Goal: Task Accomplishment & Management: Use online tool/utility

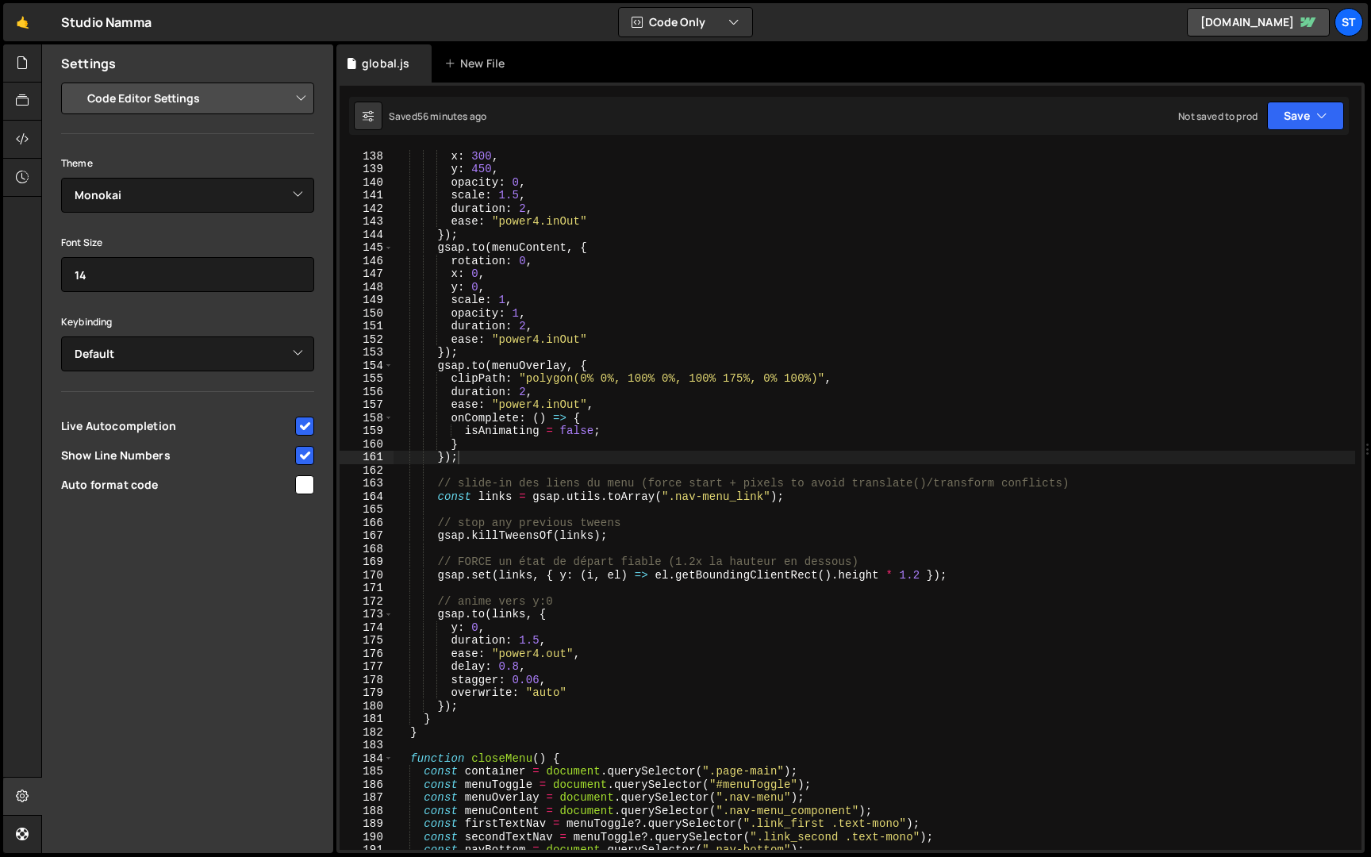
select select "editor"
select select "ace/theme/monokai"
type textarea "[DOMAIN_NAME](menuContent, {"
click at [1048, 244] on div "rotation : 10 , x : 300 , y : 450 , opacity : 0 , scale : 1.5 , duration : 2 , …" at bounding box center [873, 499] width 961 height 727
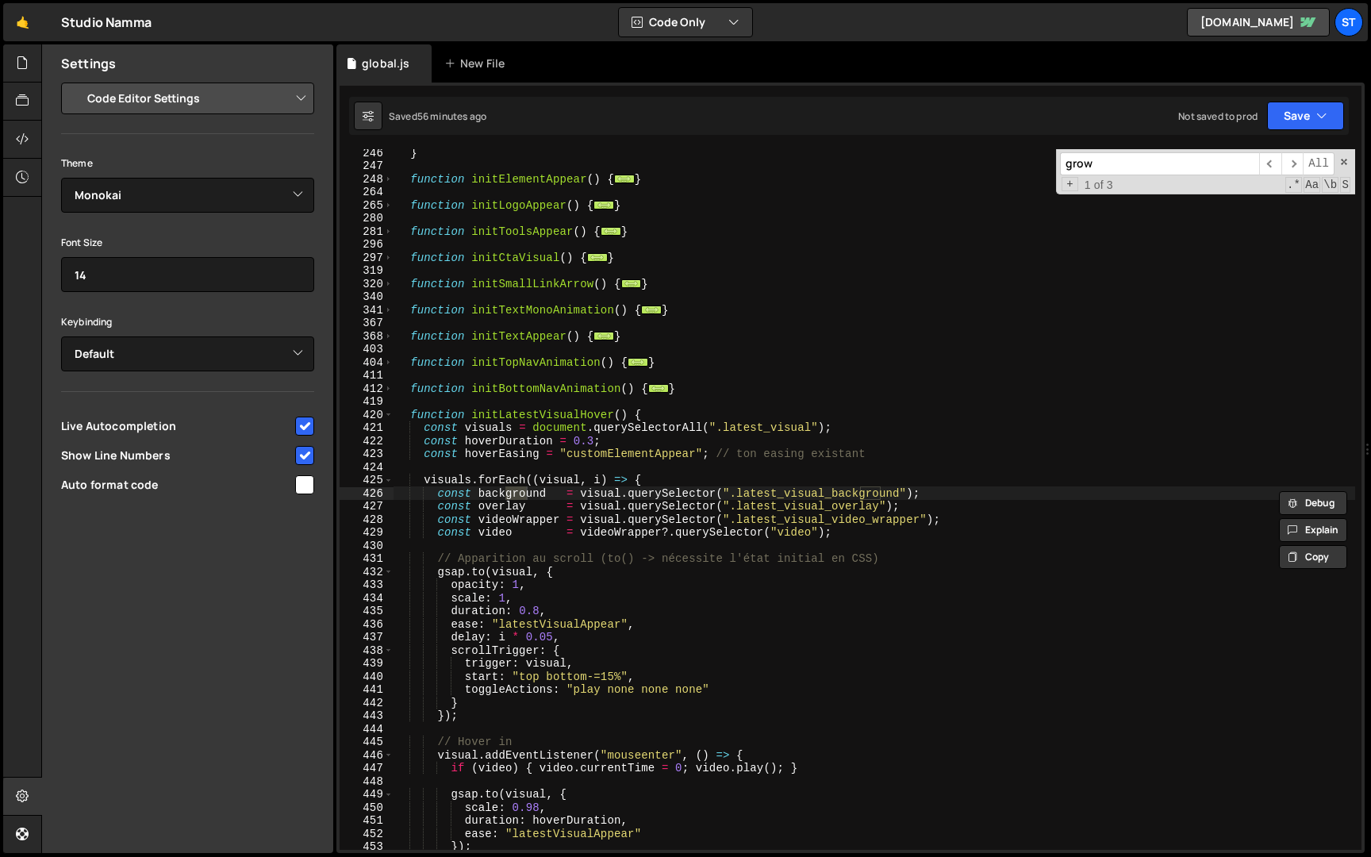
scroll to position [3877, 0]
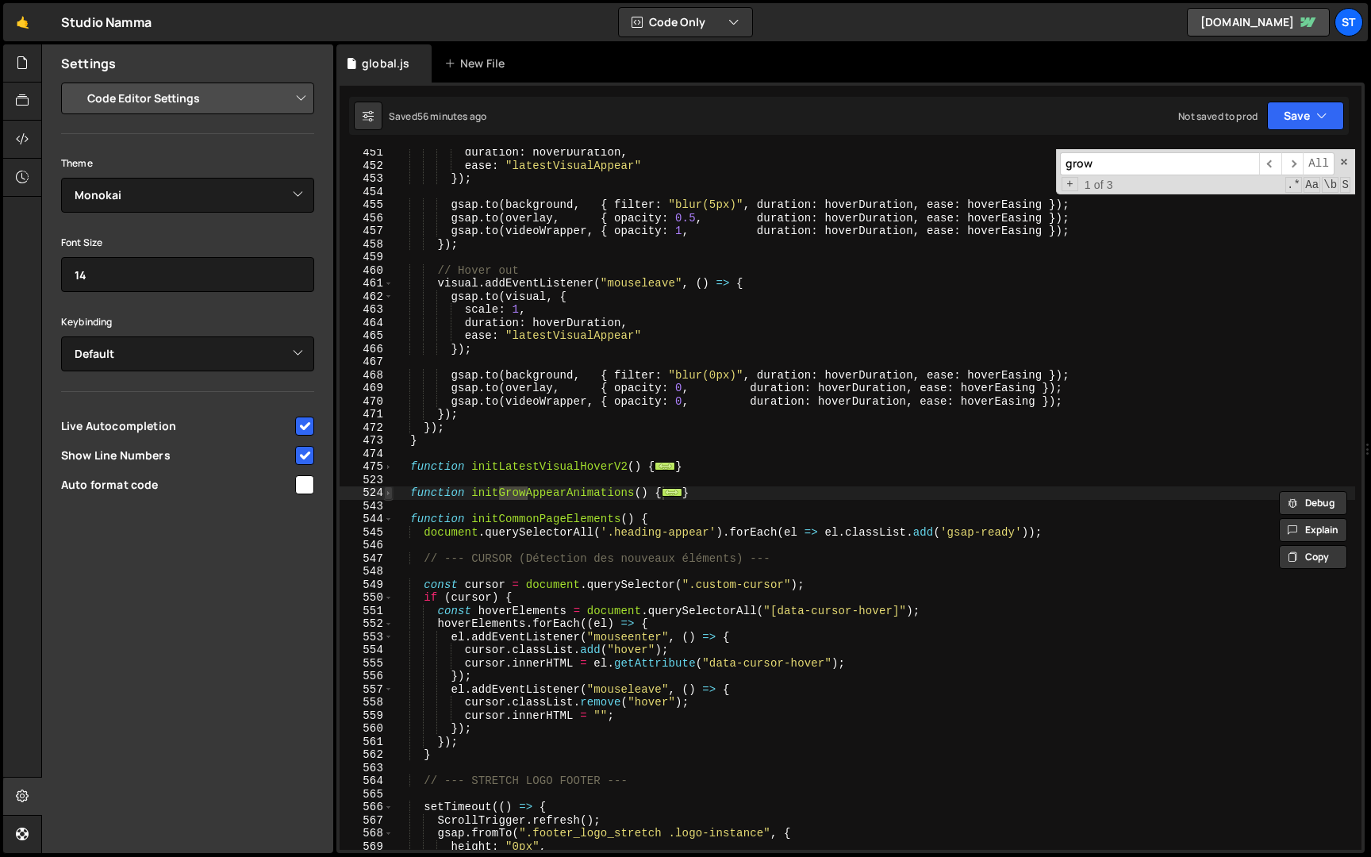
type input "grow"
click at [388, 493] on span at bounding box center [388, 492] width 9 height 13
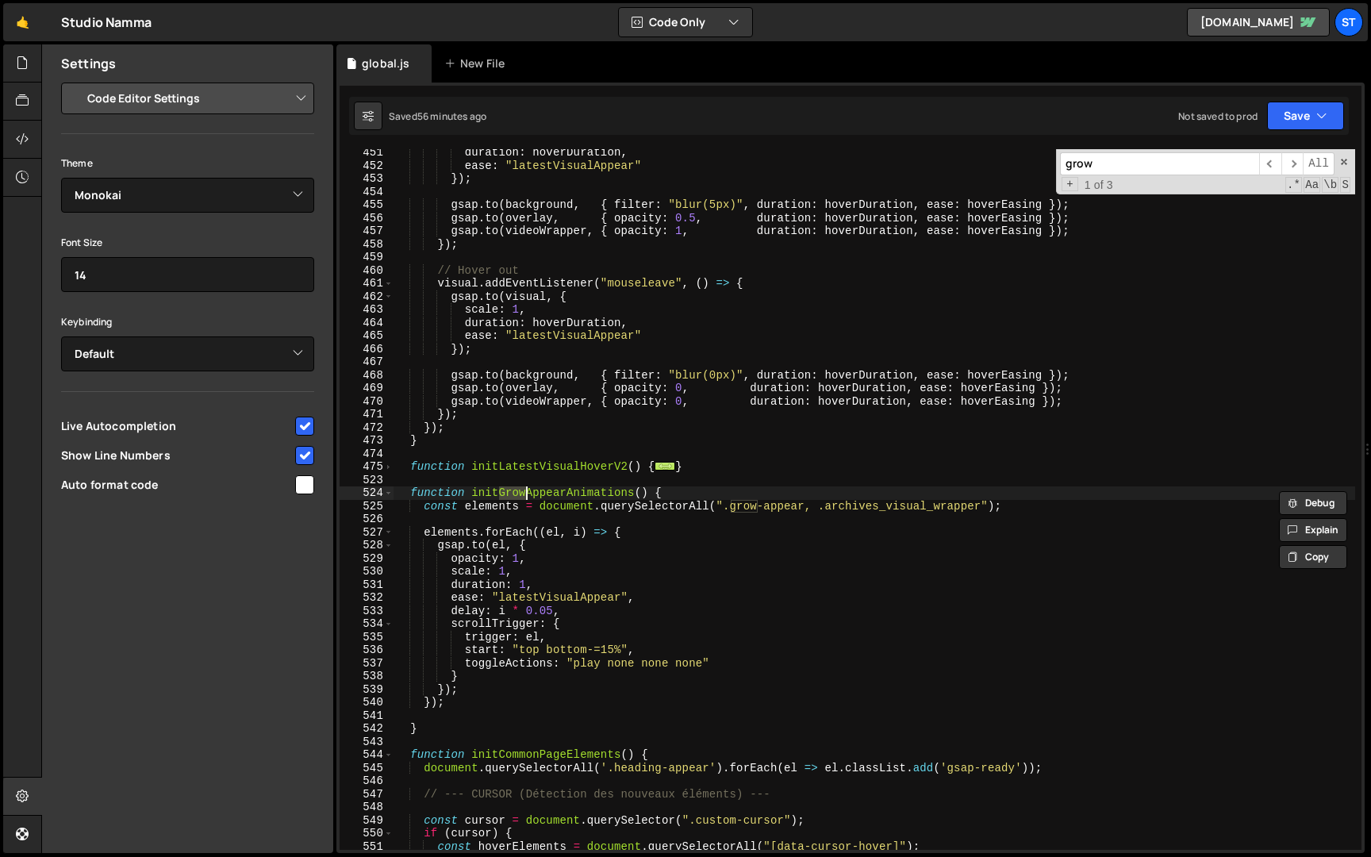
click at [615, 650] on div "duration : hoverDuration , ease : "latestVisualAppear" }) ; gsap . to ( backgro…" at bounding box center [873, 509] width 961 height 727
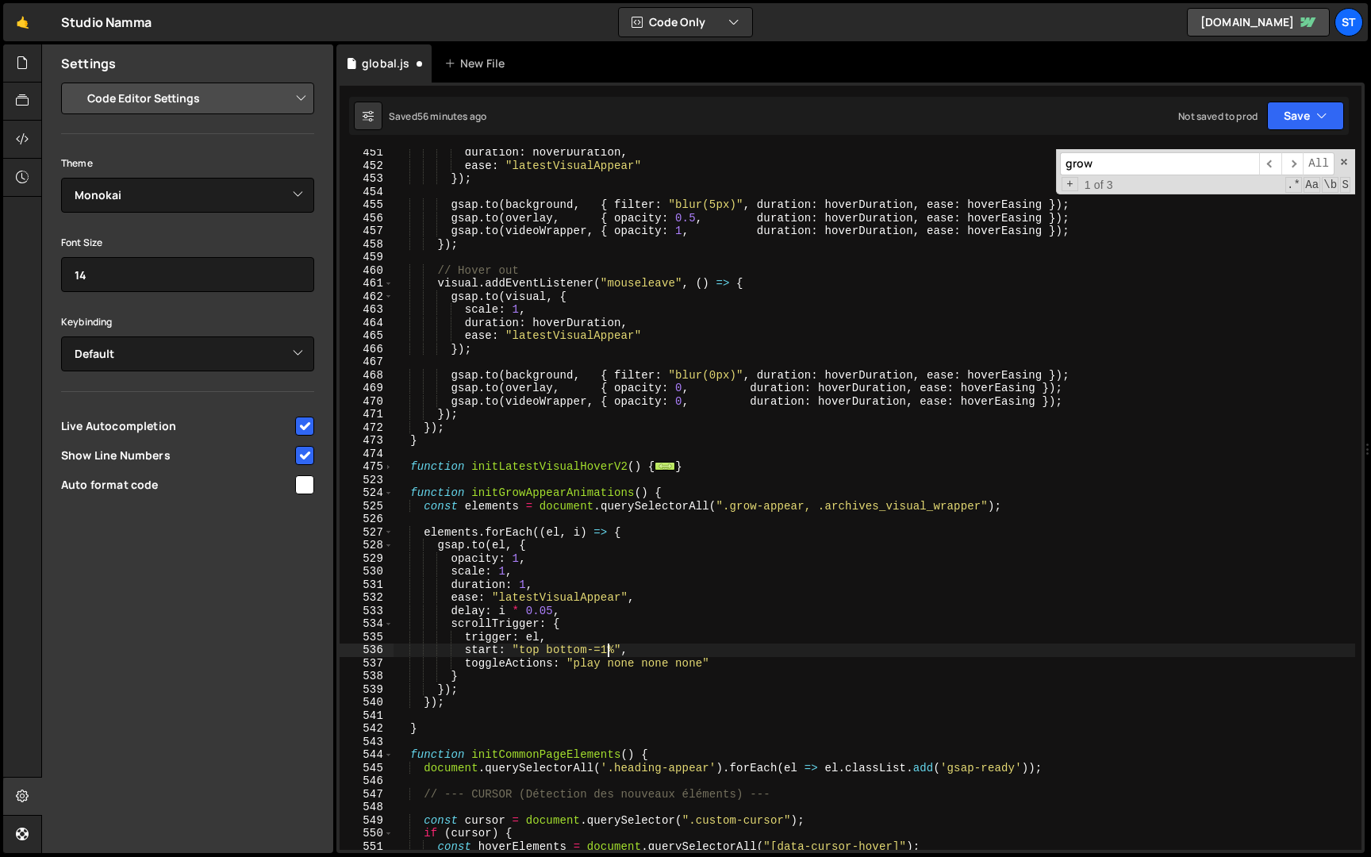
type textarea "start: "top bottom-=10%","
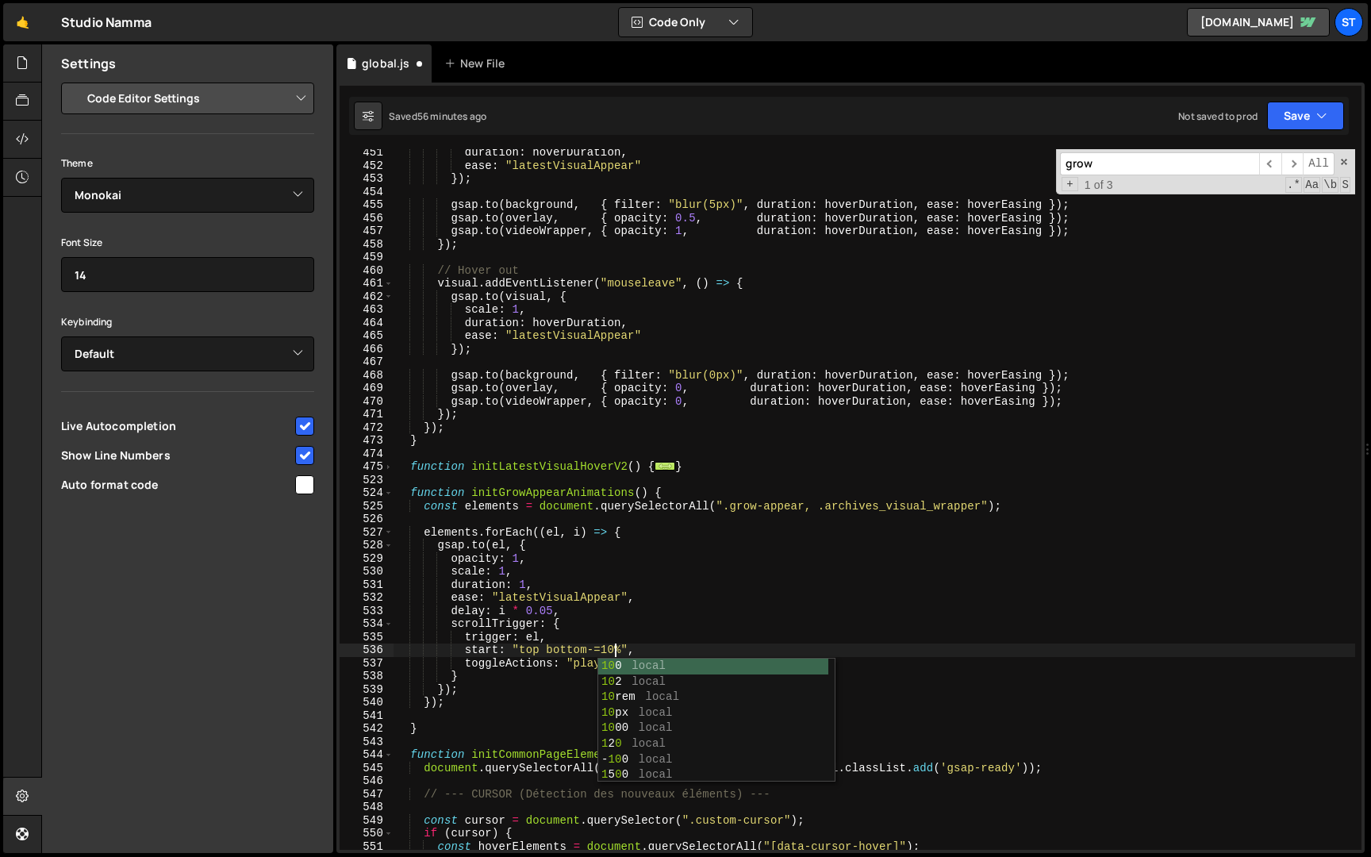
scroll to position [0, 15]
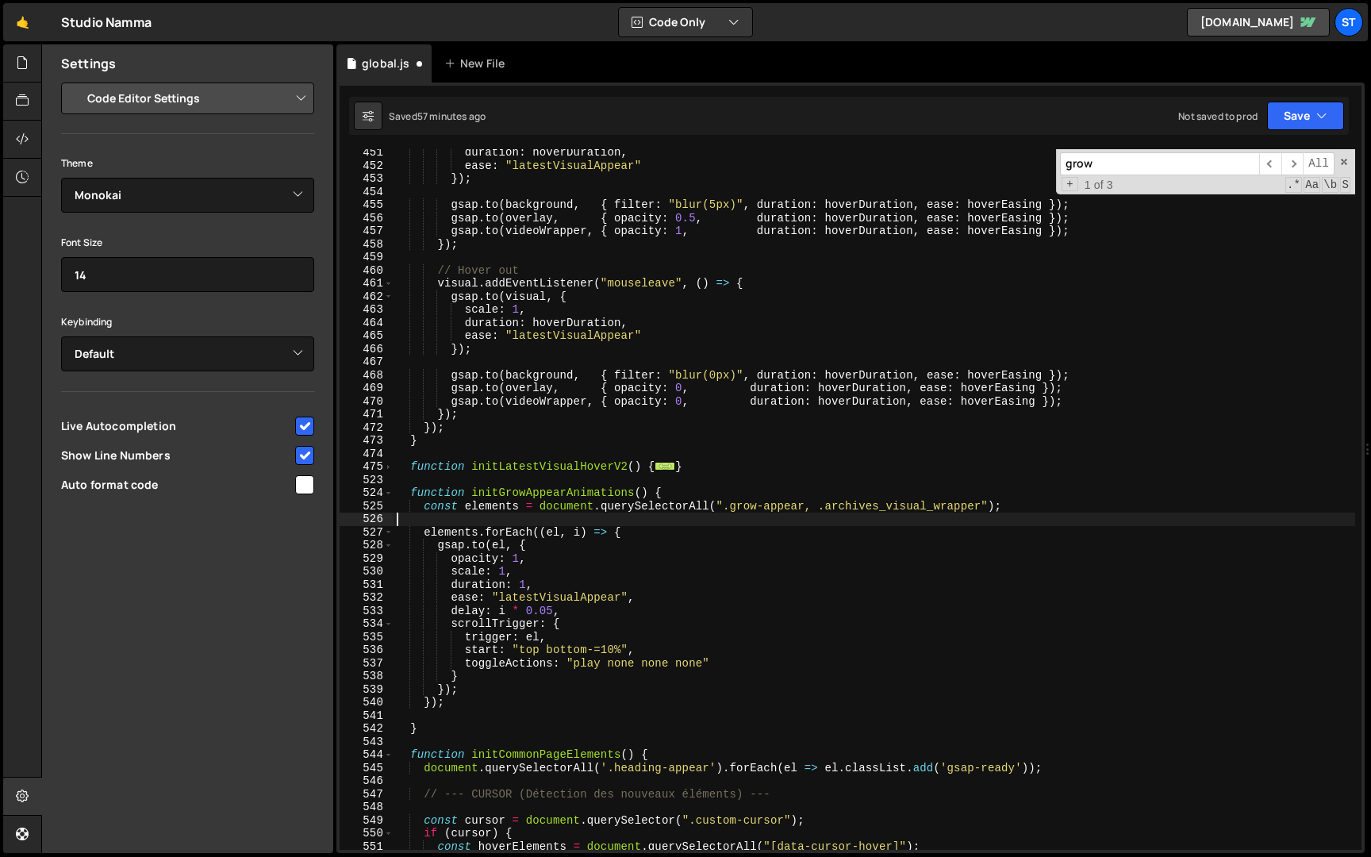
click at [638, 524] on div "duration : hoverDuration , ease : "latestVisualAppear" }) ; gsap . to ( backgro…" at bounding box center [873, 509] width 961 height 727
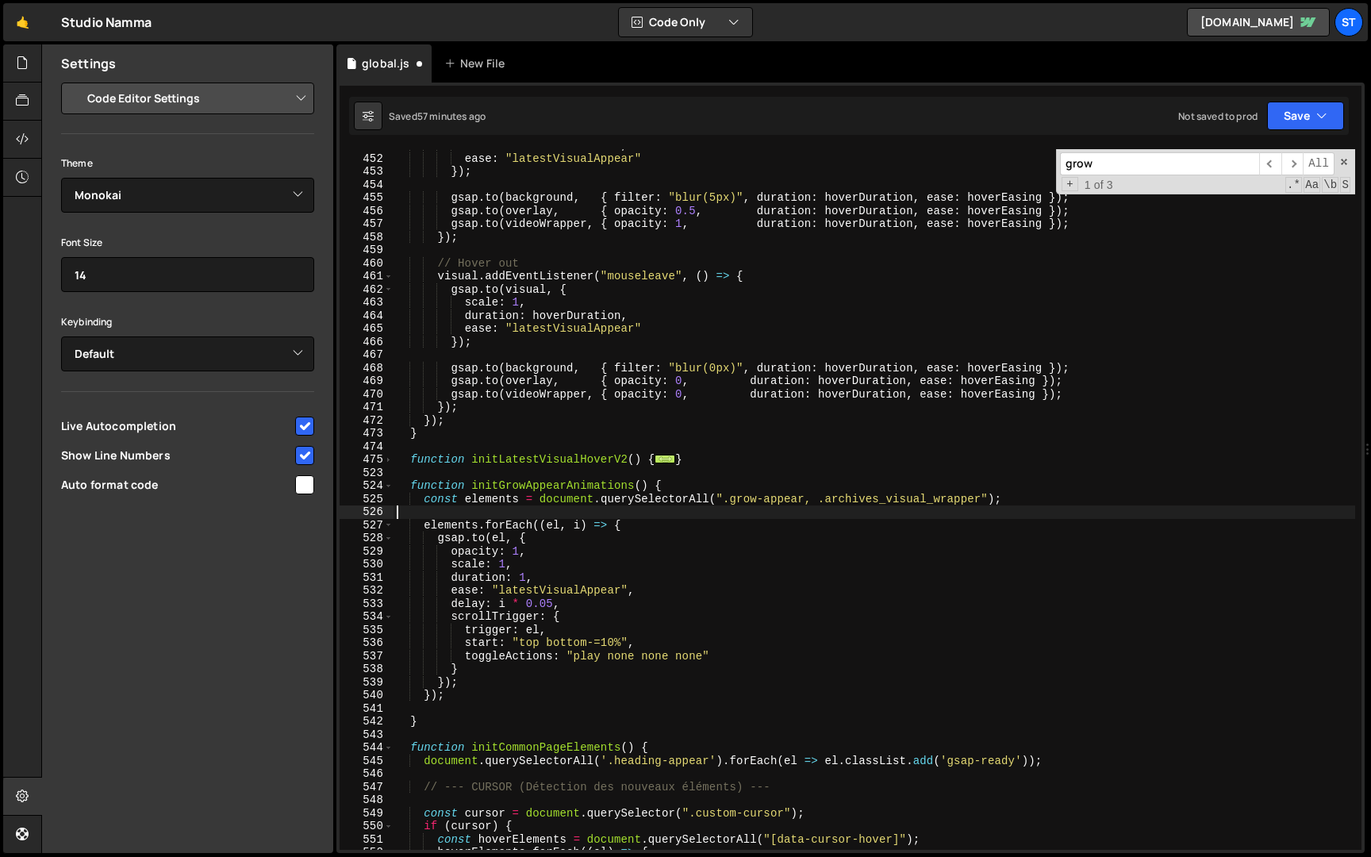
scroll to position [3903, 0]
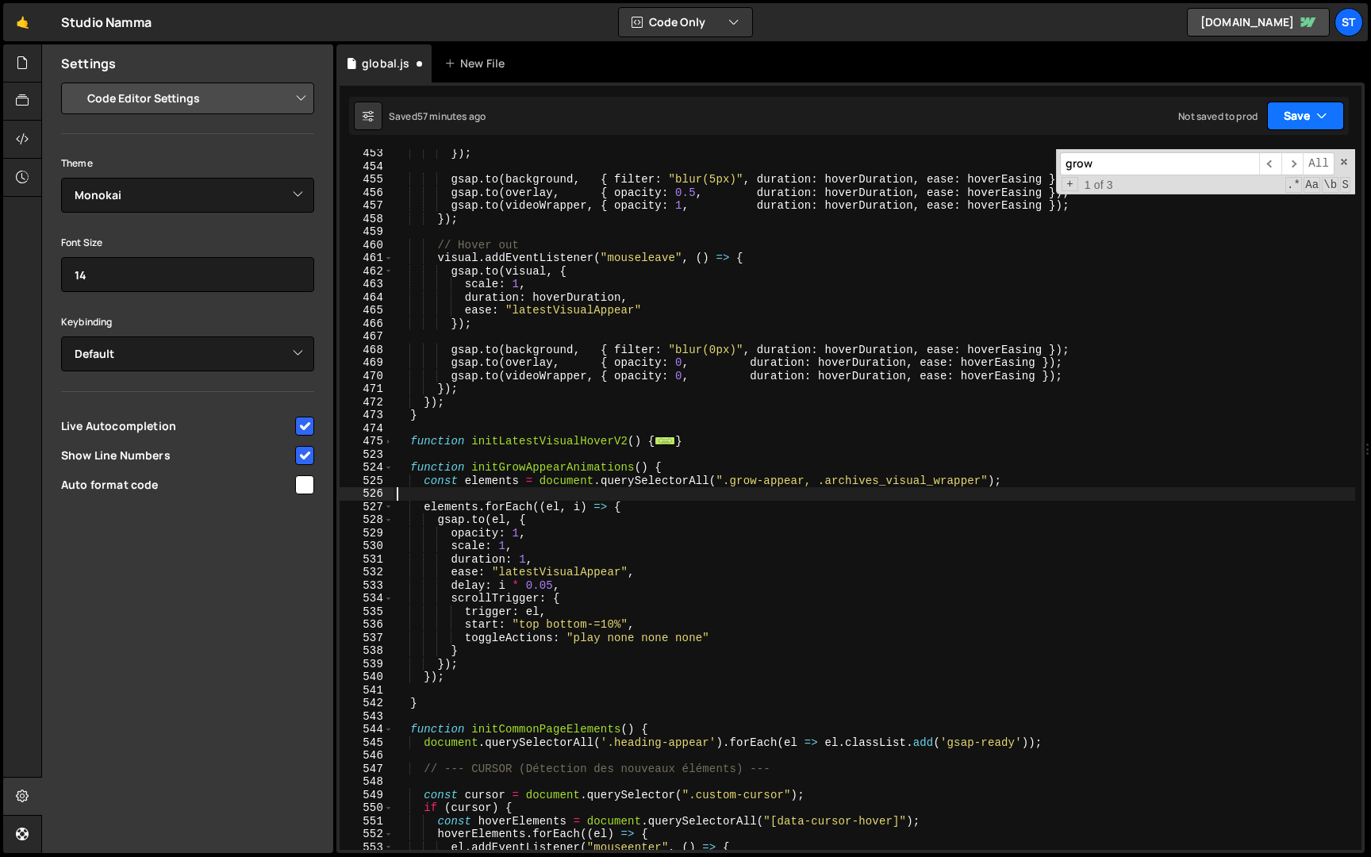
click at [1269, 106] on button "Save" at bounding box center [1305, 116] width 77 height 29
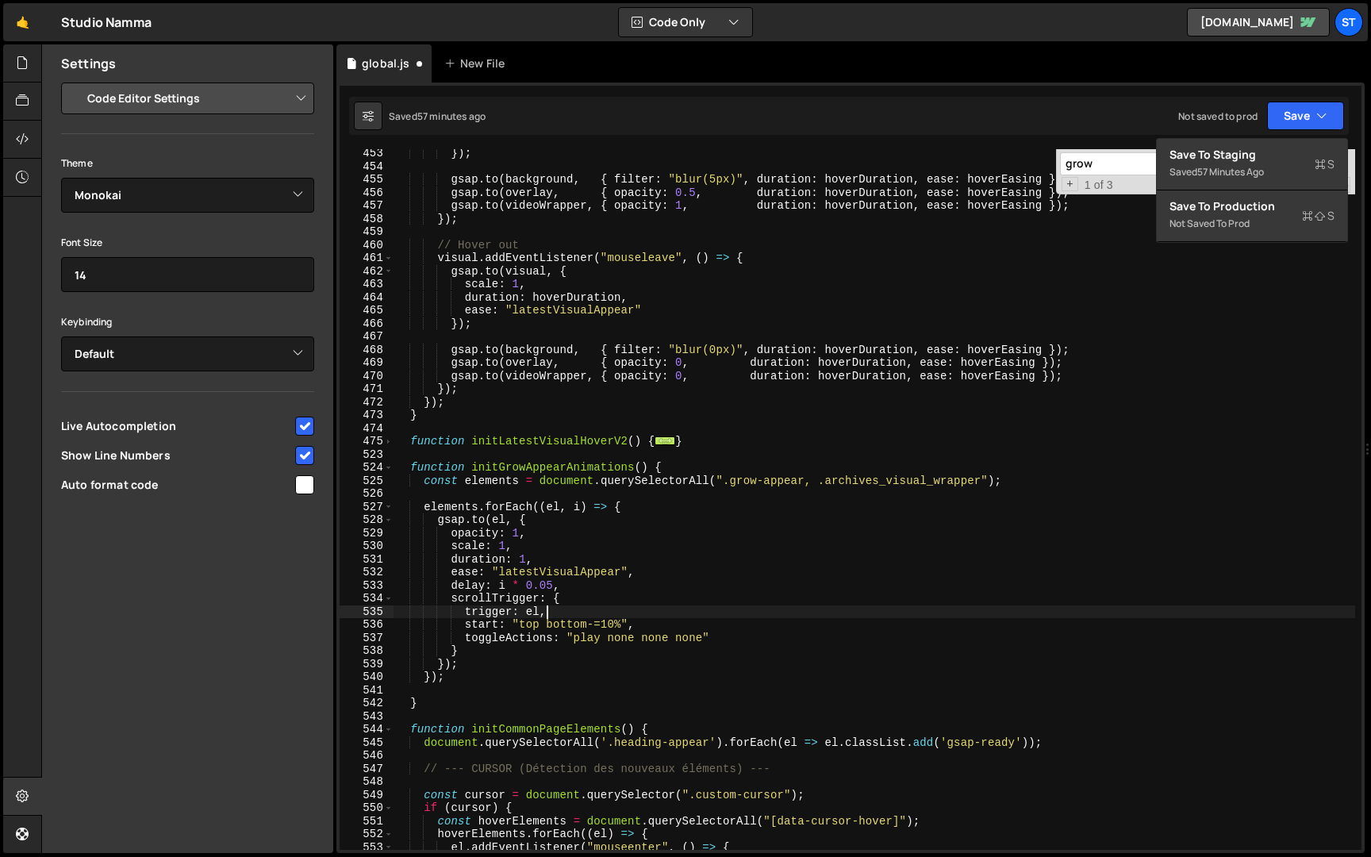
click at [620, 615] on div "}) ; gsap . to ( background , { filter : "blur(5px)" , duration : hoverDuration…" at bounding box center [873, 510] width 961 height 727
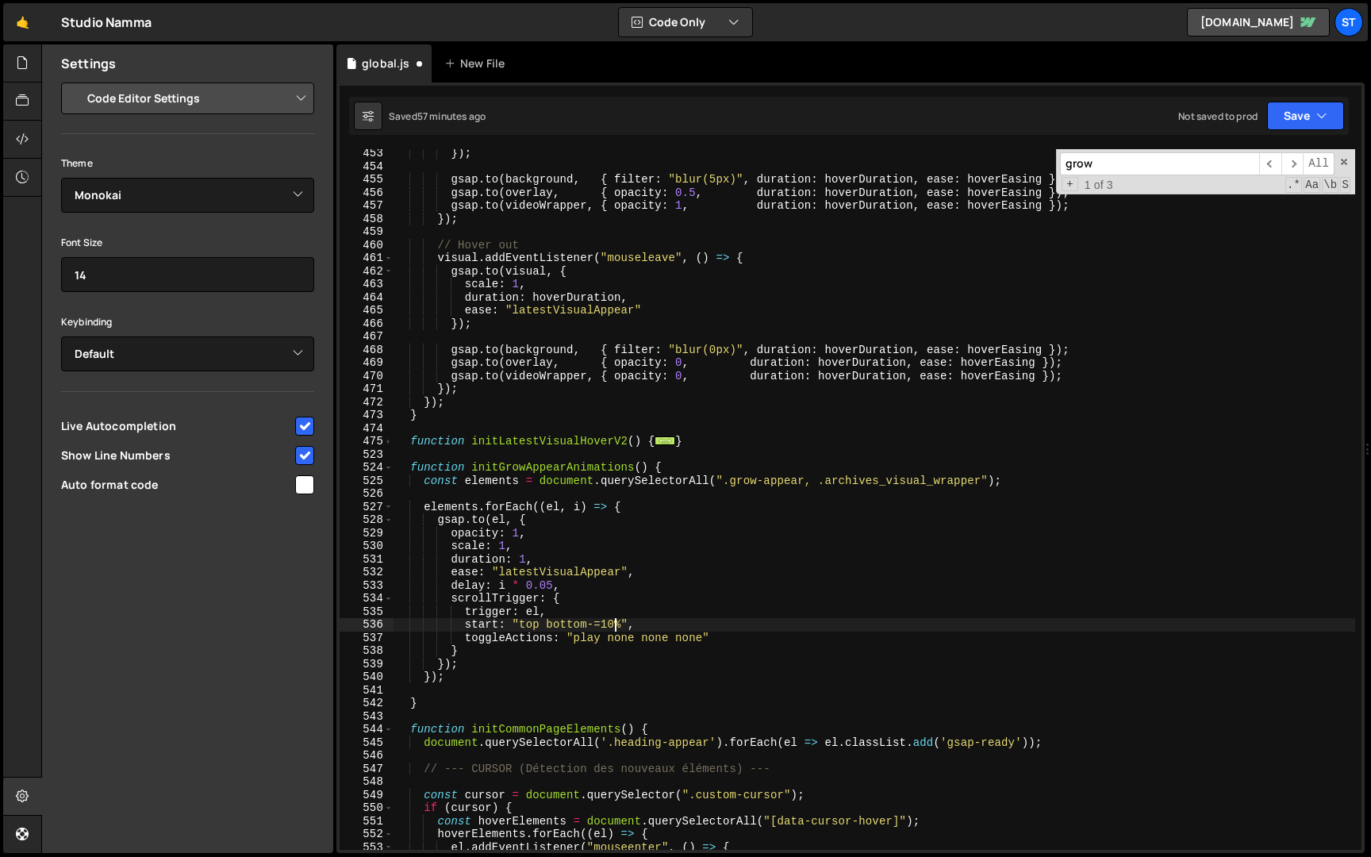
click at [618, 621] on div "}) ; gsap . to ( background , { filter : "blur(5px)" , duration : hoverDuration…" at bounding box center [873, 510] width 961 height 727
click at [548, 626] on div "}) ; gsap . to ( background , { filter : "blur(5px)" , duration : hoverDuration…" at bounding box center [873, 510] width 961 height 727
click at [1295, 119] on button "Save" at bounding box center [1305, 116] width 77 height 29
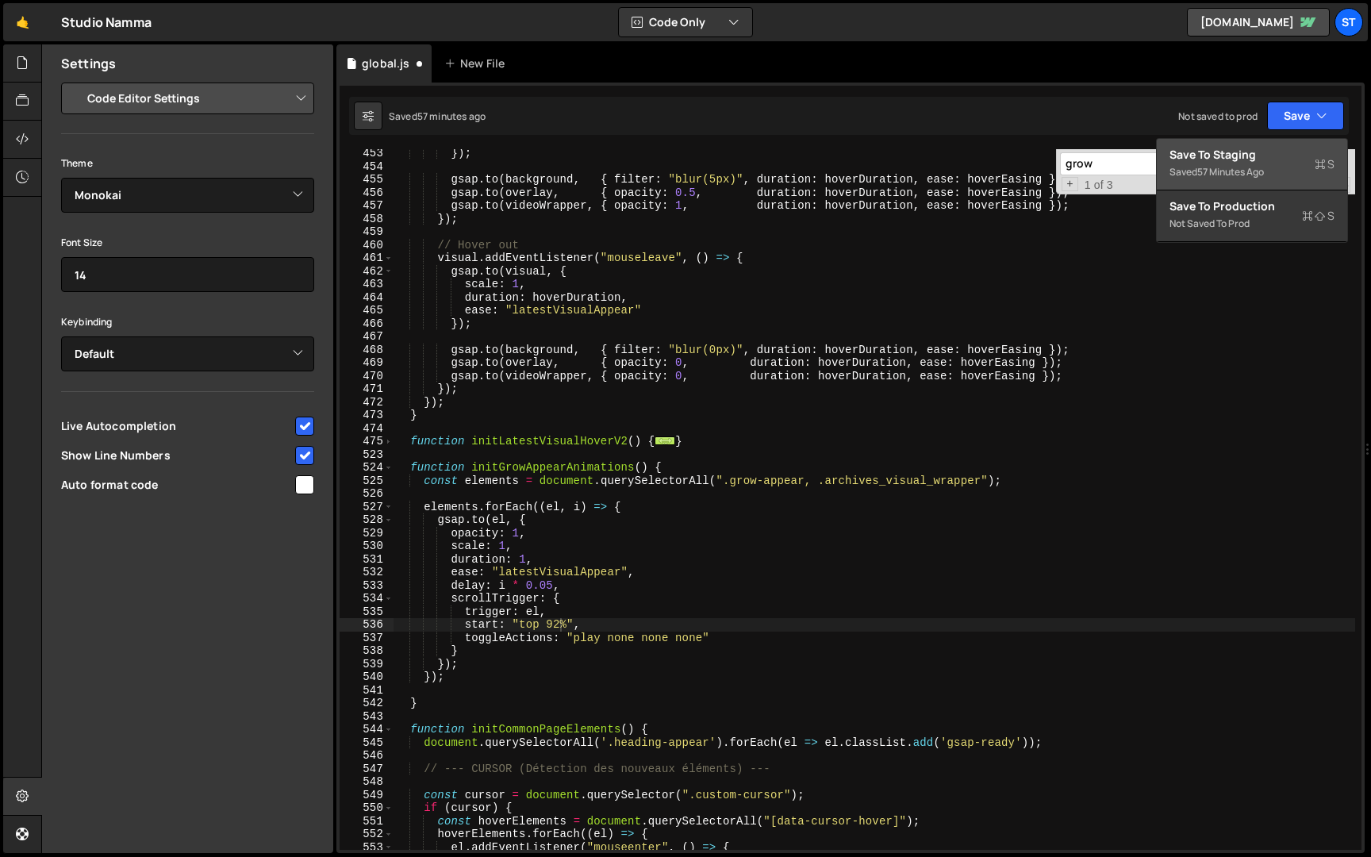
click at [1251, 167] on div "57 minutes ago" at bounding box center [1230, 171] width 67 height 13
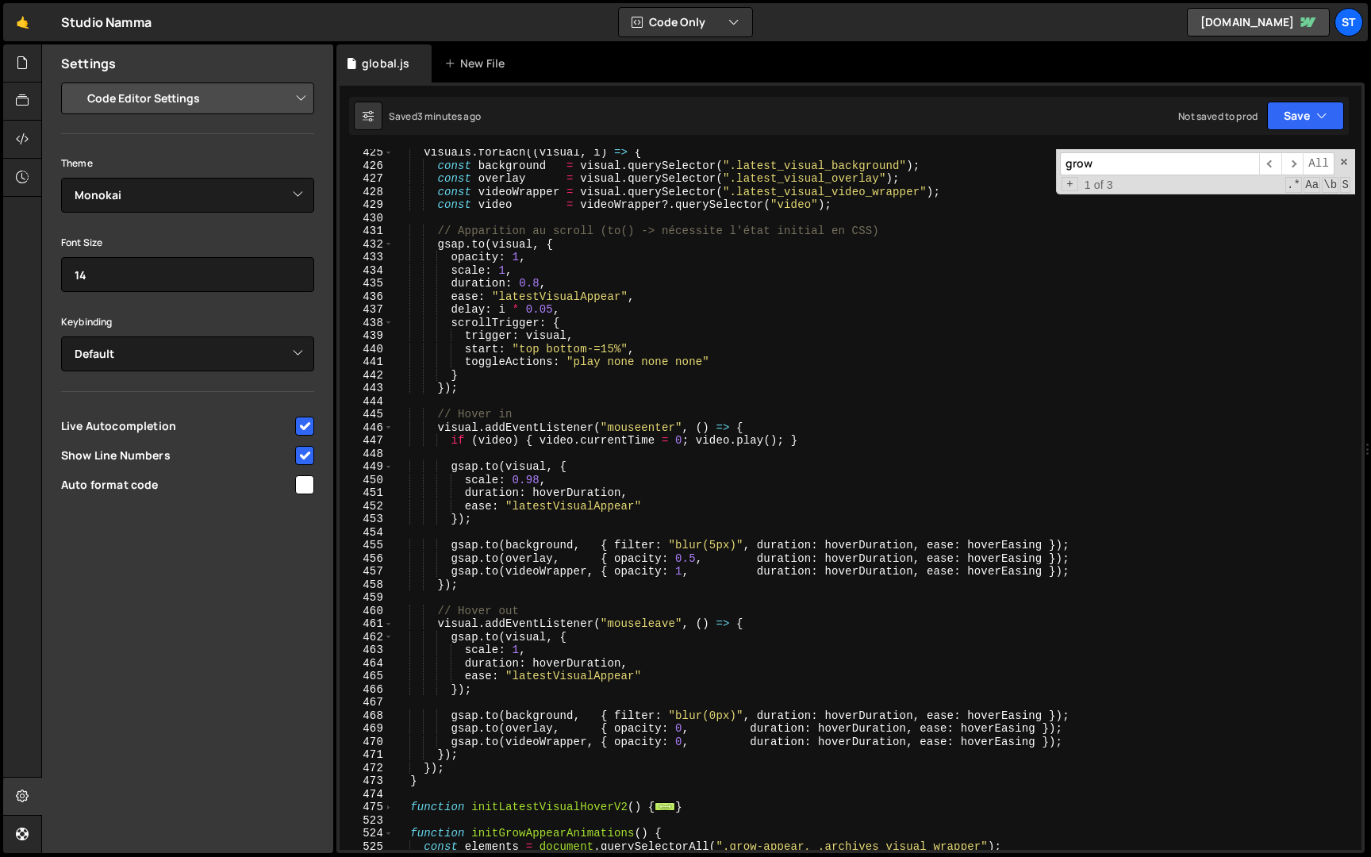
scroll to position [3740, 0]
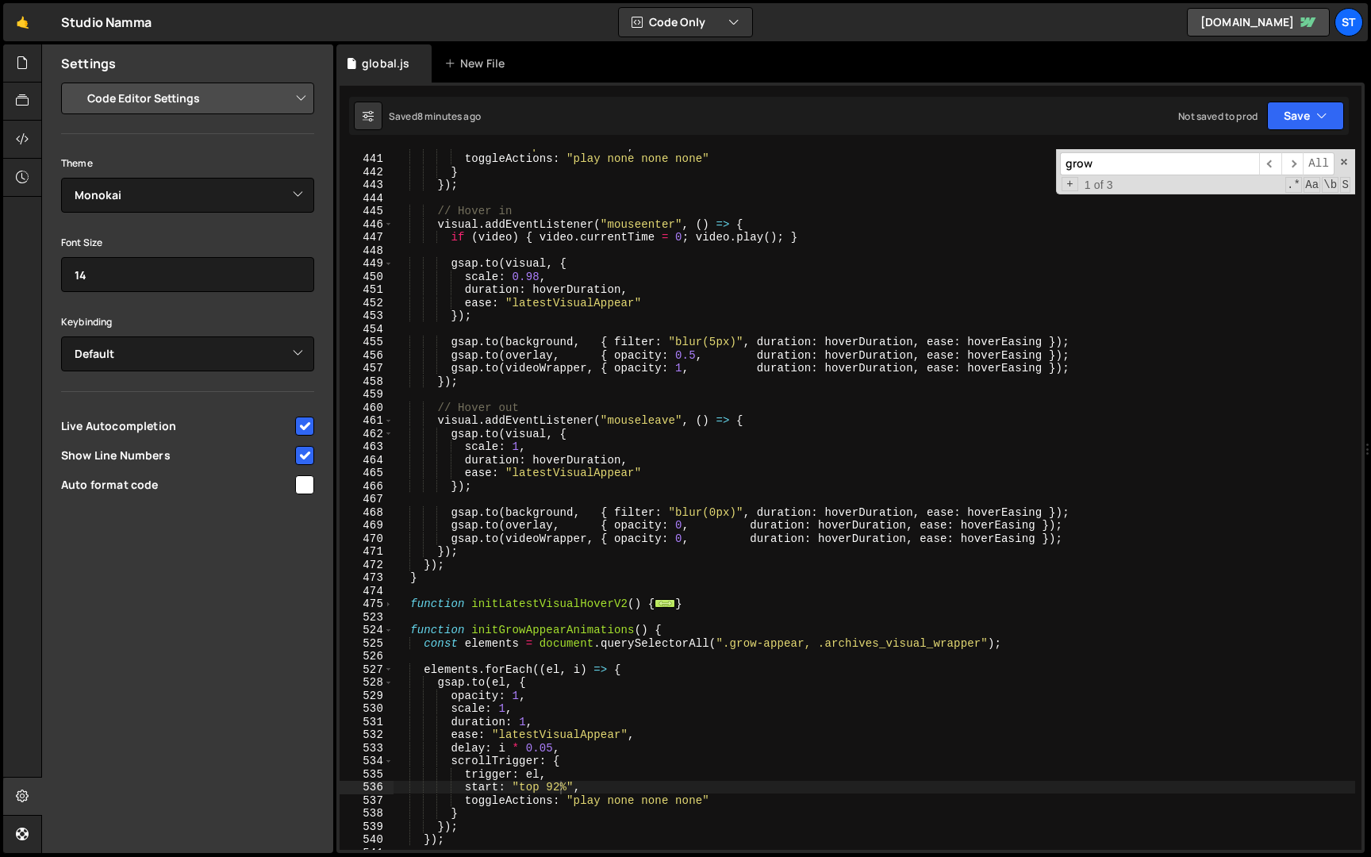
type textarea "visual.addEventListener("mouseleave", () => {"
click at [507, 423] on div "start : "top bottom-=15%" , toggleActions : "play none none none" } }) ; // Hov…" at bounding box center [873, 502] width 961 height 727
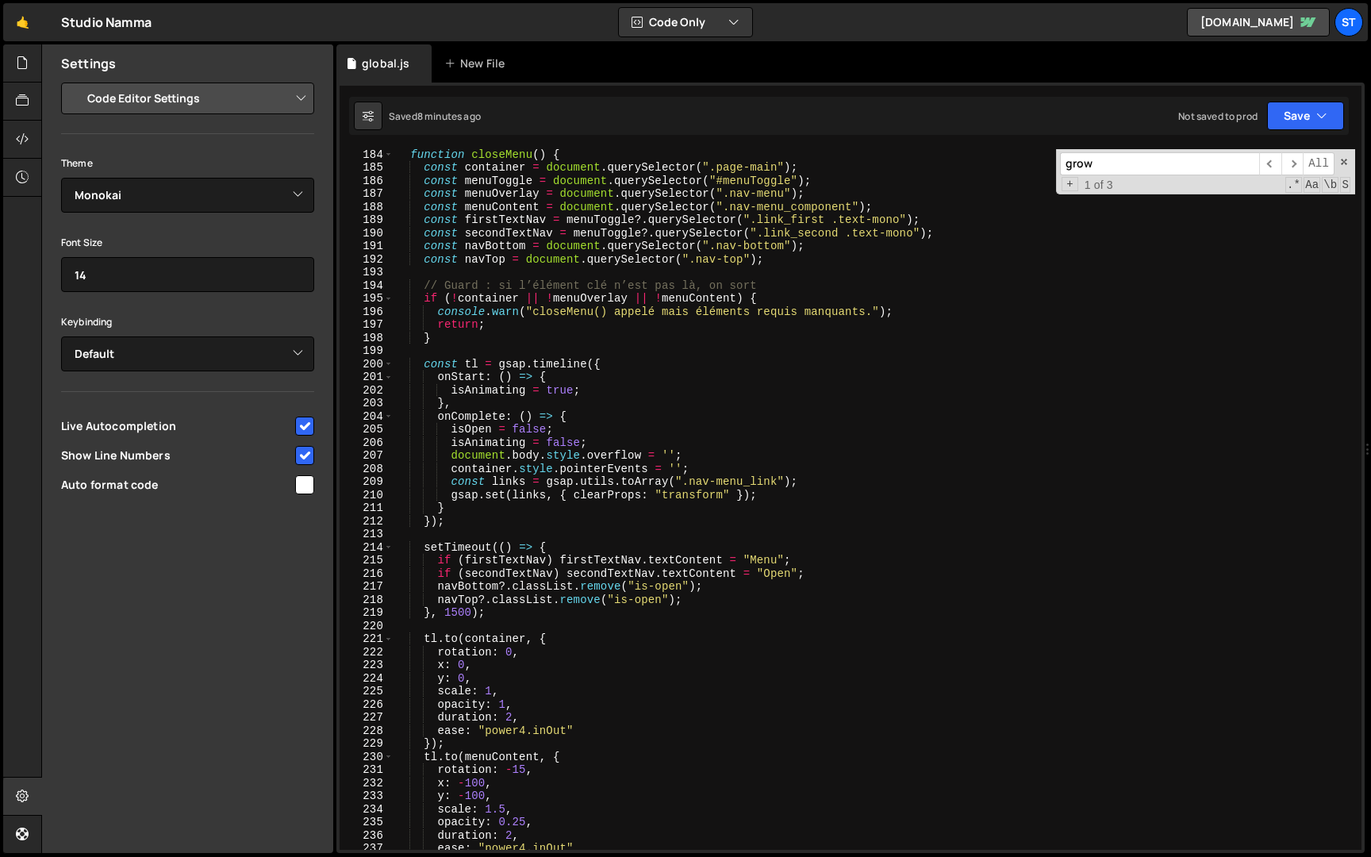
scroll to position [2320, 0]
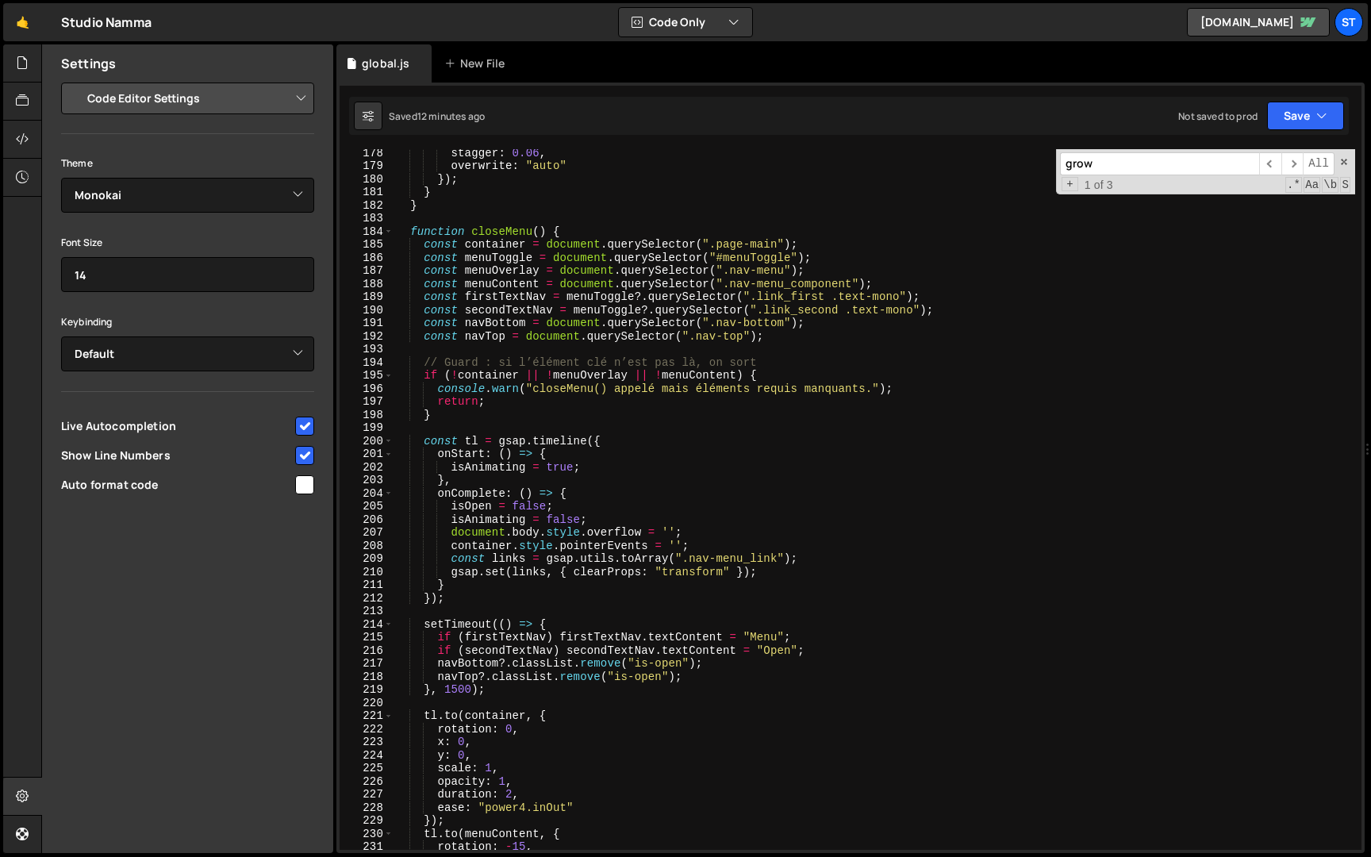
click at [1203, 167] on input "grow" at bounding box center [1159, 163] width 199 height 23
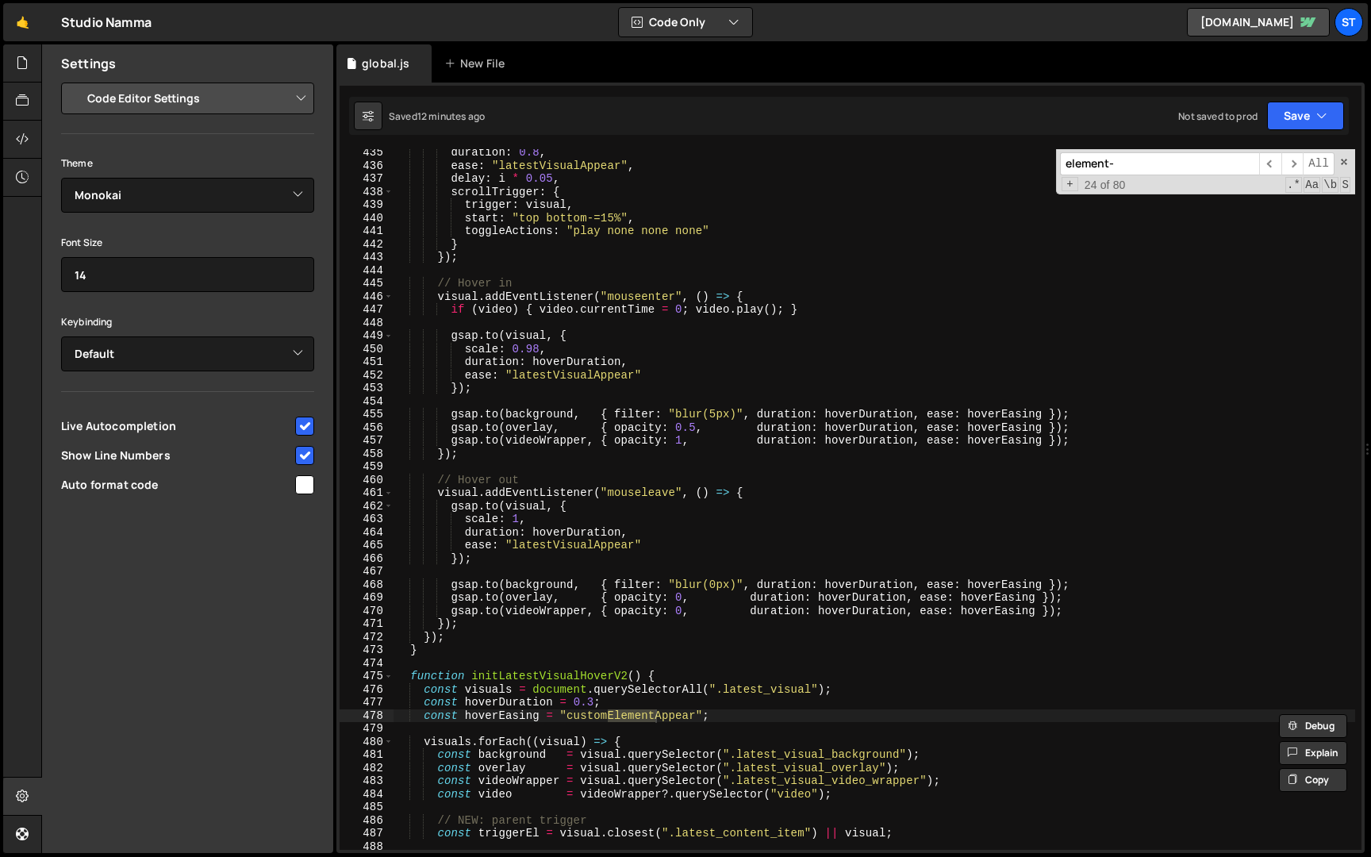
scroll to position [2895, 0]
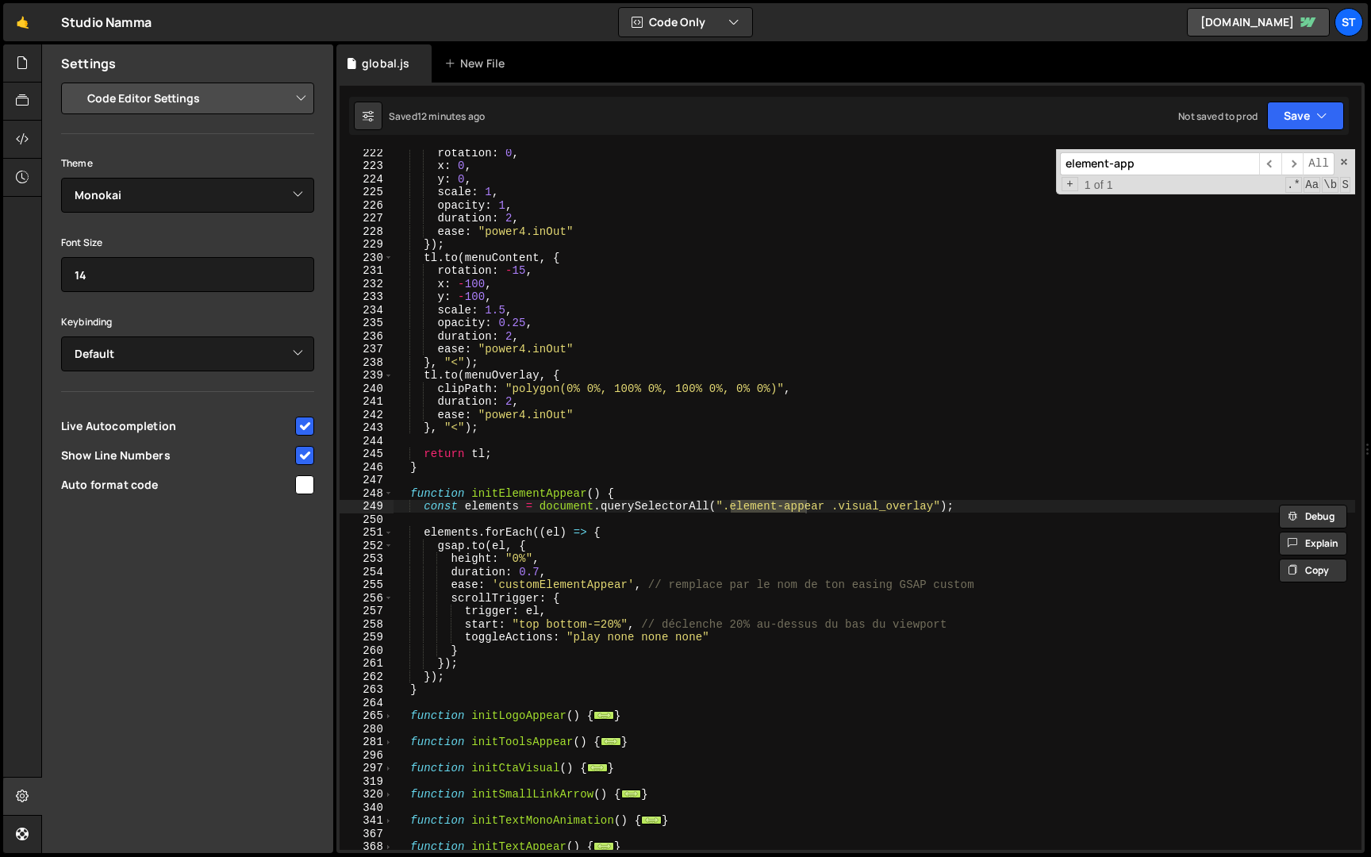
type input "element-app"
click at [608, 627] on div "rotation : 0 , x : 0 , y : 0 , scale : 1 , opacity : 1 , duration : 2 , ease : …" at bounding box center [873, 509] width 961 height 727
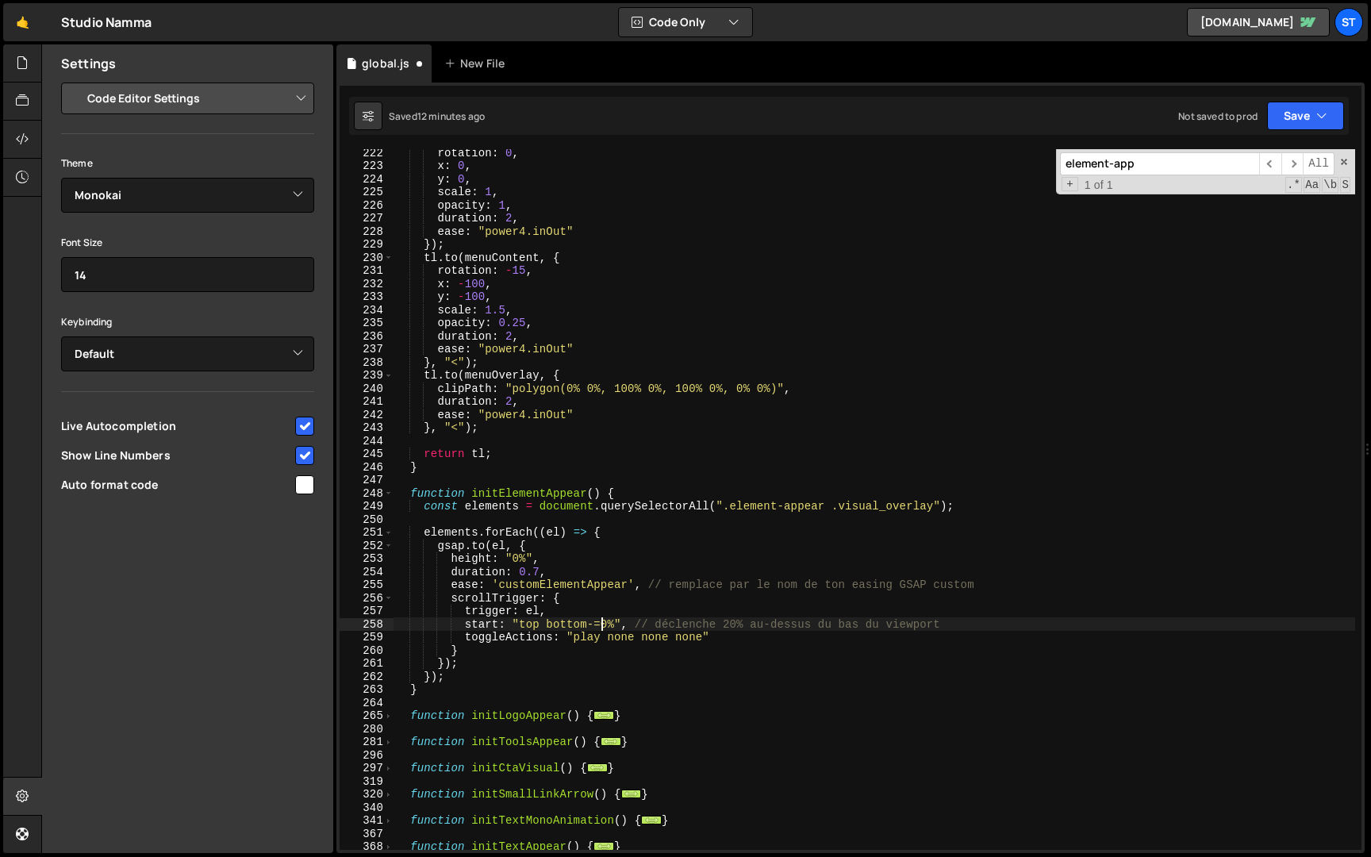
scroll to position [0, 14]
click at [734, 631] on body "Projects [GEOGRAPHIC_DATA] Blog St Projects Your Teams Account Upgrade Logout" at bounding box center [685, 428] width 1371 height 857
click at [735, 630] on div "rotation : 0 , x : 0 , y : 0 , scale : 1 , opacity : 1 , duration : 2 , ease : …" at bounding box center [873, 509] width 961 height 727
click at [1284, 109] on button "Save" at bounding box center [1305, 116] width 77 height 29
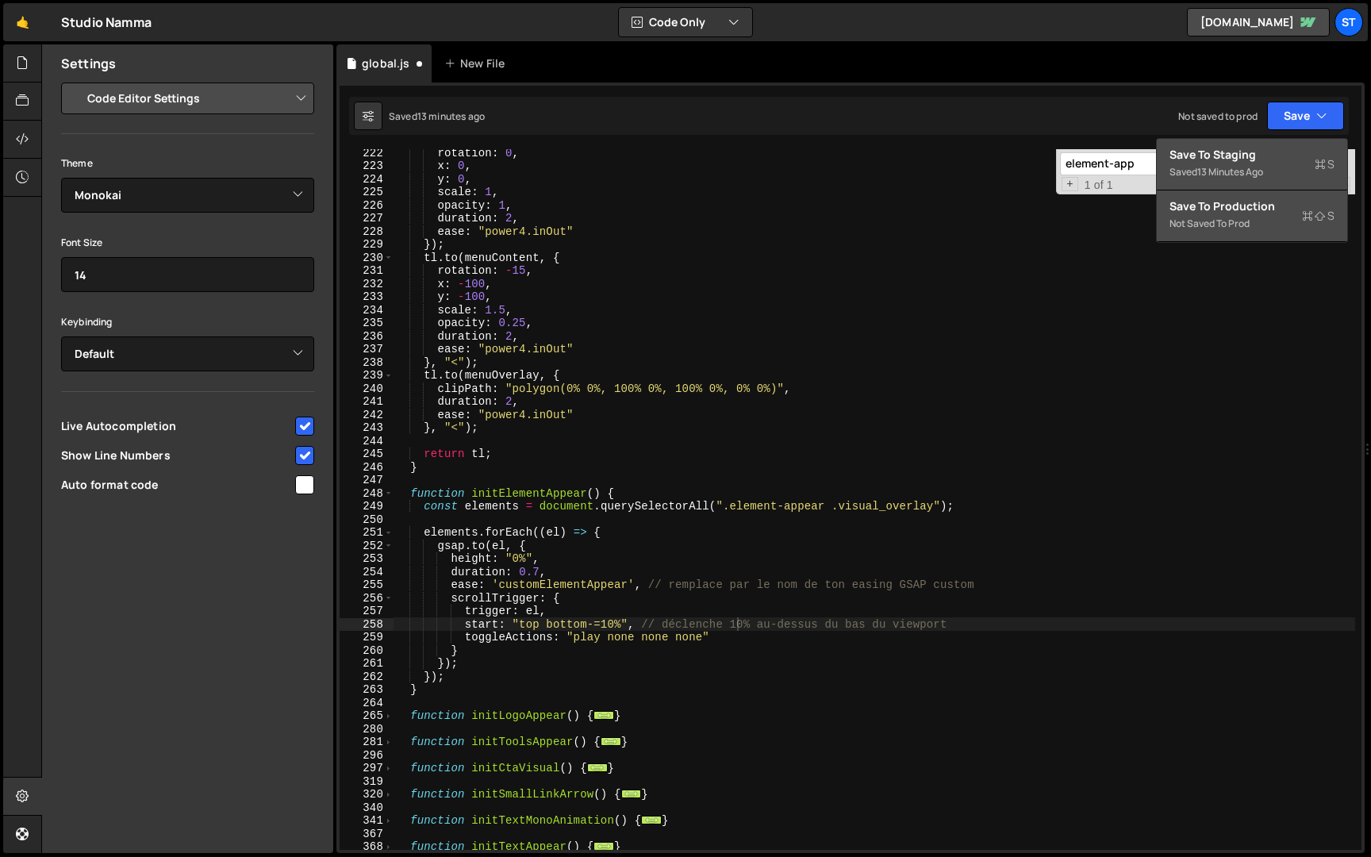
click at [1223, 223] on div "Not saved to prod" at bounding box center [1251, 223] width 165 height 19
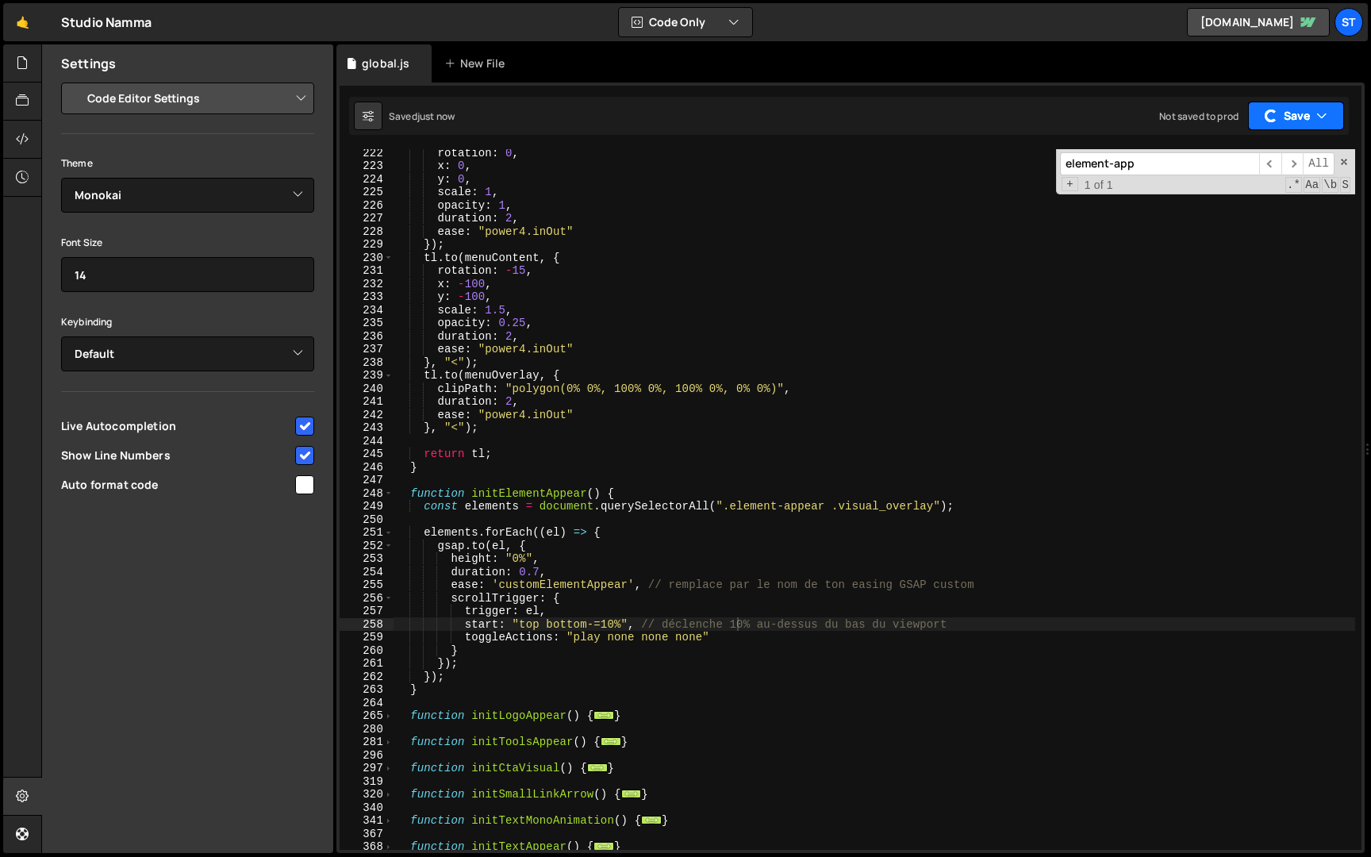
click at [1299, 117] on button "Save" at bounding box center [1296, 116] width 96 height 29
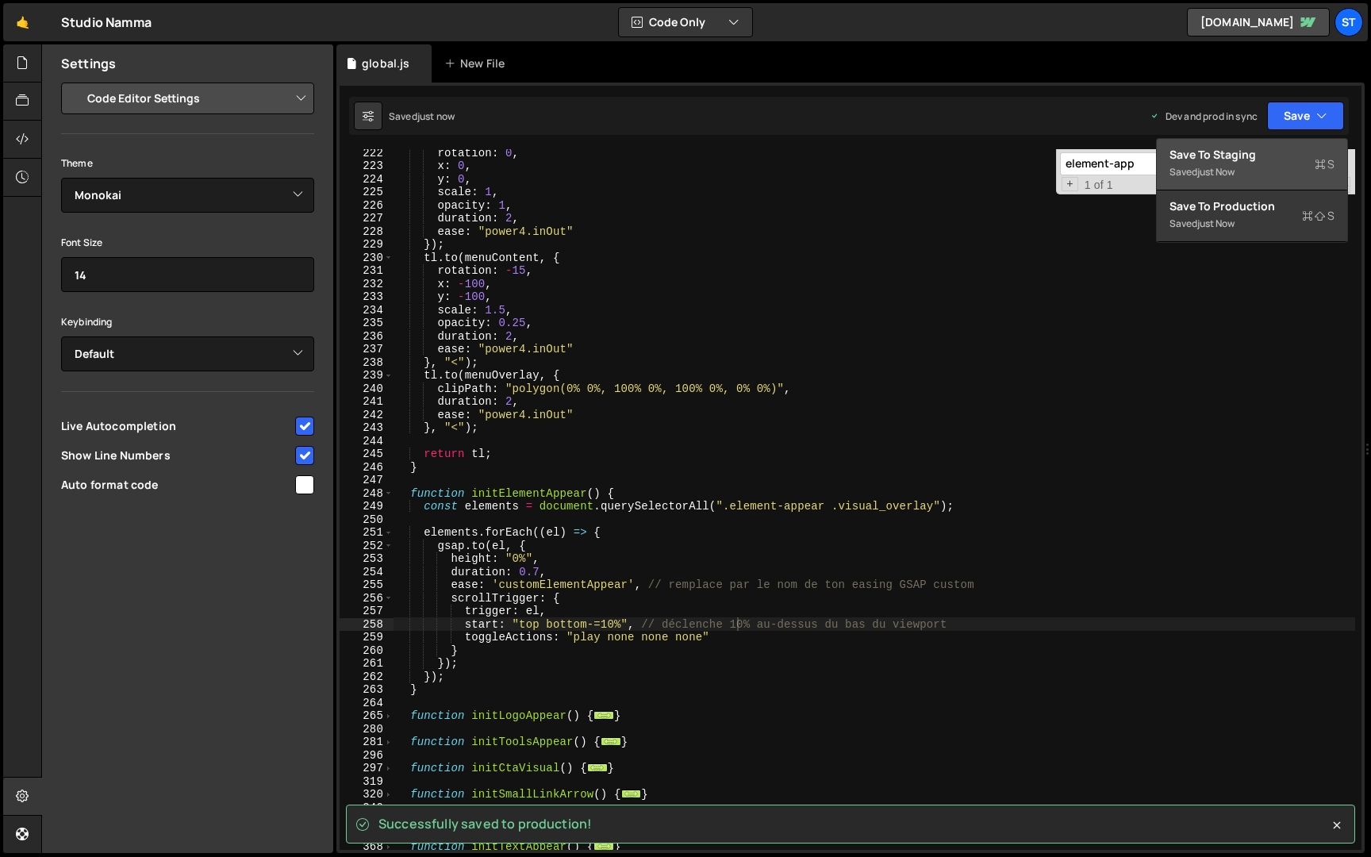
click at [1245, 159] on div "Save to Staging S" at bounding box center [1251, 155] width 165 height 16
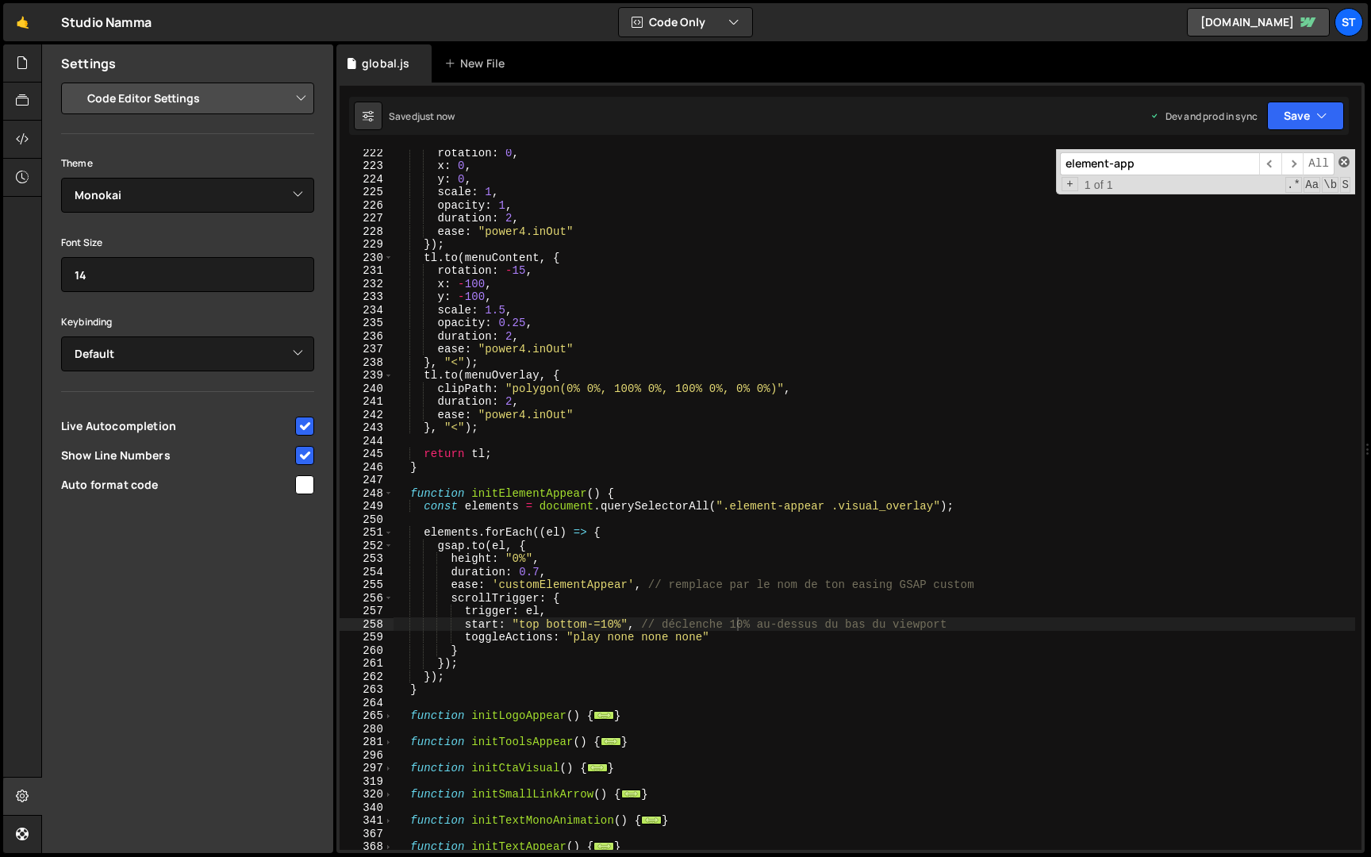
click at [1342, 161] on span at bounding box center [1343, 161] width 11 height 11
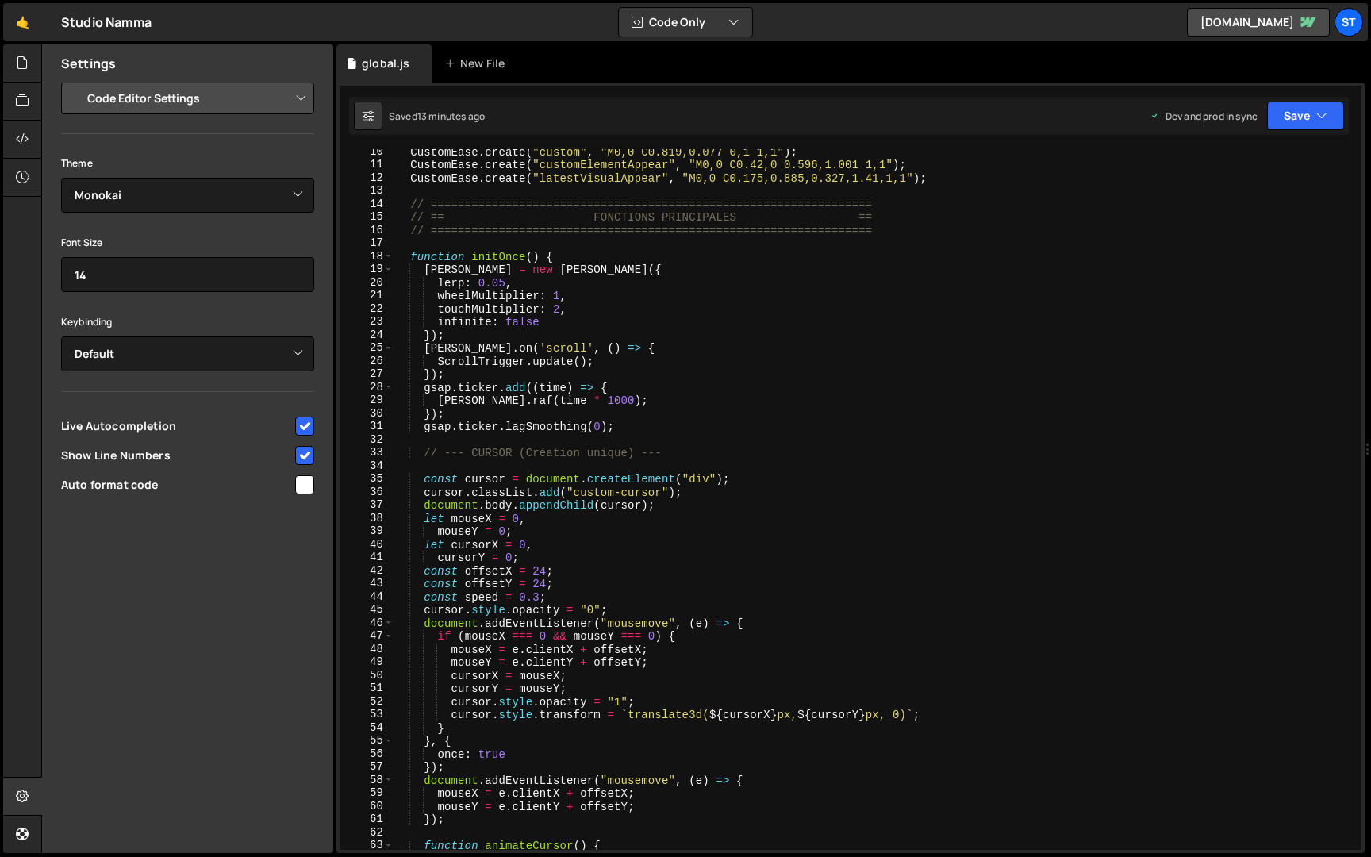
scroll to position [0, 0]
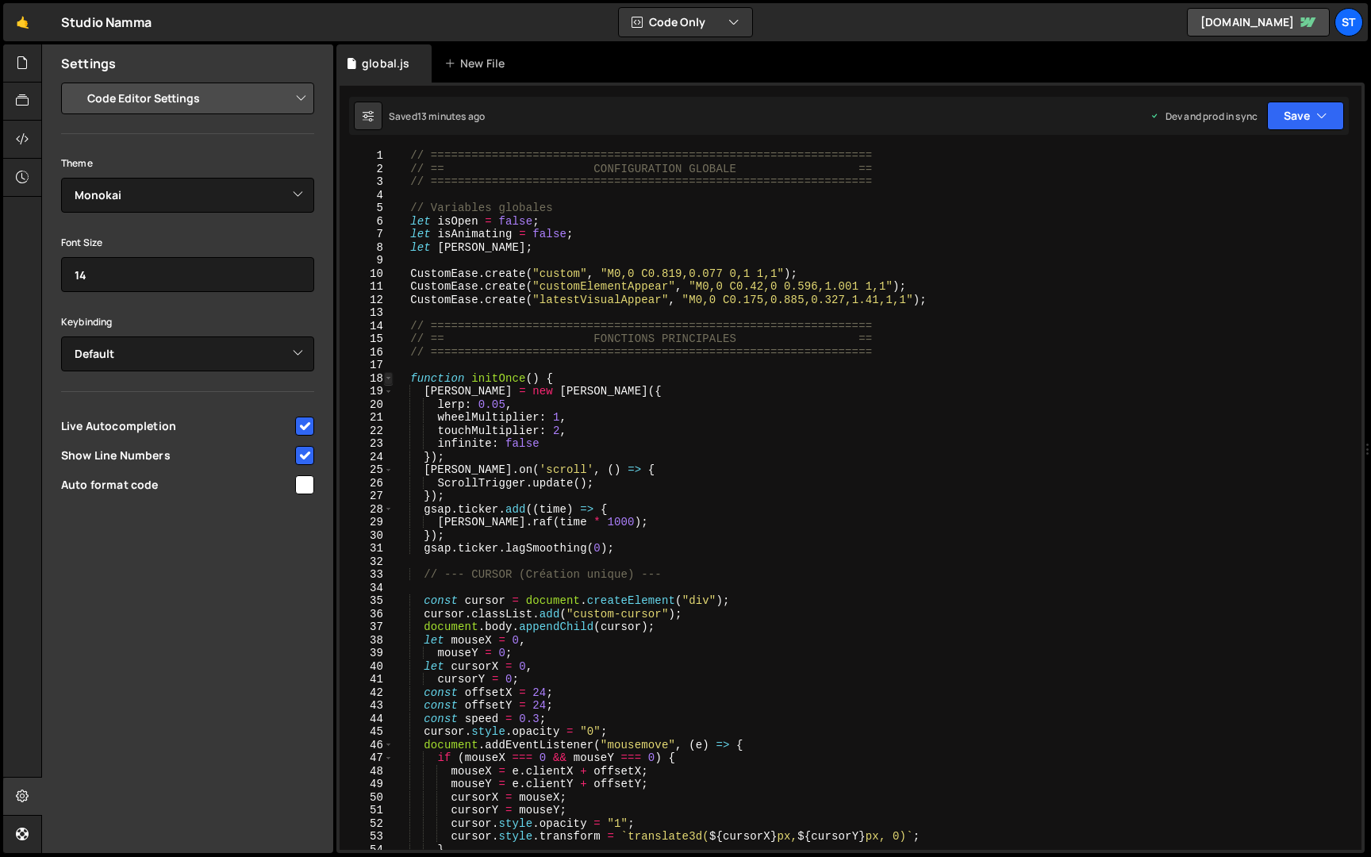
click at [390, 380] on span at bounding box center [388, 378] width 9 height 13
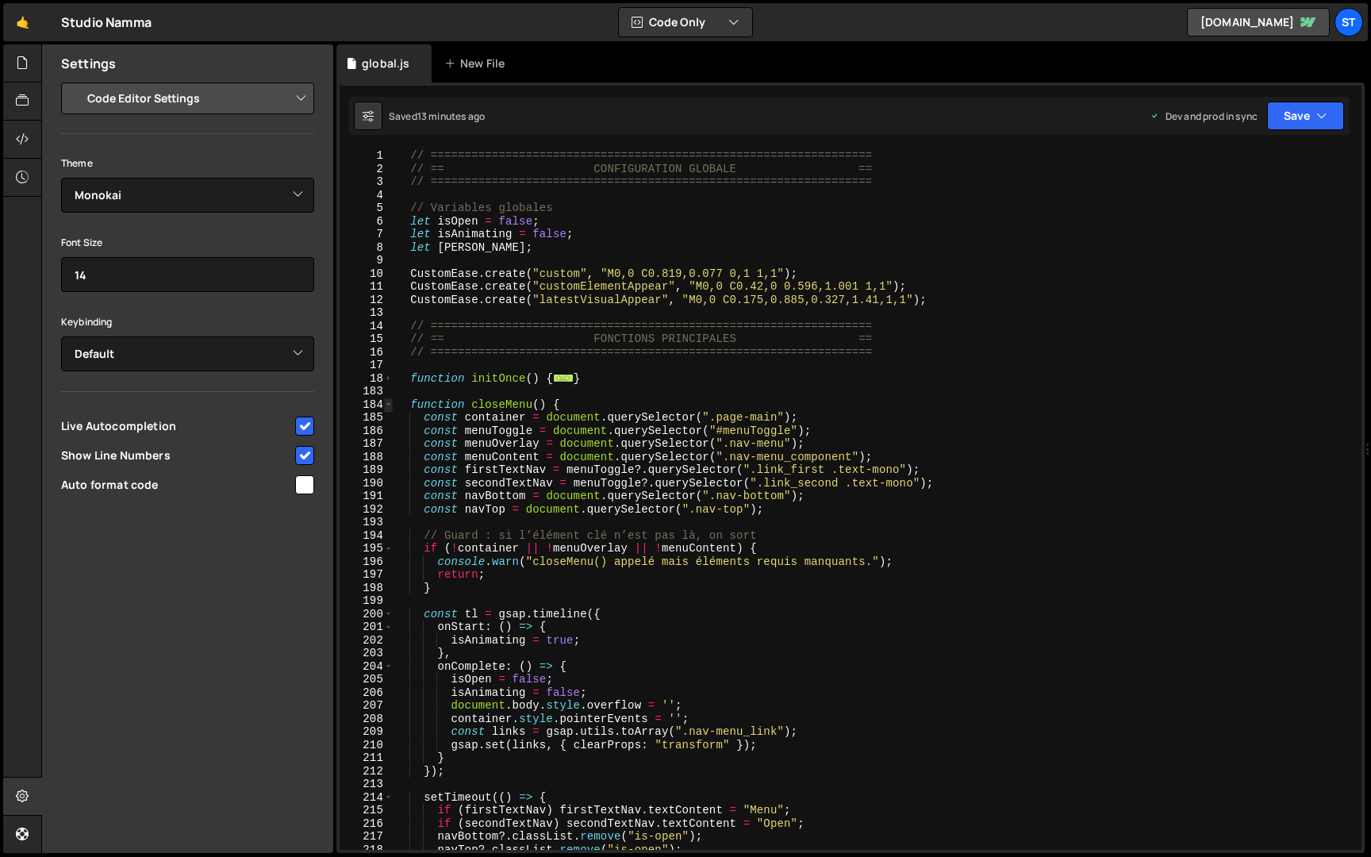
click at [389, 405] on span at bounding box center [388, 404] width 9 height 13
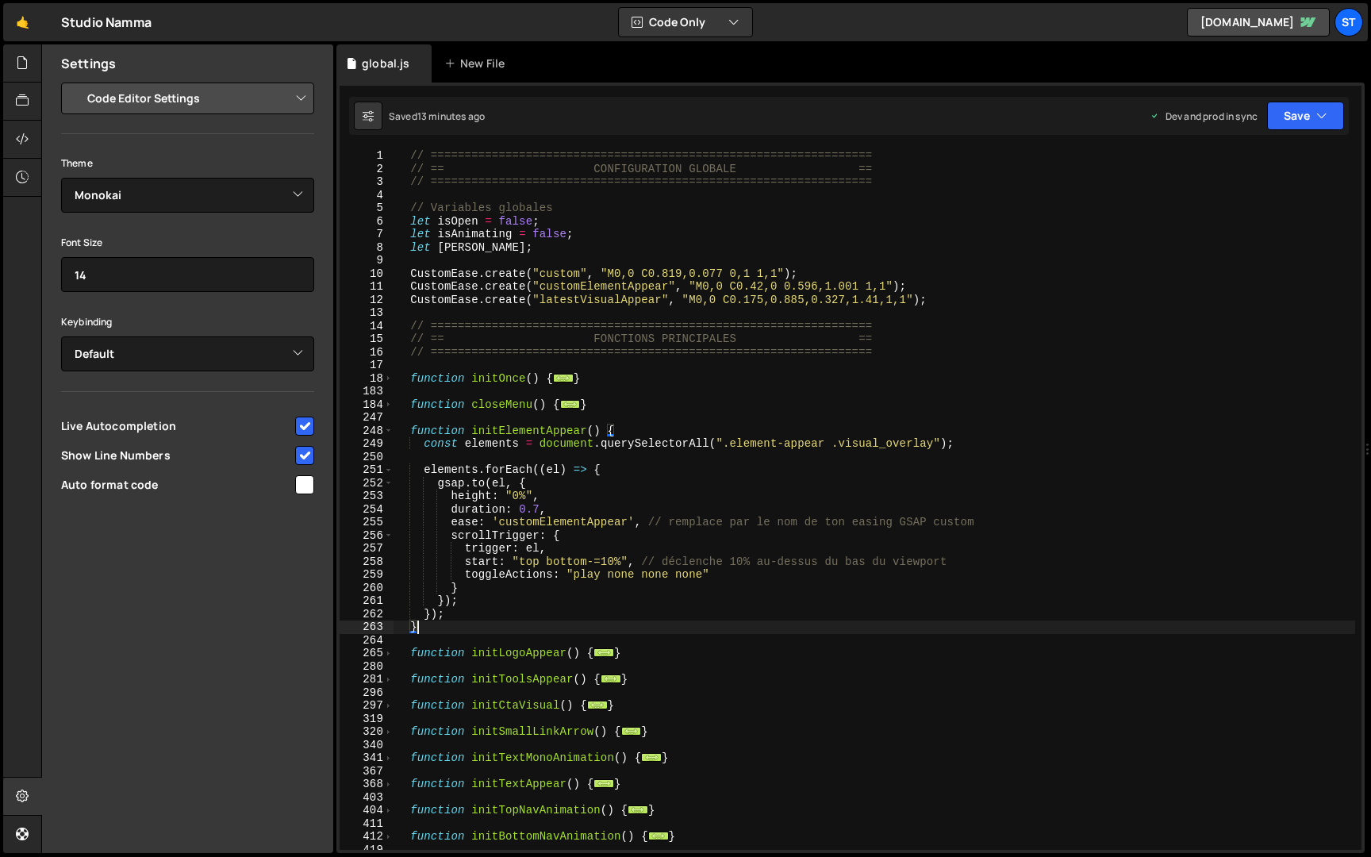
click at [421, 625] on div "// ================================================================= // == CONF…" at bounding box center [873, 512] width 961 height 727
click at [388, 432] on span at bounding box center [388, 430] width 9 height 13
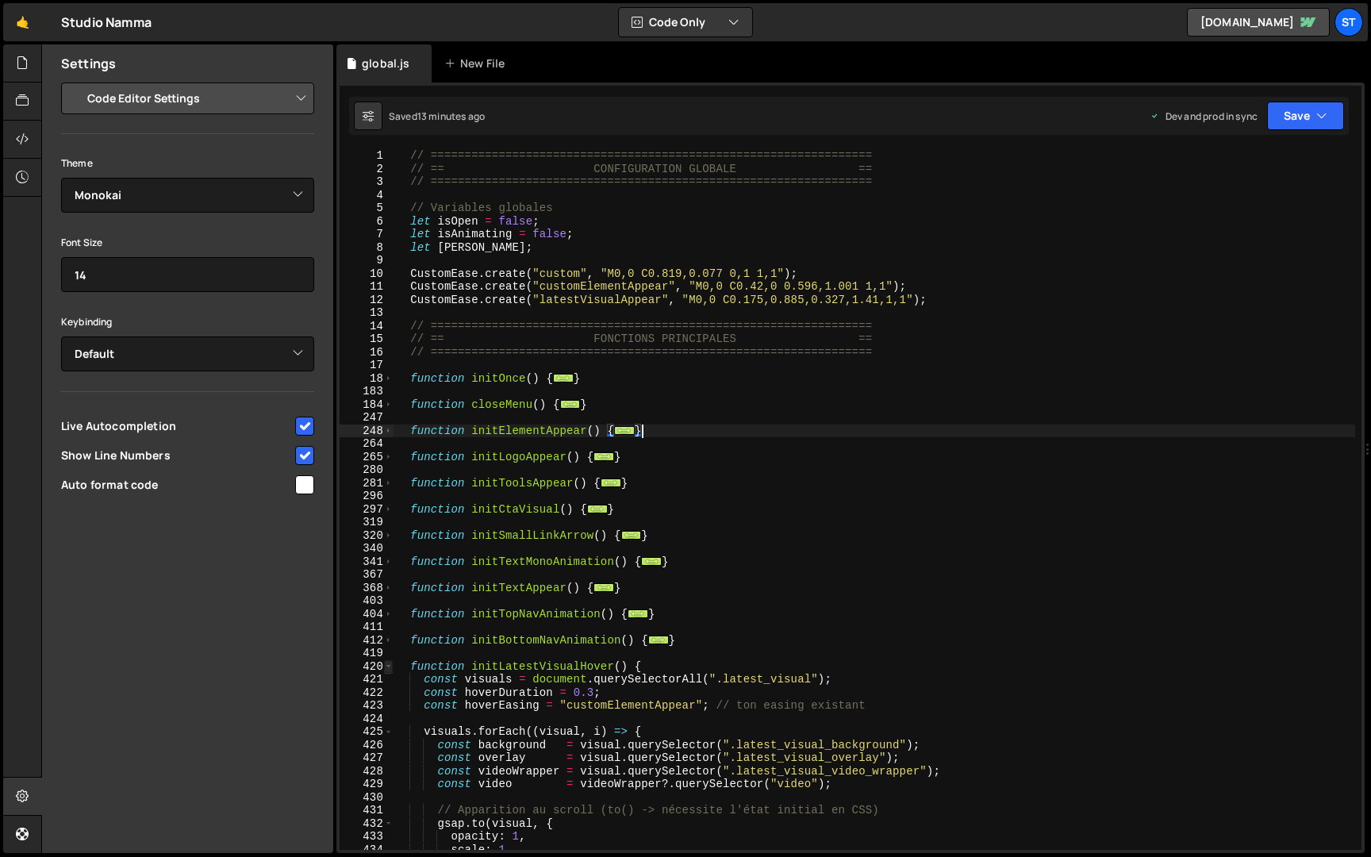
click at [391, 667] on span at bounding box center [388, 666] width 9 height 13
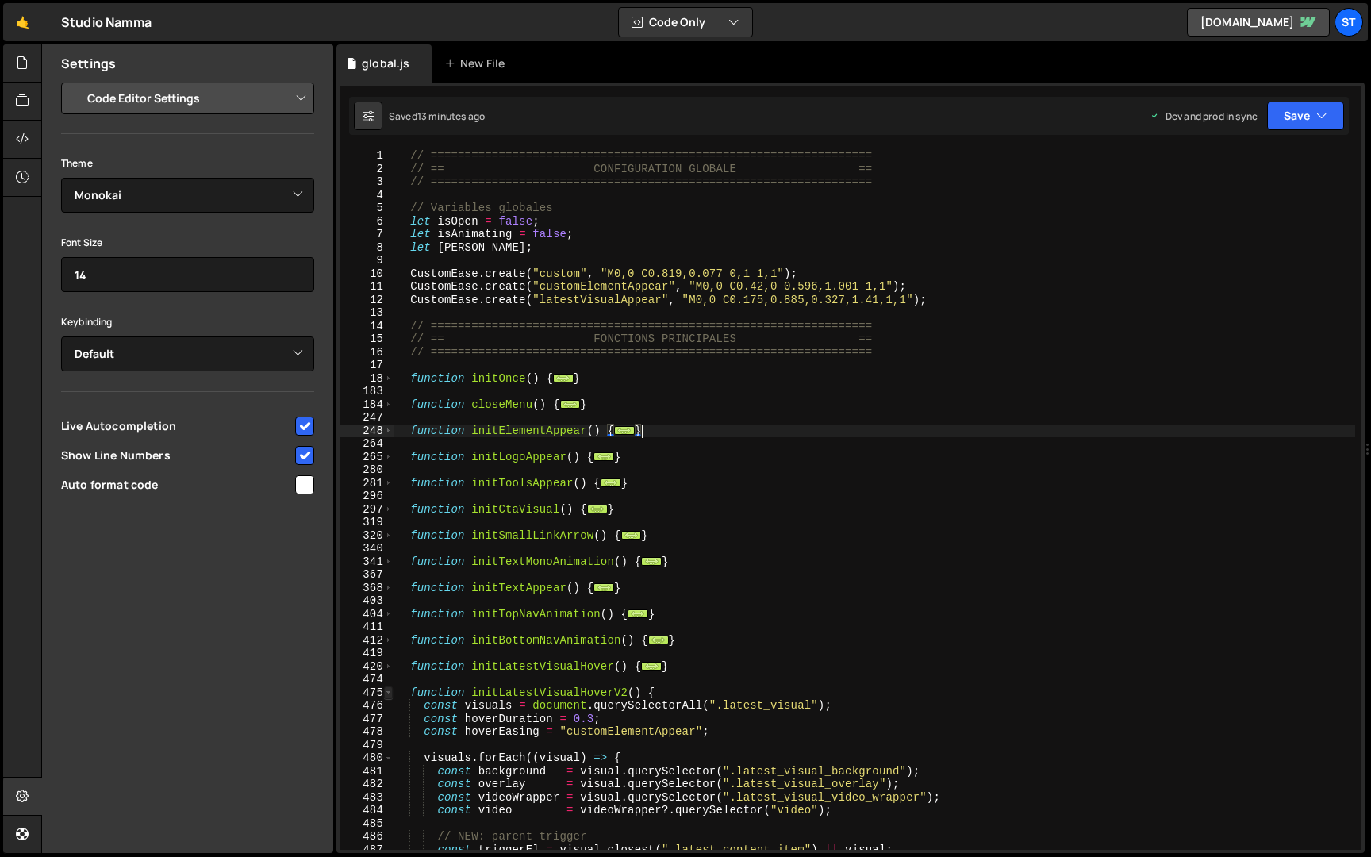
click at [388, 694] on span at bounding box center [388, 692] width 9 height 13
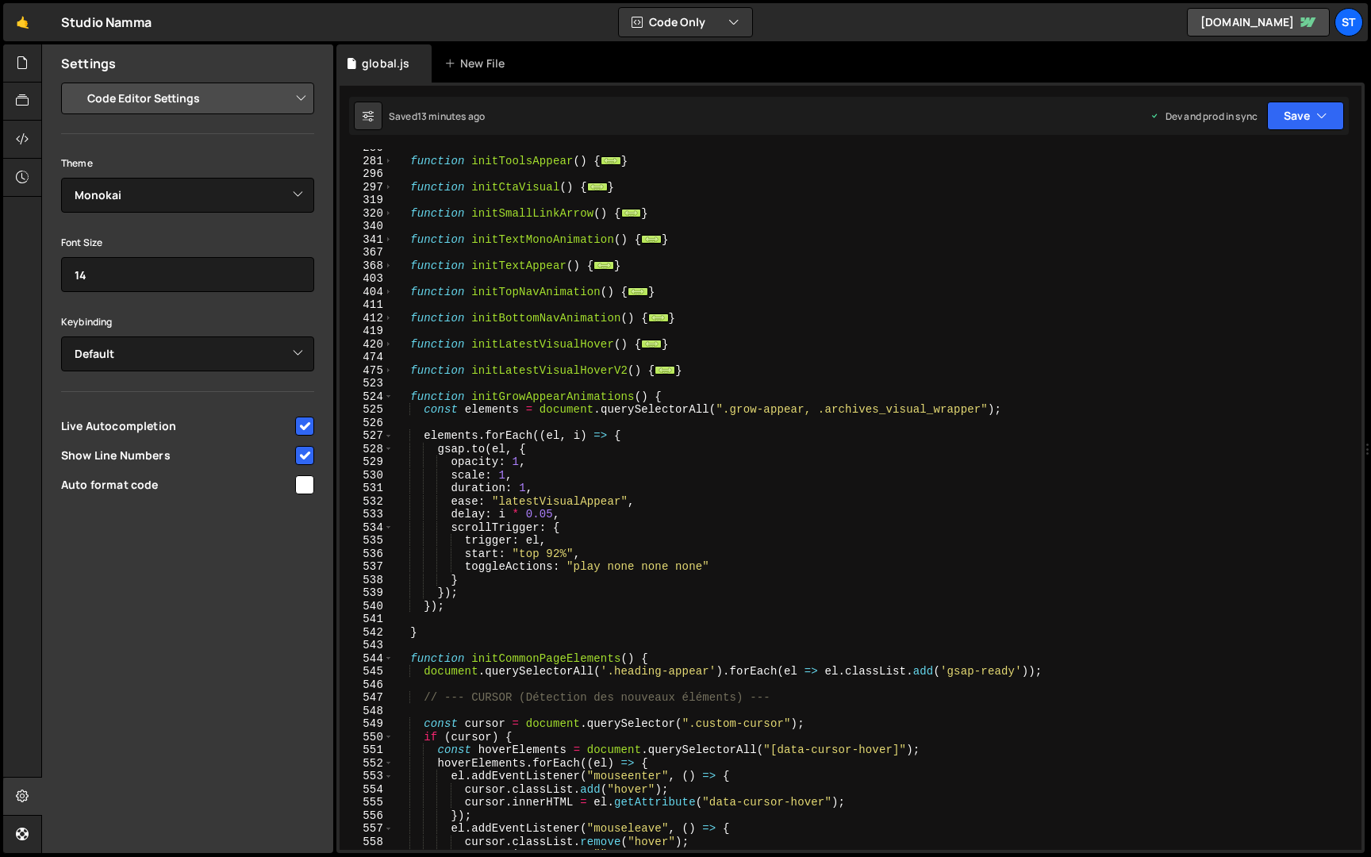
scroll to position [323, 0]
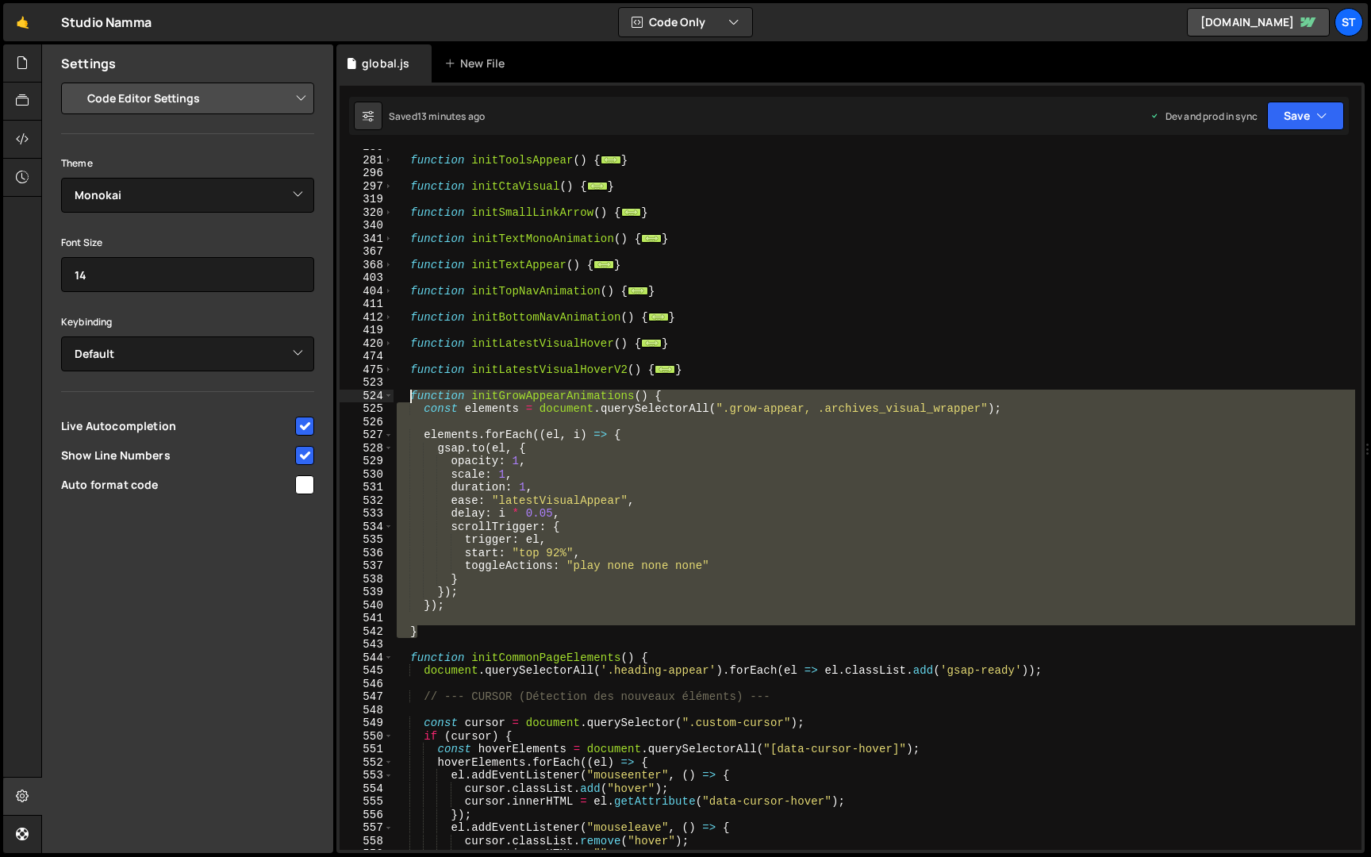
drag, startPoint x: 432, startPoint y: 631, endPoint x: 411, endPoint y: 398, distance: 234.1
click at [411, 398] on div "function initToolsAppear ( ) { ... } function initCtaVisual ( ) { ... } functio…" at bounding box center [873, 503] width 961 height 727
click at [430, 632] on div "function initToolsAppear ( ) { ... } function initCtaVisual ( ) { ... } functio…" at bounding box center [873, 499] width 961 height 700
type textarea "}"
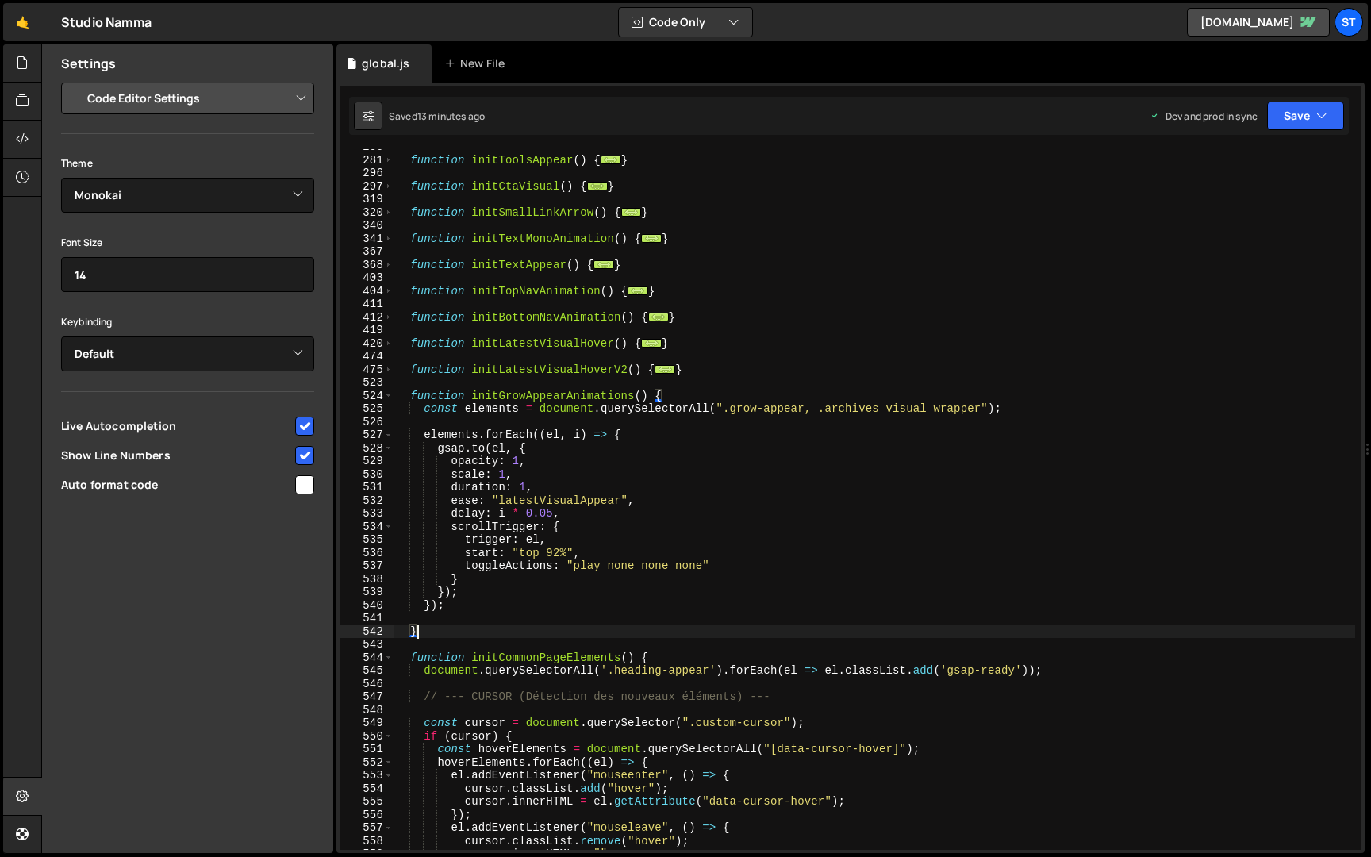
scroll to position [0, 0]
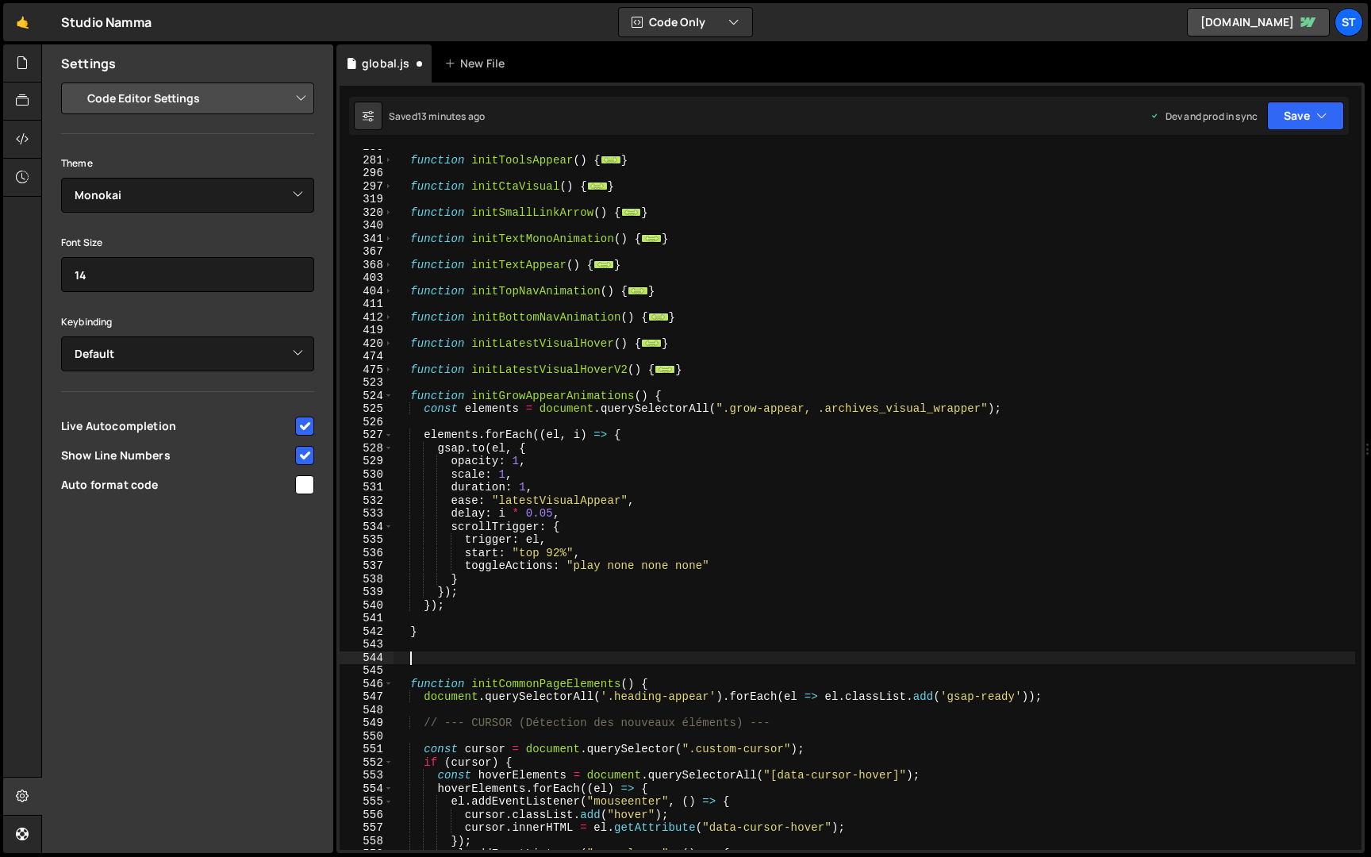
paste textarea "}"
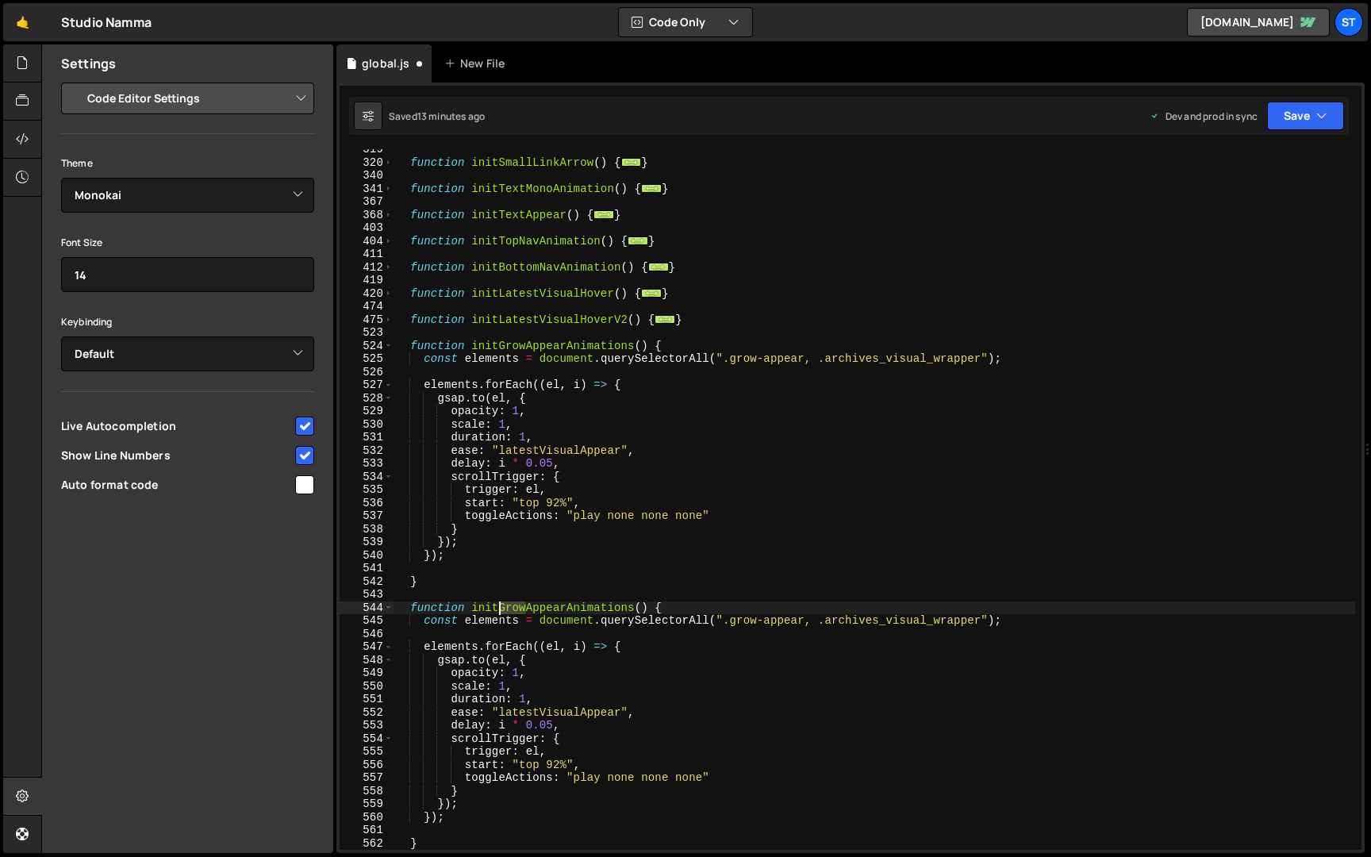
drag, startPoint x: 527, startPoint y: 609, endPoint x: 501, endPoint y: 608, distance: 26.2
click at [501, 608] on div "function initSmallLinkArrow ( ) { ... } function initTextMonoAnimation ( ) { ..…" at bounding box center [873, 506] width 961 height 727
drag, startPoint x: 807, startPoint y: 620, endPoint x: 982, endPoint y: 622, distance: 175.3
click at [982, 622] on div "function initSmallLinkArrow ( ) { ... } function initTextMonoAnimation ( ) { ..…" at bounding box center [873, 506] width 961 height 727
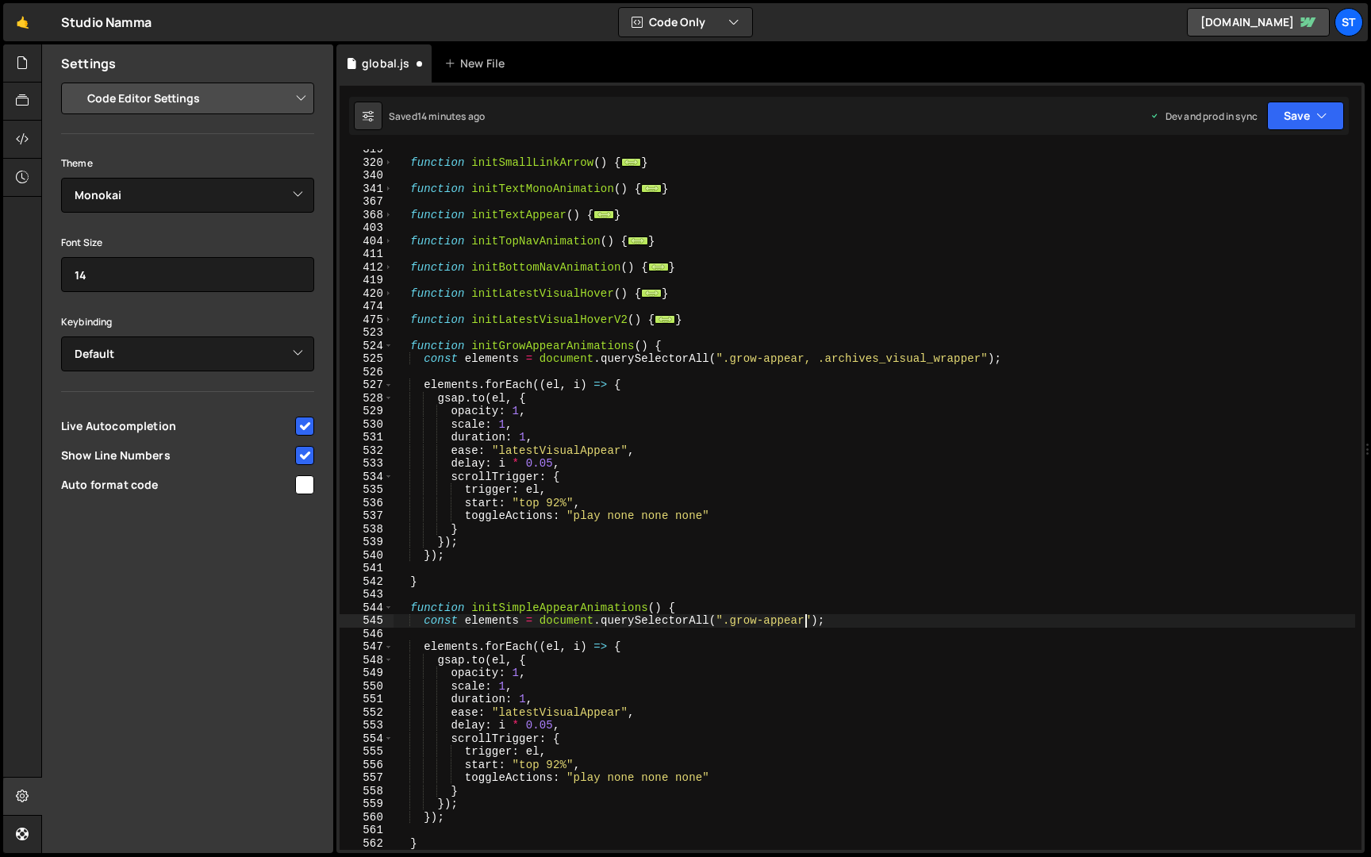
click at [757, 619] on div "function initSmallLinkArrow ( ) { ... } function initTextMonoAnimation ( ) { ..…" at bounding box center [873, 506] width 961 height 727
click at [558, 675] on div "function initSmallLinkArrow ( ) { ... } function initTextMonoAnimation ( ) { ..…" at bounding box center [873, 506] width 961 height 727
drag, startPoint x: 528, startPoint y: 687, endPoint x: 363, endPoint y: 686, distance: 165.0
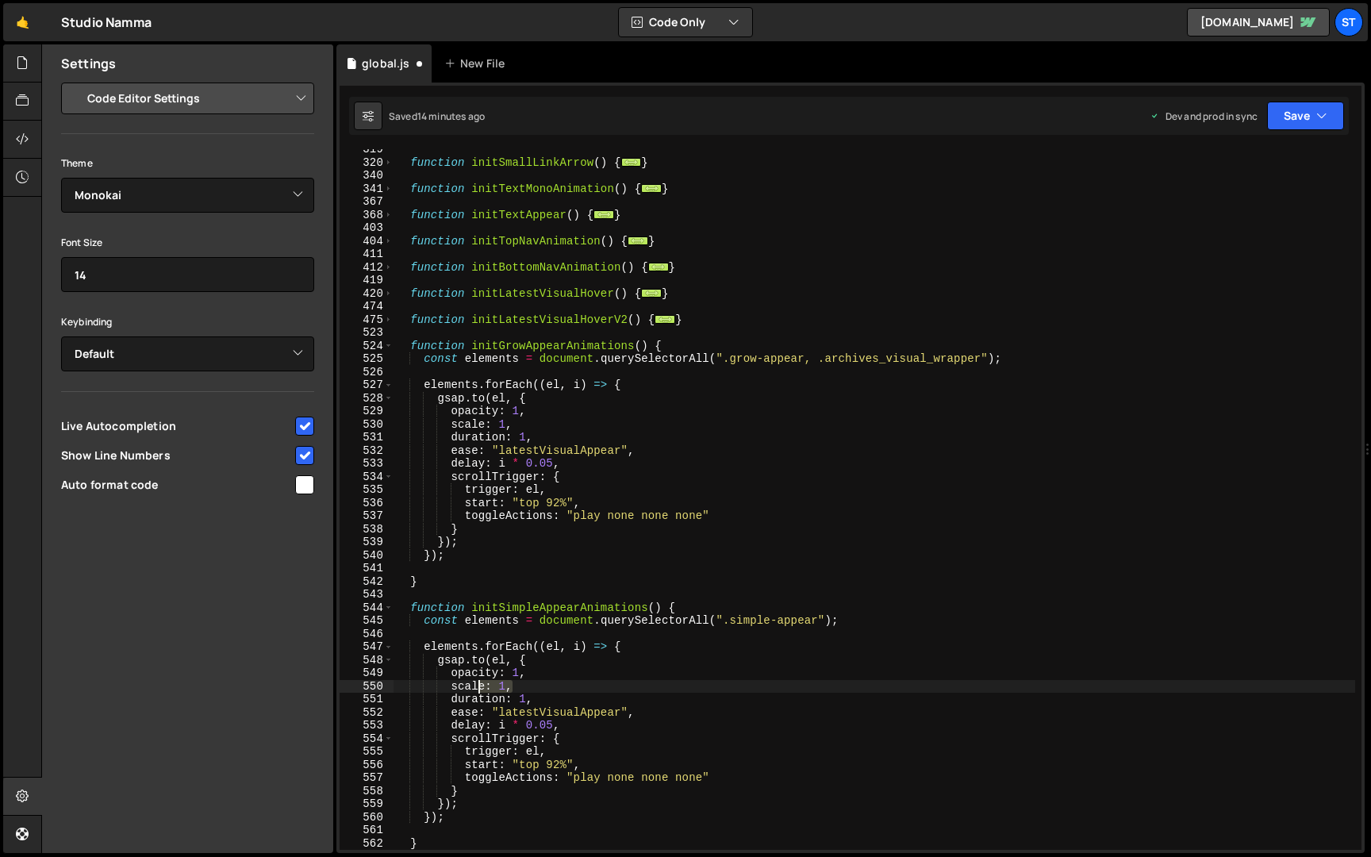
click at [363, 686] on div "opacity: 1, 319 320 340 341 367 368 403 404 411 412 419 420 474 475 523 524 525…" at bounding box center [851, 499] width 1022 height 700
click at [504, 681] on div "function initSmallLinkArrow ( ) { ... } function initTextMonoAnimation ( ) { ..…" at bounding box center [873, 499] width 961 height 700
drag, startPoint x: 485, startPoint y: 684, endPoint x: 452, endPoint y: 685, distance: 32.6
click at [452, 685] on div "function initSmallLinkArrow ( ) { ... } function initTextMonoAnimation ( ) { ..…" at bounding box center [873, 506] width 961 height 727
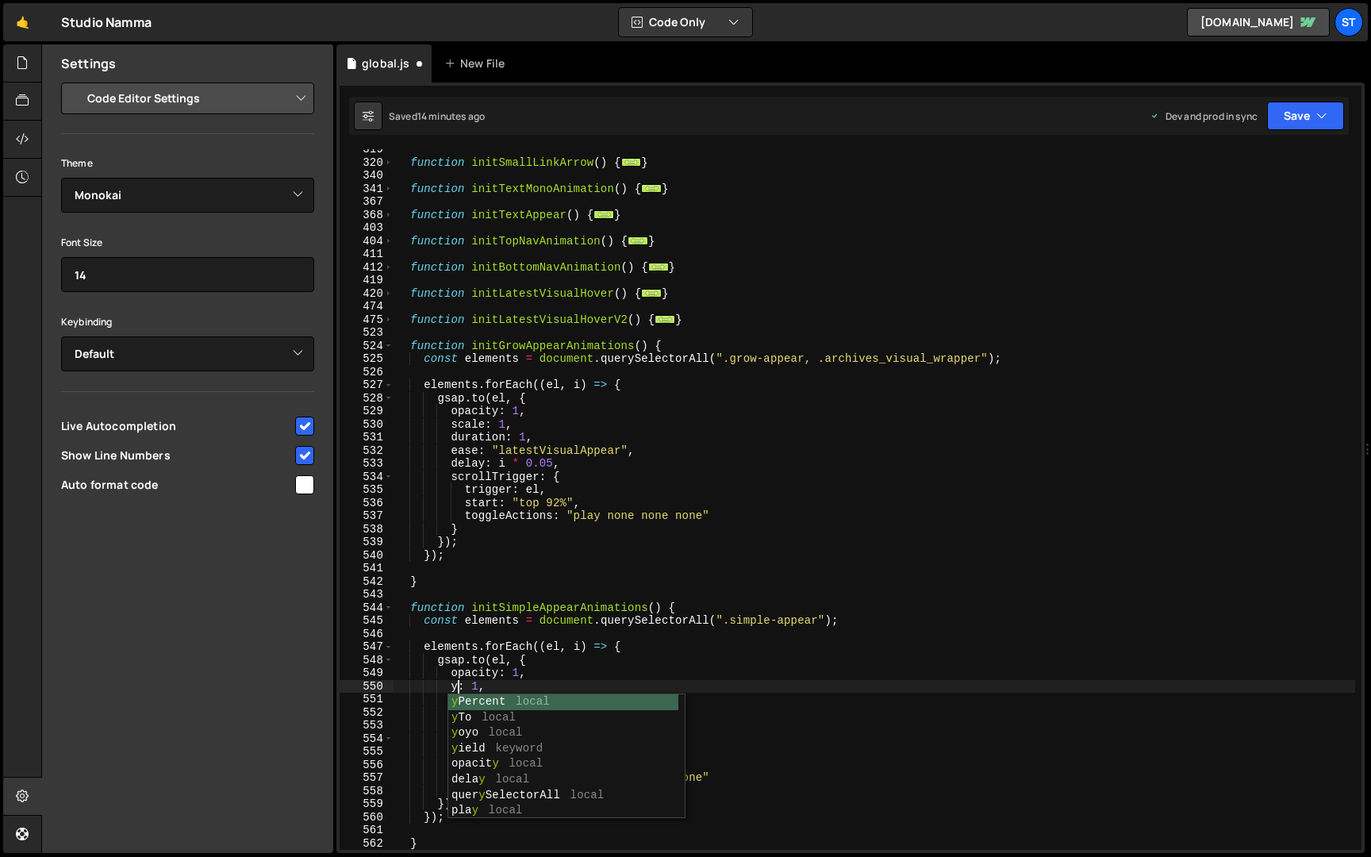
scroll to position [0, 5]
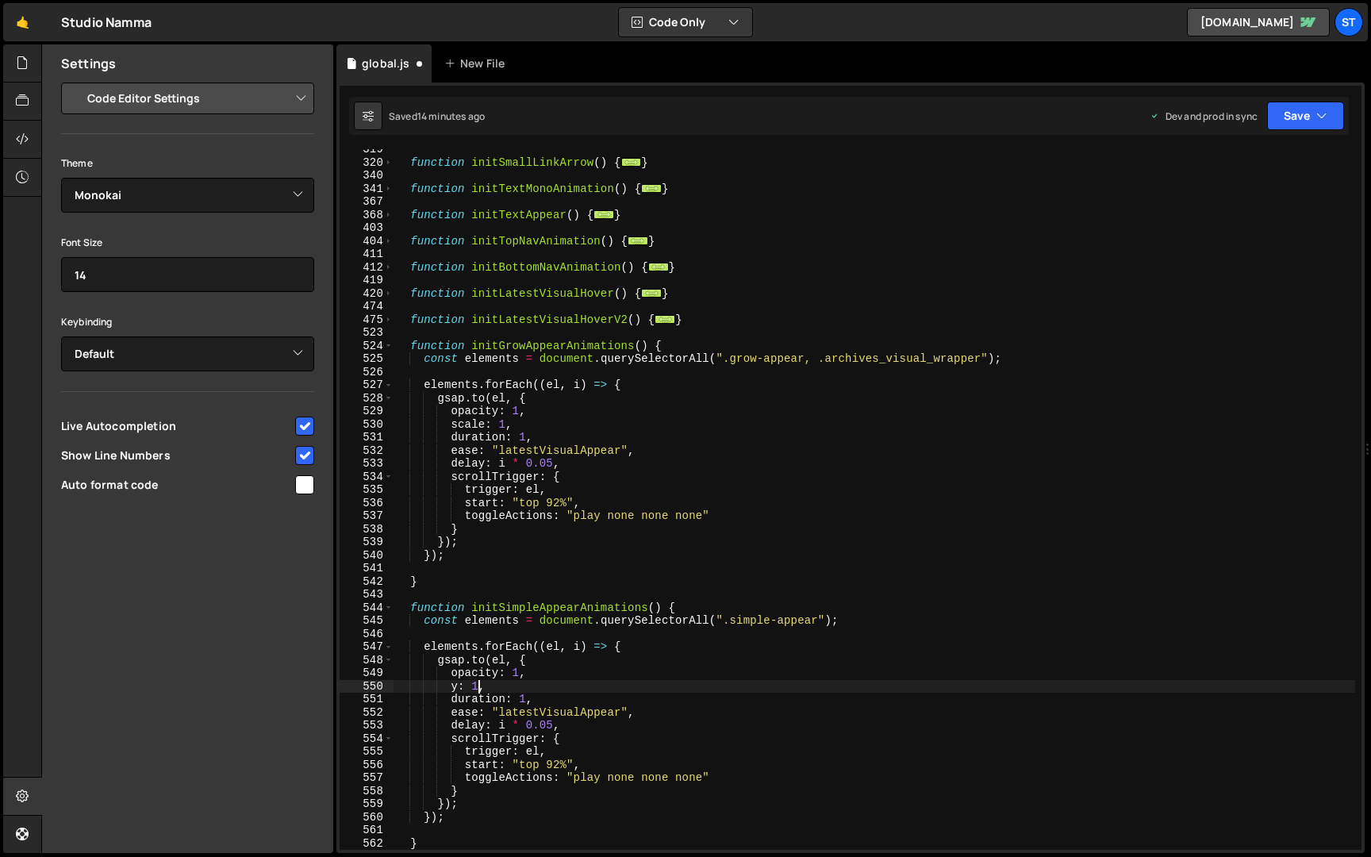
click at [478, 685] on div "function initSmallLinkArrow ( ) { ... } function initTextMonoAnimation ( ) { ..…" at bounding box center [873, 506] width 961 height 727
click at [608, 654] on div "function initSmallLinkArrow ( ) { ... } function initTextMonoAnimation ( ) { ..…" at bounding box center [873, 506] width 961 height 727
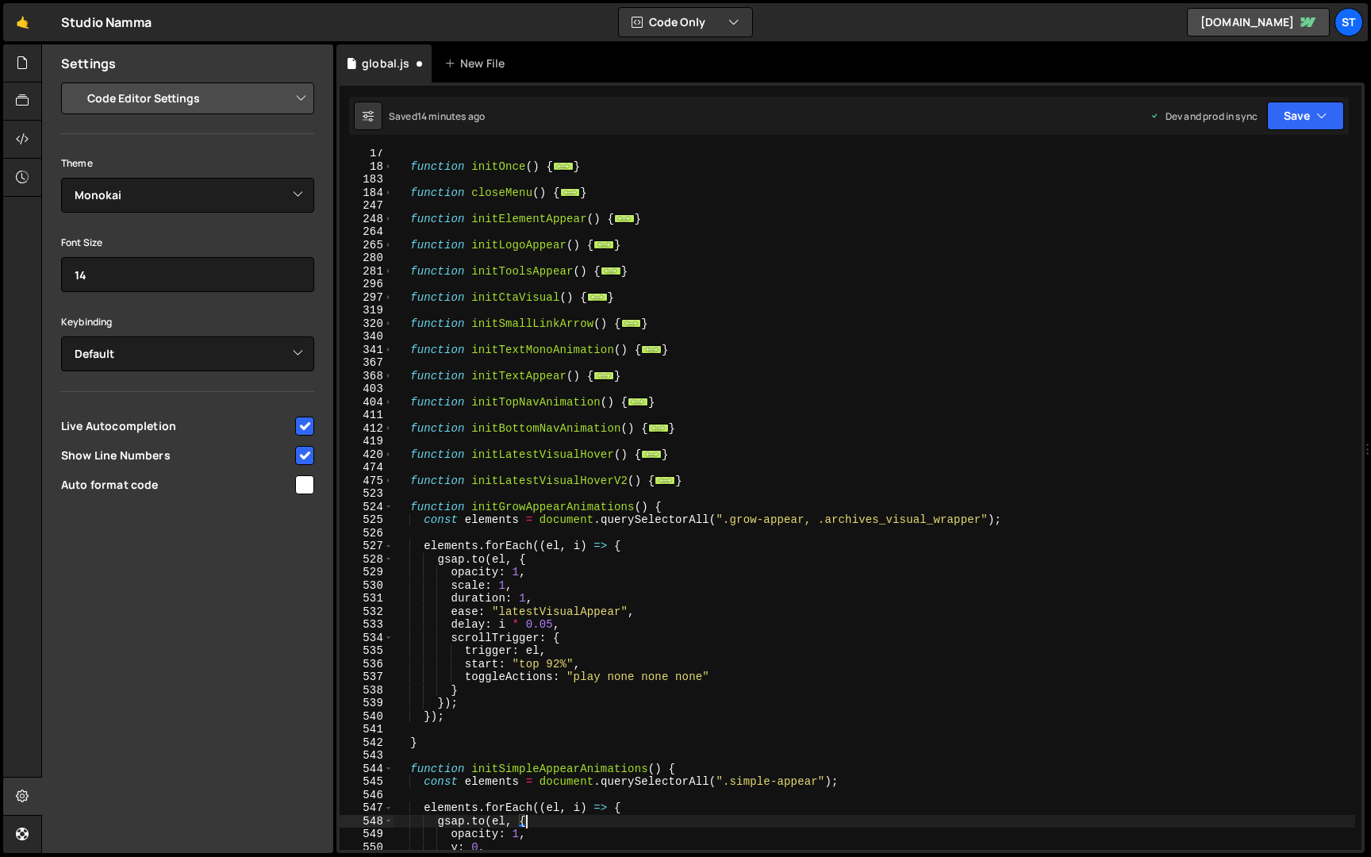
scroll to position [0, 0]
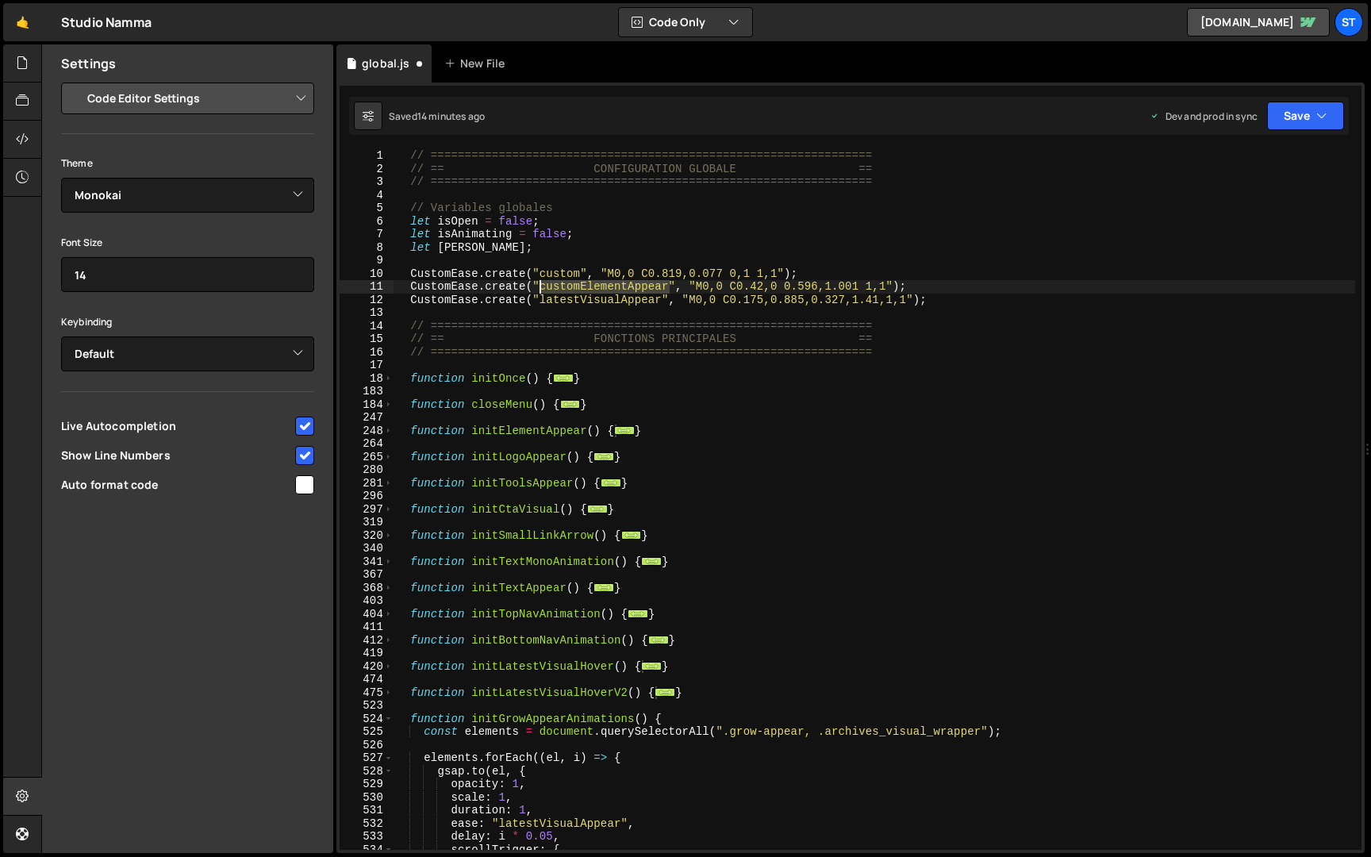
drag, startPoint x: 669, startPoint y: 288, endPoint x: 542, endPoint y: 286, distance: 126.9
click at [542, 286] on div "// ================================================================= // == CONF…" at bounding box center [873, 512] width 961 height 727
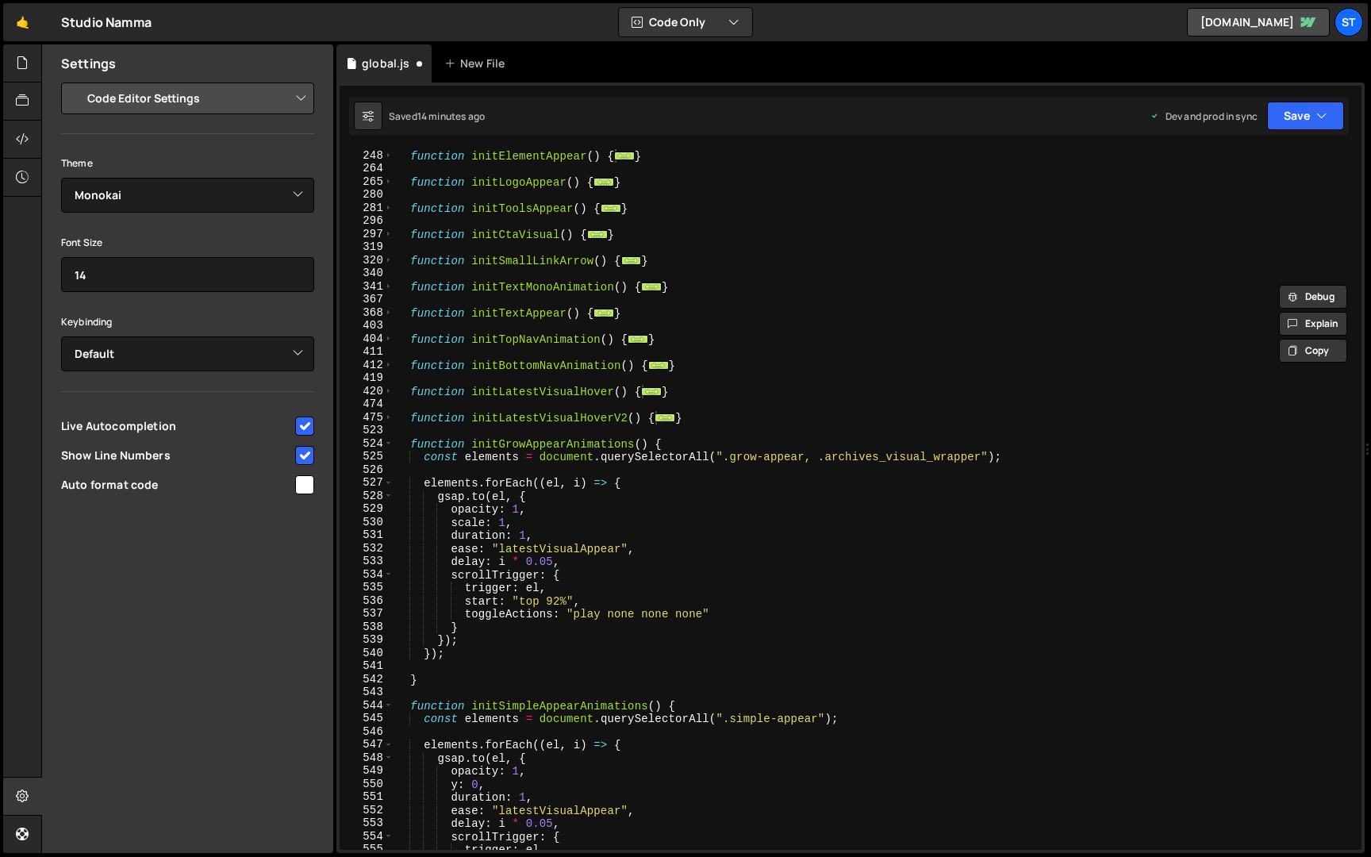
scroll to position [334, 0]
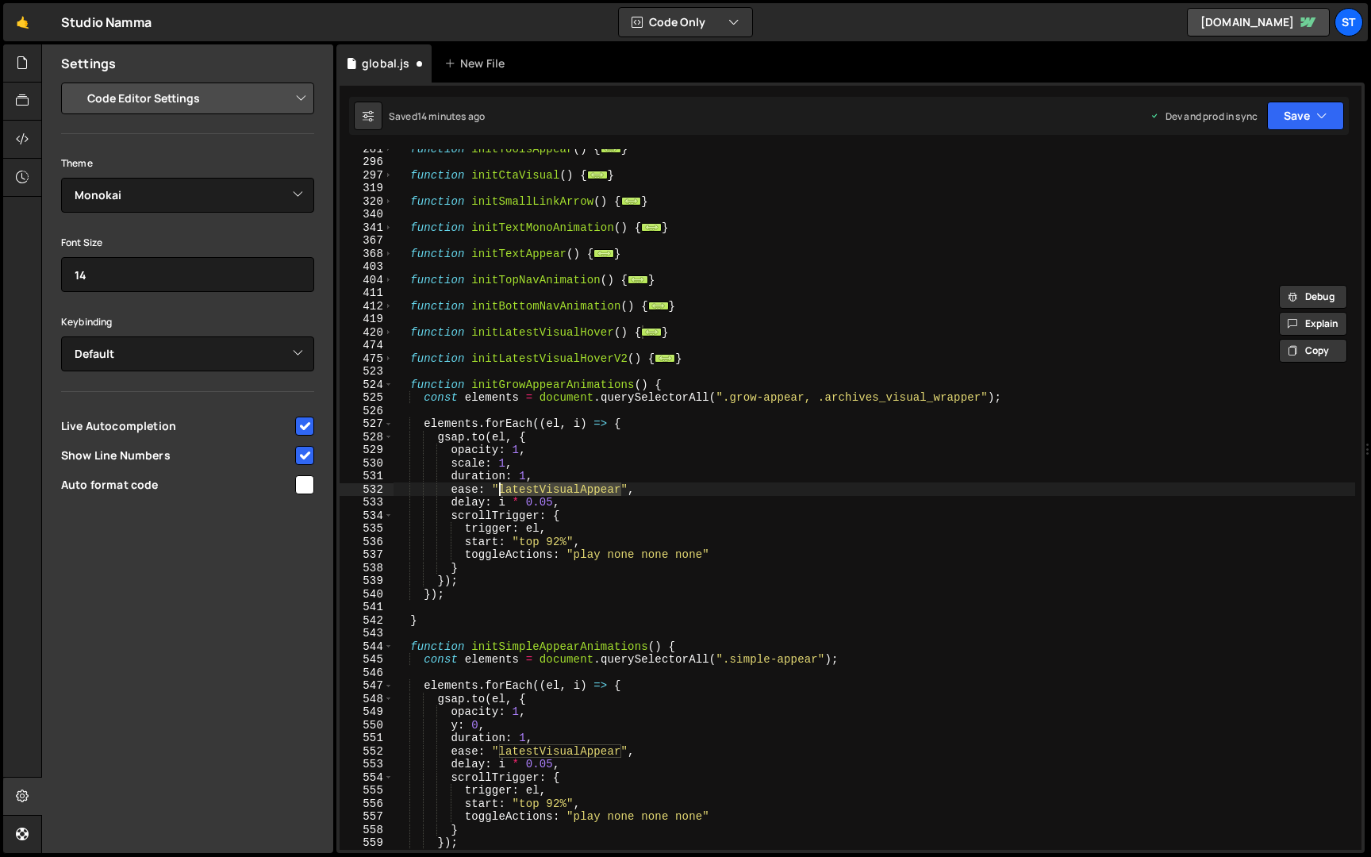
drag, startPoint x: 621, startPoint y: 486, endPoint x: 501, endPoint y: 489, distance: 120.6
click at [501, 489] on div "function initToolsAppear ( ) { ... } function initCtaVisual ( ) { ... } functio…" at bounding box center [873, 505] width 961 height 727
paste textarea "customElement"
drag, startPoint x: 573, startPoint y: 501, endPoint x: 356, endPoint y: 500, distance: 216.6
click at [356, 500] on div "ease: "customElementAppear", 281 296 297 319 320 340 341 367 368 403 404 411 41…" at bounding box center [851, 499] width 1022 height 700
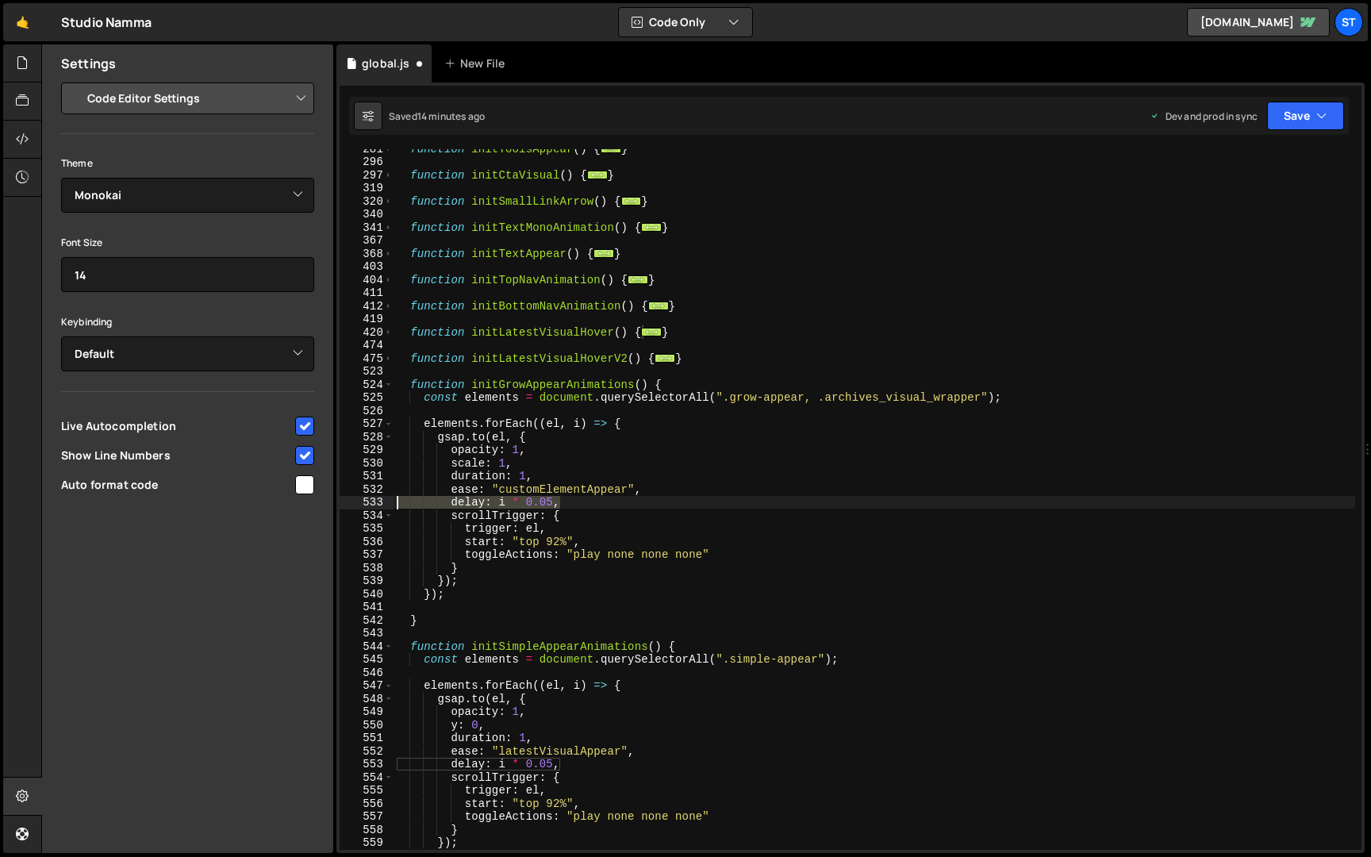
type textarea "delay: i * 0.05,"
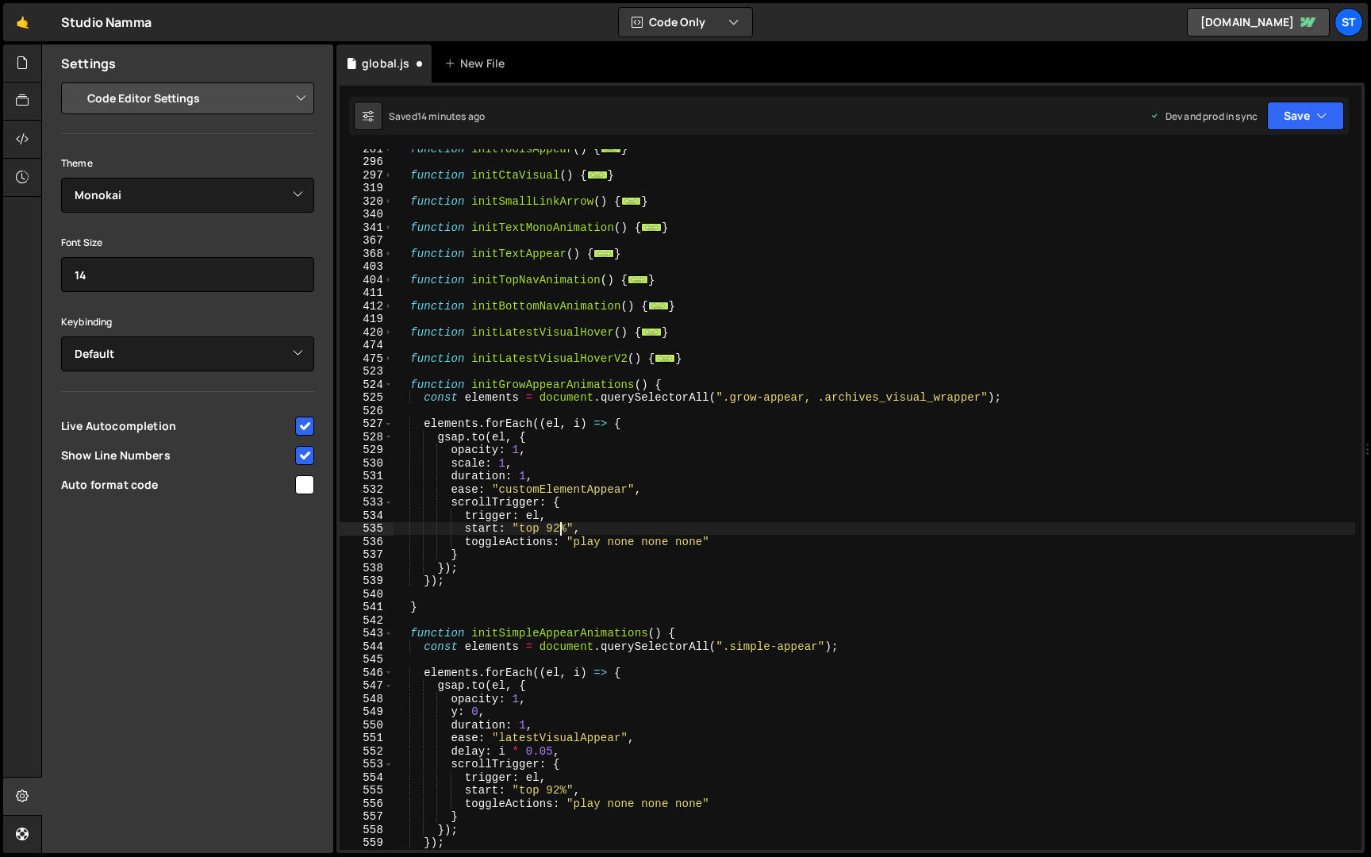
click at [560, 529] on div "function initToolsAppear ( ) { ... } function initCtaVisual ( ) { ... } functio…" at bounding box center [873, 505] width 961 height 727
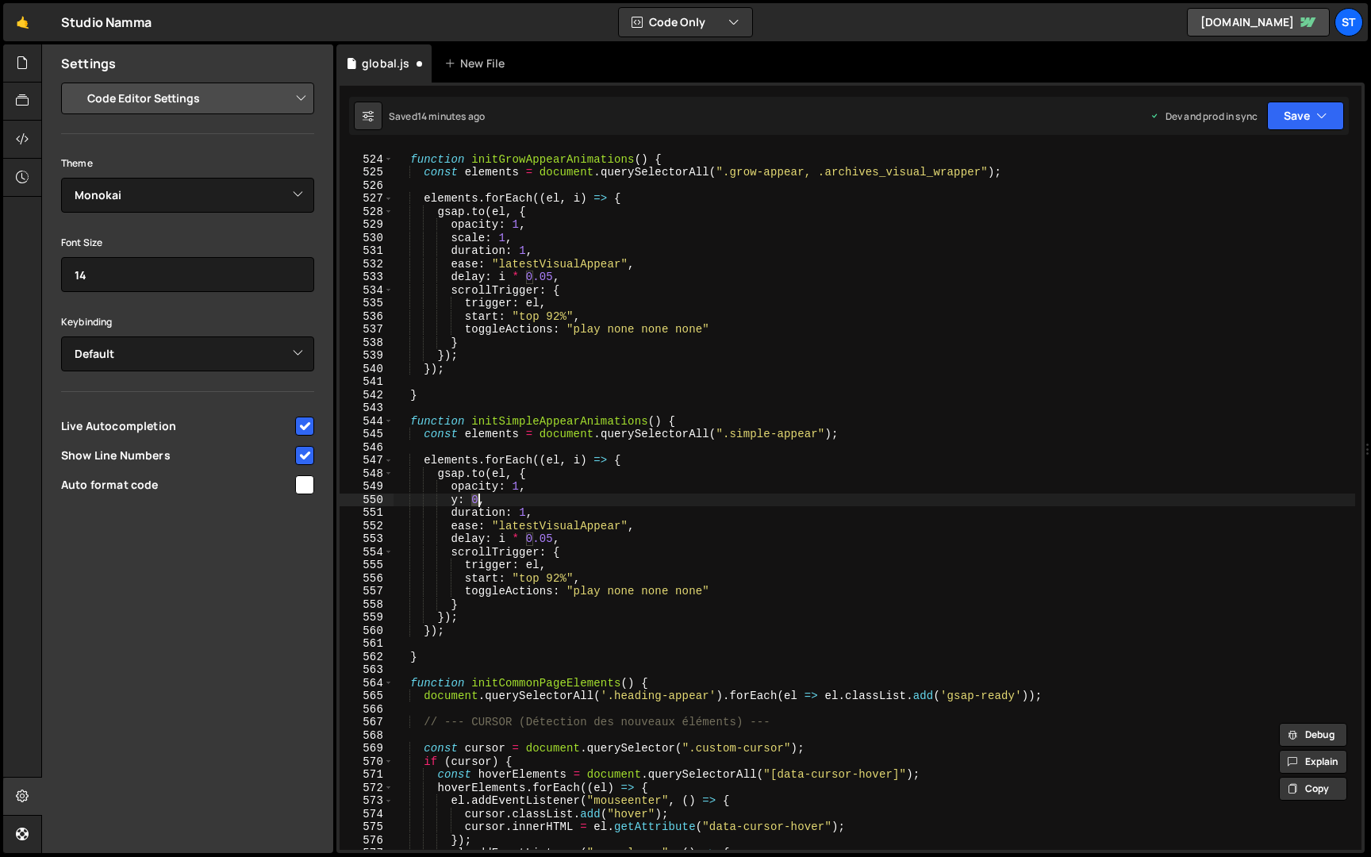
scroll to position [537, 0]
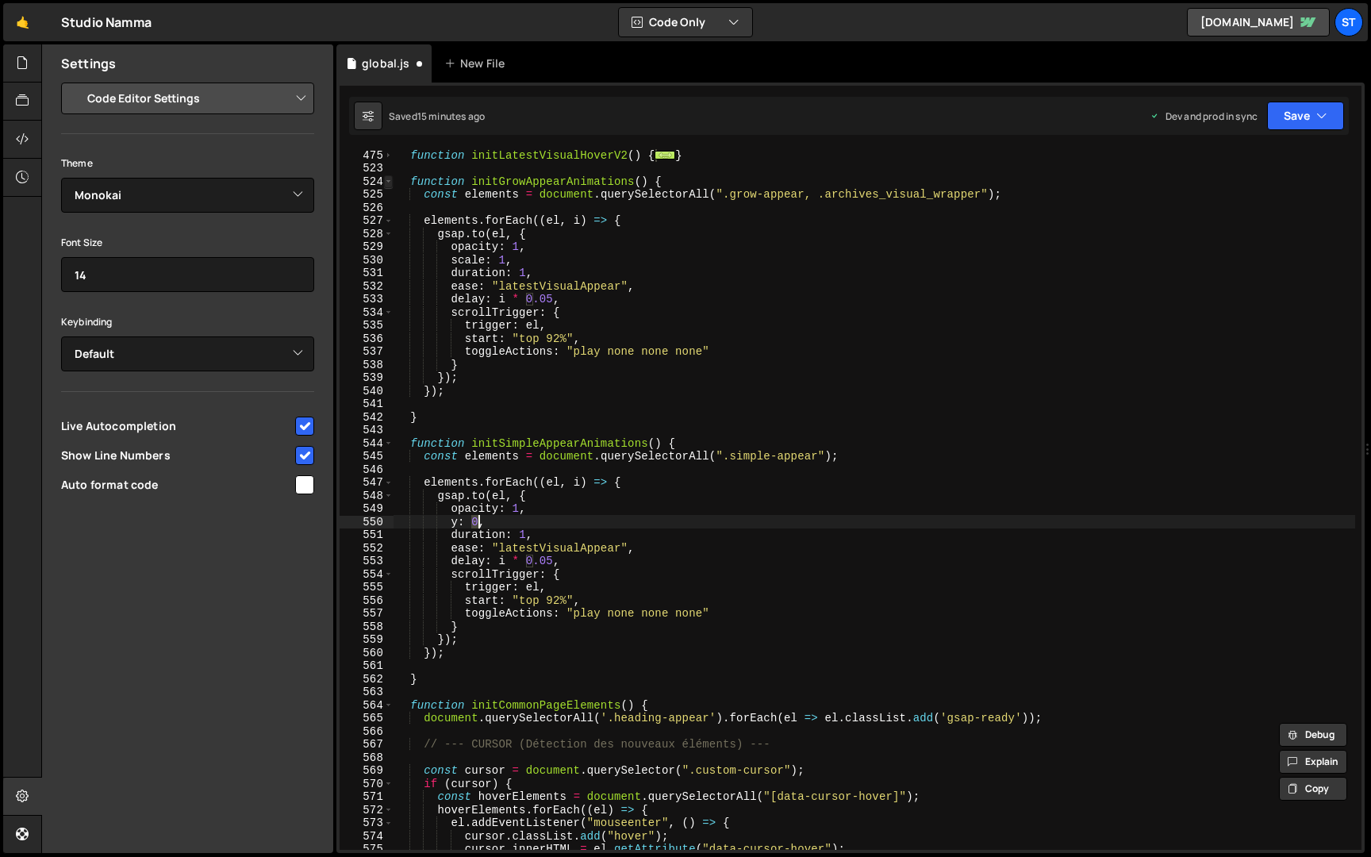
click at [389, 181] on span at bounding box center [388, 181] width 9 height 13
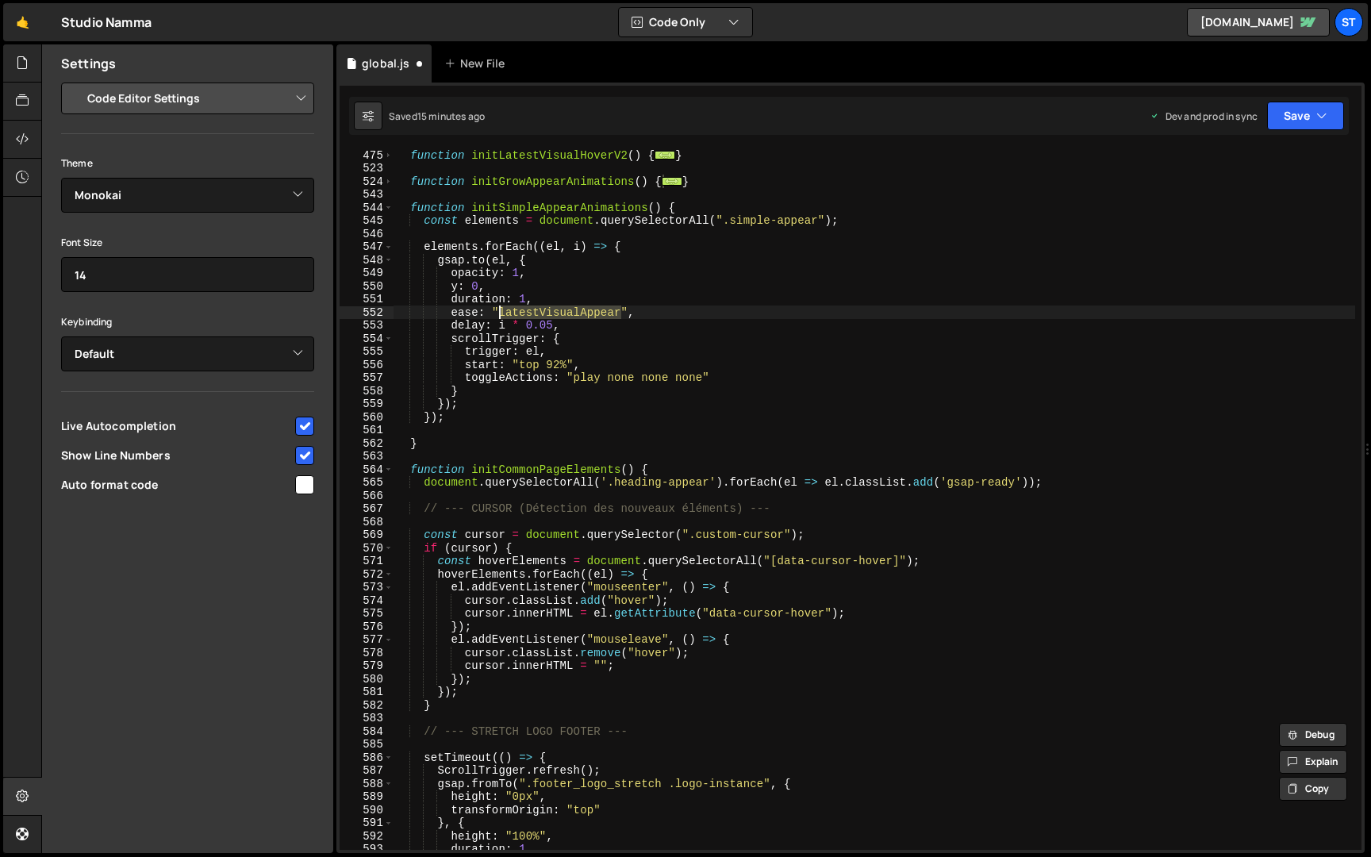
drag, startPoint x: 620, startPoint y: 314, endPoint x: 498, endPoint y: 317, distance: 121.4
click at [498, 317] on div "function initLatestVisualHoverV2 ( ) { ... } function initGrowAppearAnimations …" at bounding box center [873, 511] width 961 height 727
paste textarea "customElement"
click at [527, 298] on div "function initLatestVisualHoverV2 ( ) { ... } function initGrowAppearAnimations …" at bounding box center [873, 511] width 961 height 727
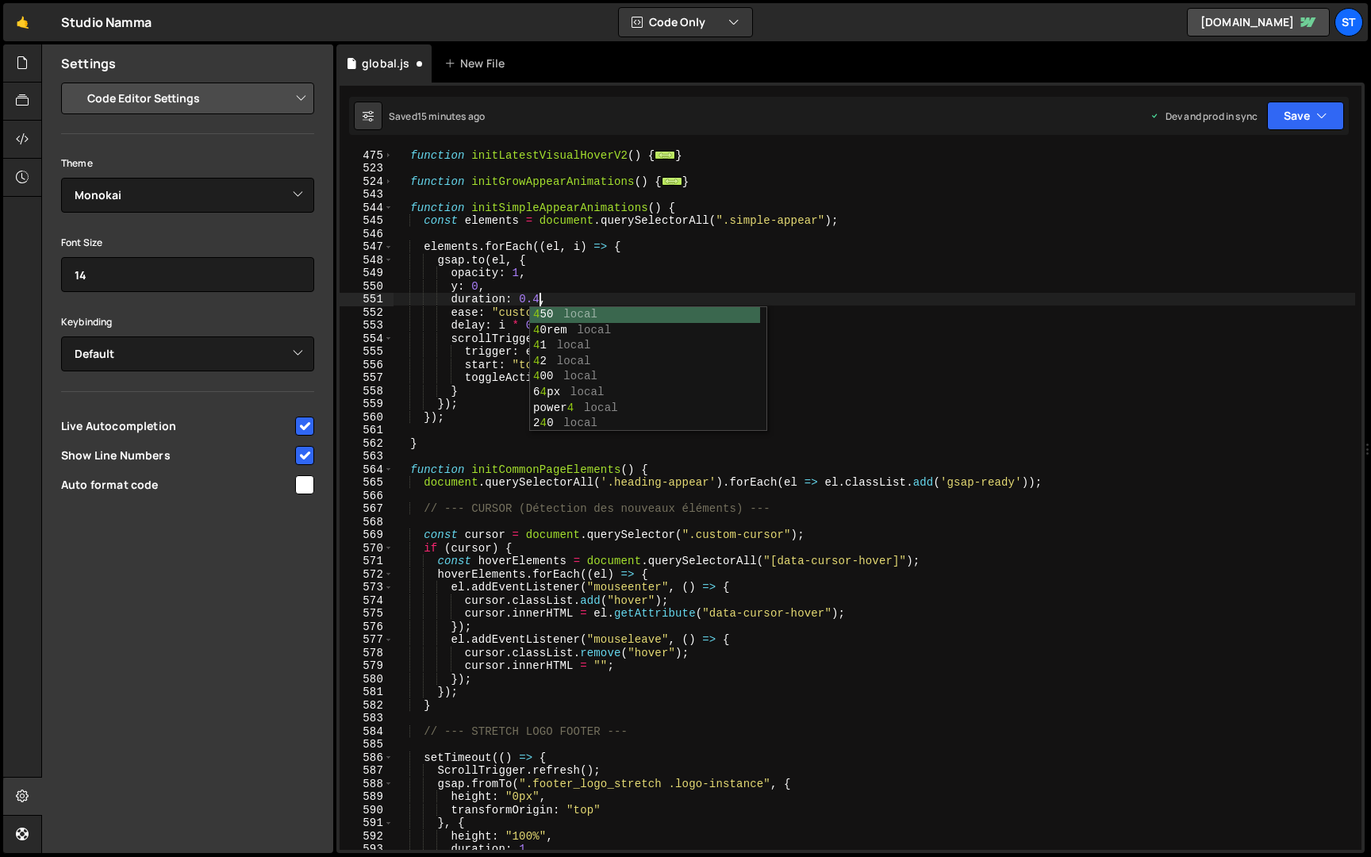
scroll to position [0, 10]
click at [469, 305] on div "function initLatestVisualHoverV2 ( ) { ... } function initGrowAppearAnimations …" at bounding box center [873, 511] width 961 height 727
drag, startPoint x: 559, startPoint y: 324, endPoint x: 338, endPoint y: 324, distance: 221.3
click at [338, 324] on div "duration: 0.4, 475 523 524 543 544 545 546 547 548 549 550 551 552 553 554 555 …" at bounding box center [850, 467] width 1028 height 770
type textarea "delay: i * 0.05,"
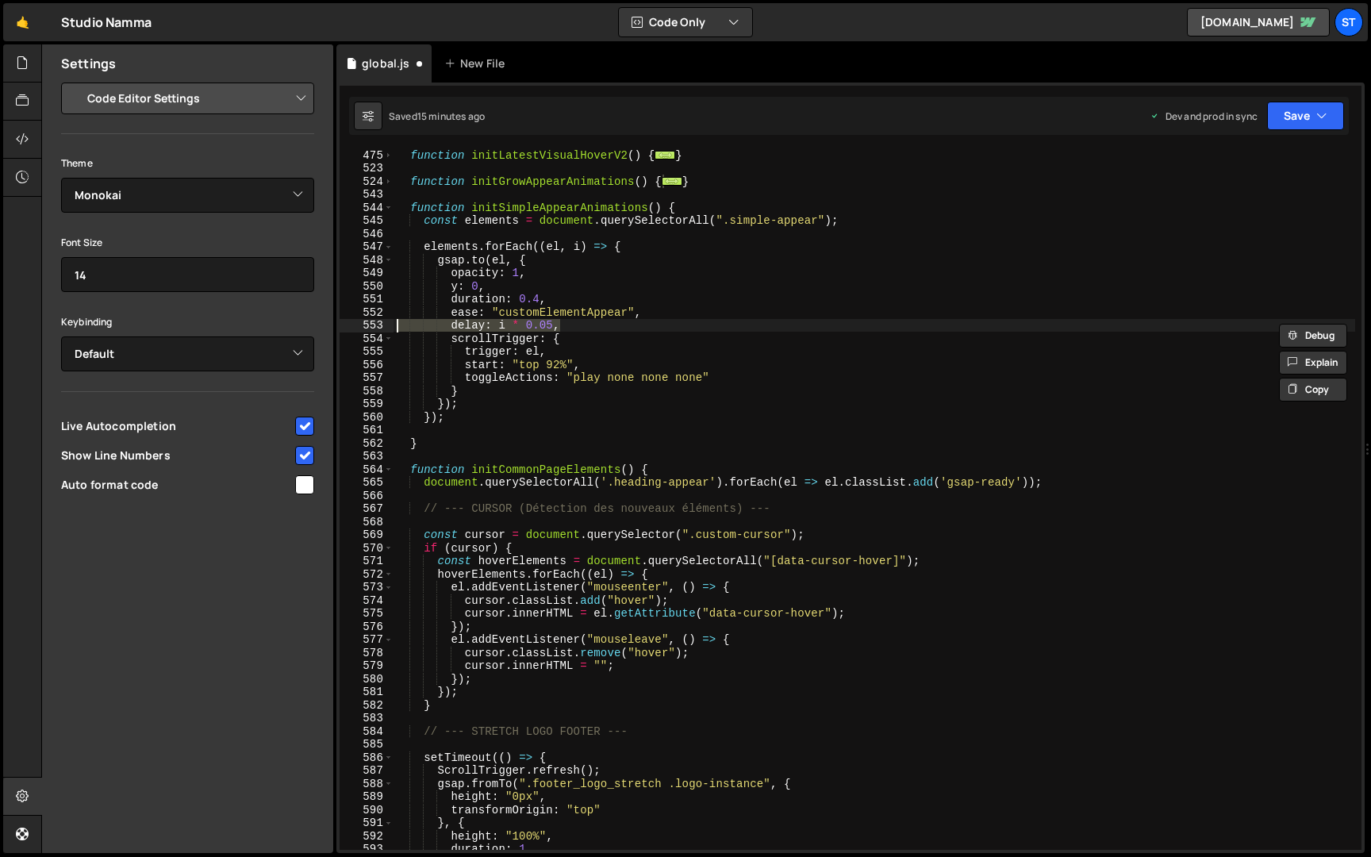
scroll to position [0, 0]
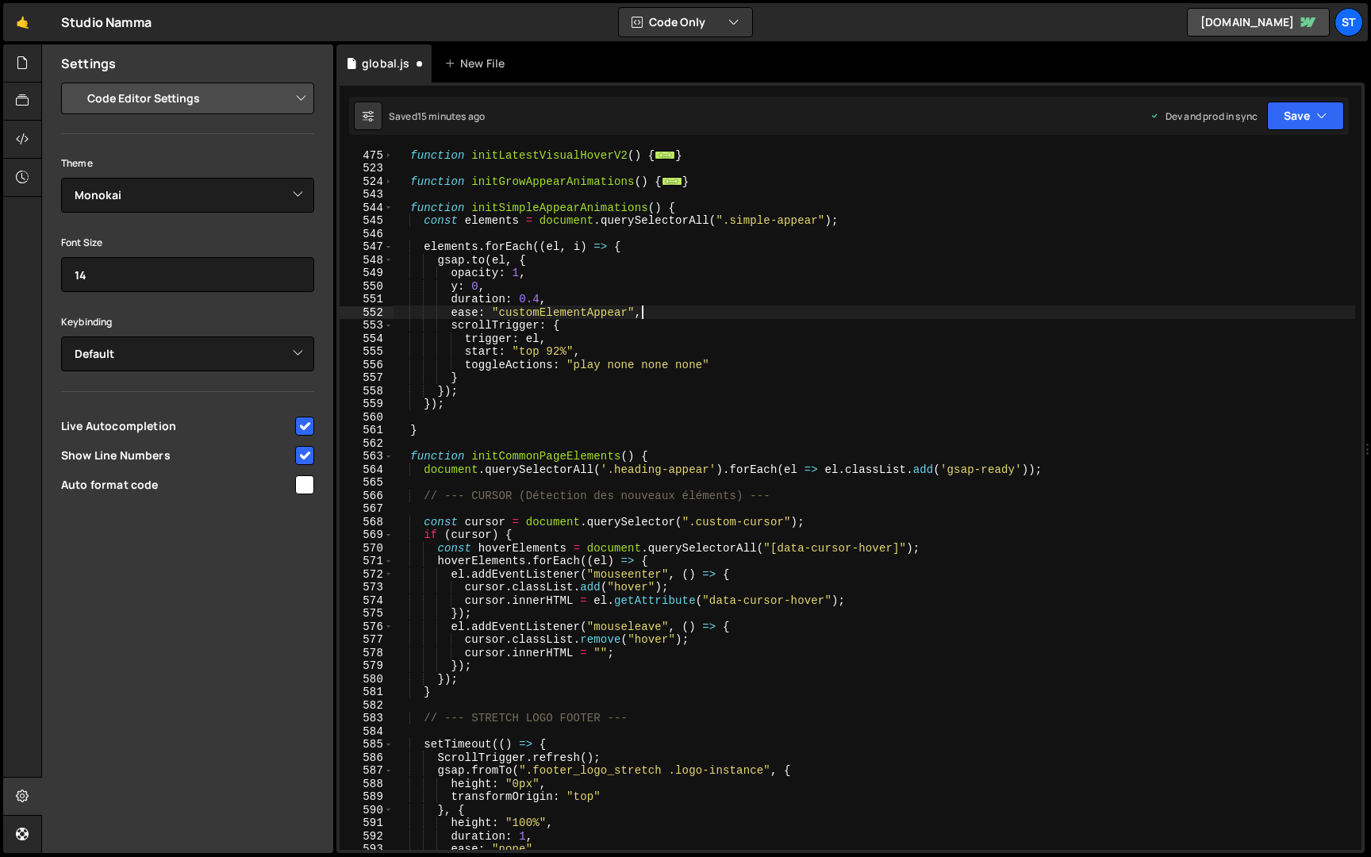
click at [558, 350] on div "function initLatestVisualHoverV2 ( ) { ... } function initGrowAppearAnimations …" at bounding box center [873, 511] width 961 height 727
drag, startPoint x: 663, startPoint y: 206, endPoint x: 472, endPoint y: 206, distance: 191.2
click at [472, 206] on div "function initLatestVisualHoverV2 ( ) { ... } function initGrowAppearAnimations …" at bounding box center [873, 511] width 961 height 727
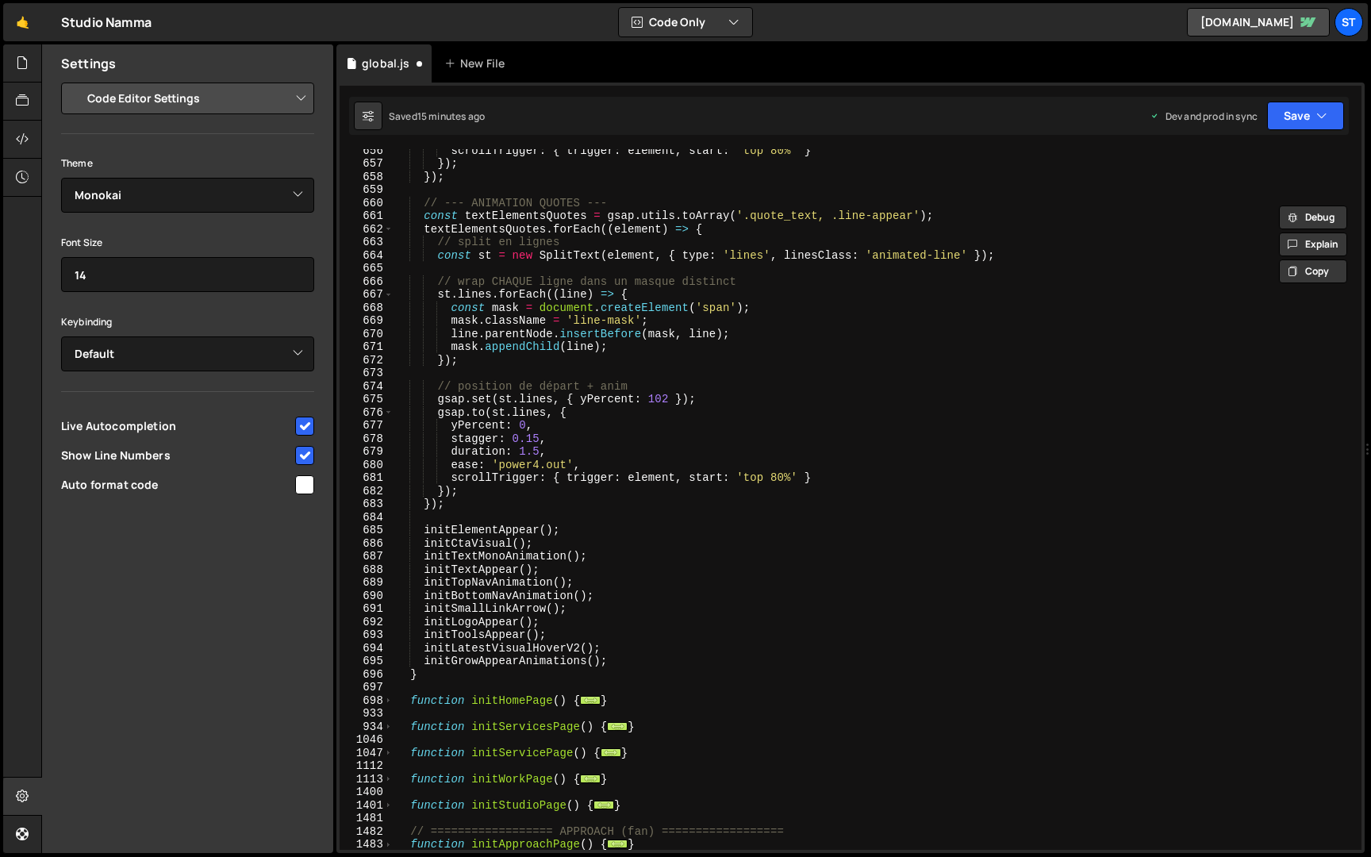
scroll to position [2239, 0]
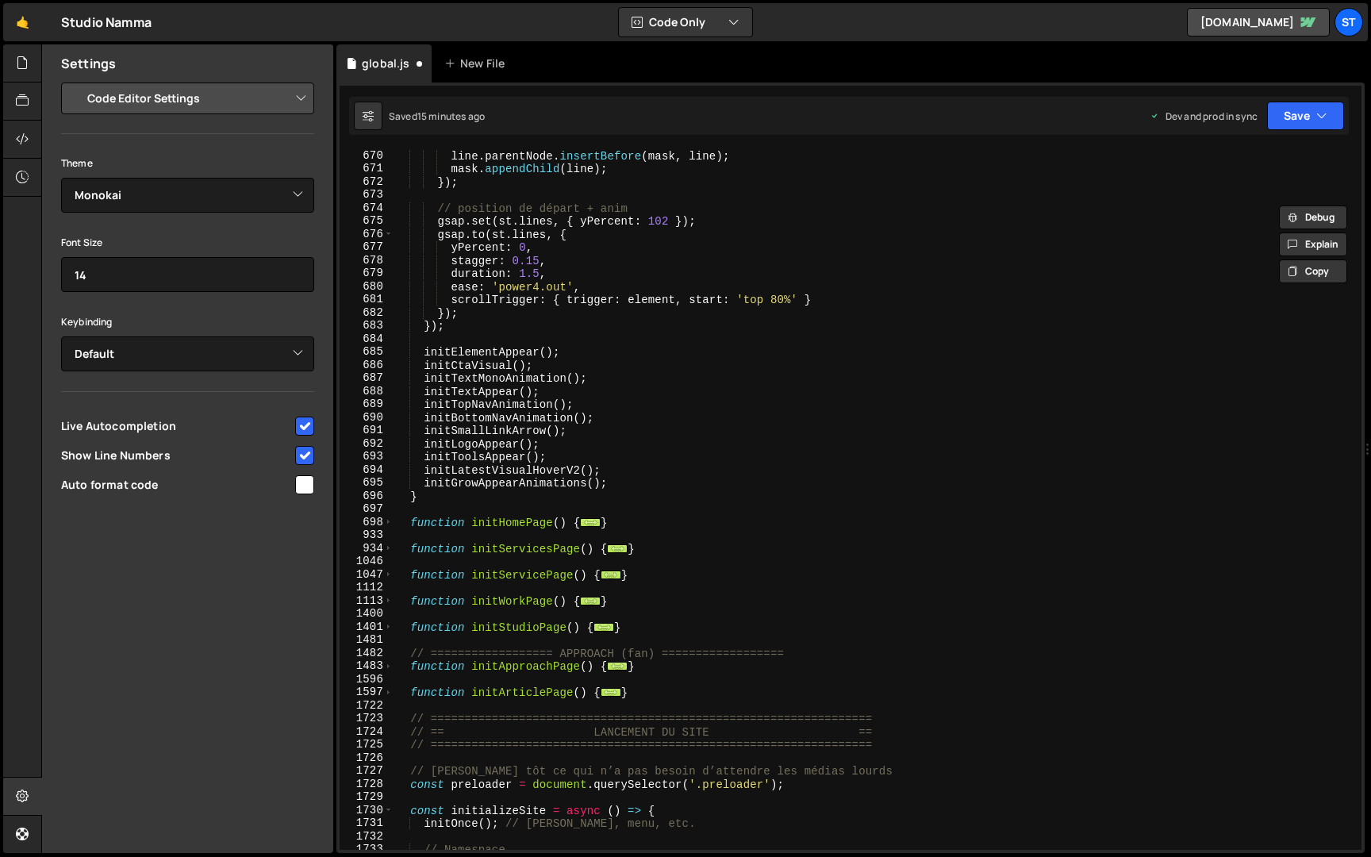
click at [651, 478] on div "line . parentNode . insertBefore ( mask , line ) ; mask . appendChild ( line ) …" at bounding box center [873, 512] width 961 height 727
type textarea "initGrowAppearAnimations();"
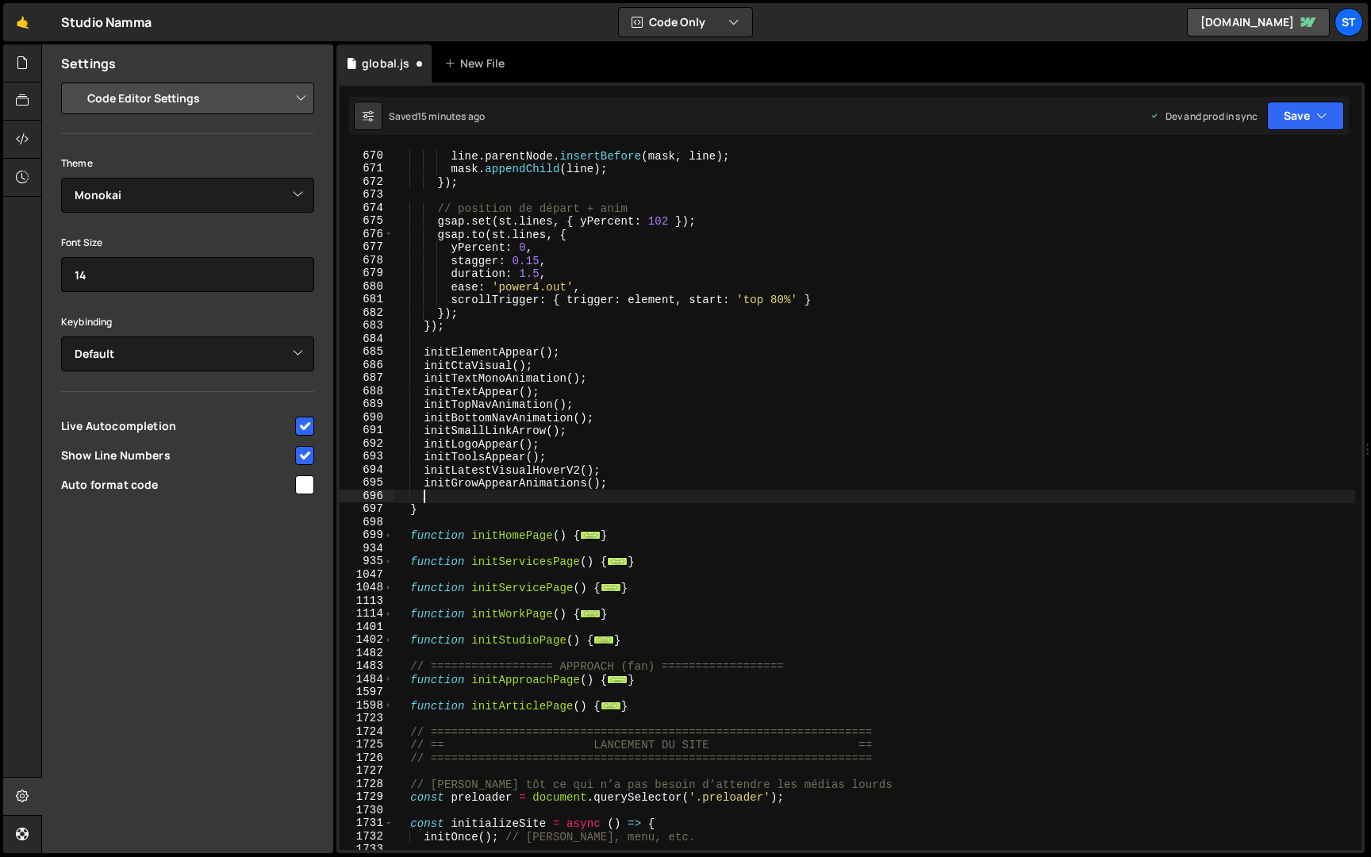
paste textarea "initSimpleAppearAnimations()"
click at [1313, 116] on button "Save" at bounding box center [1305, 116] width 77 height 29
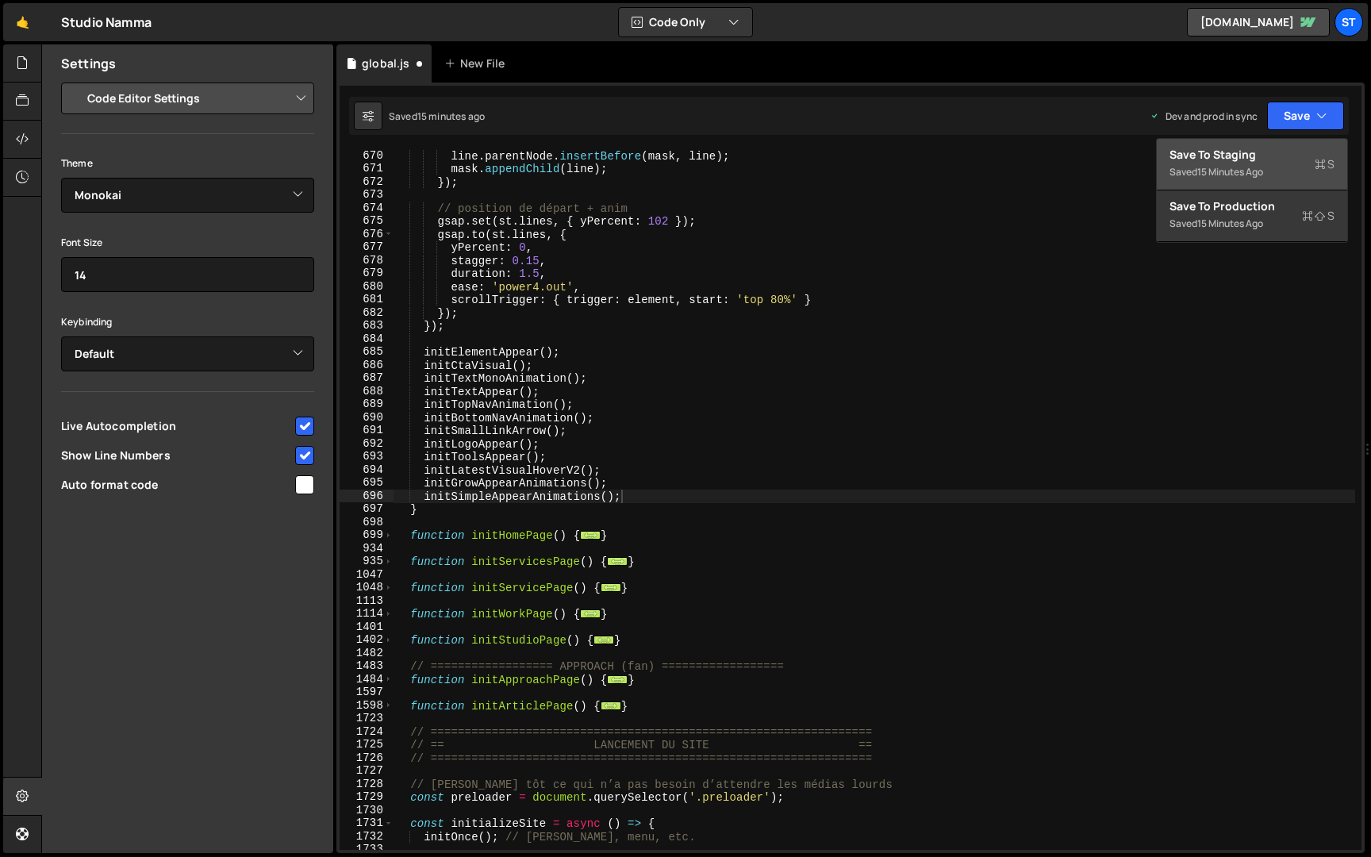
click at [1257, 158] on div "Save to Staging S" at bounding box center [1251, 155] width 165 height 16
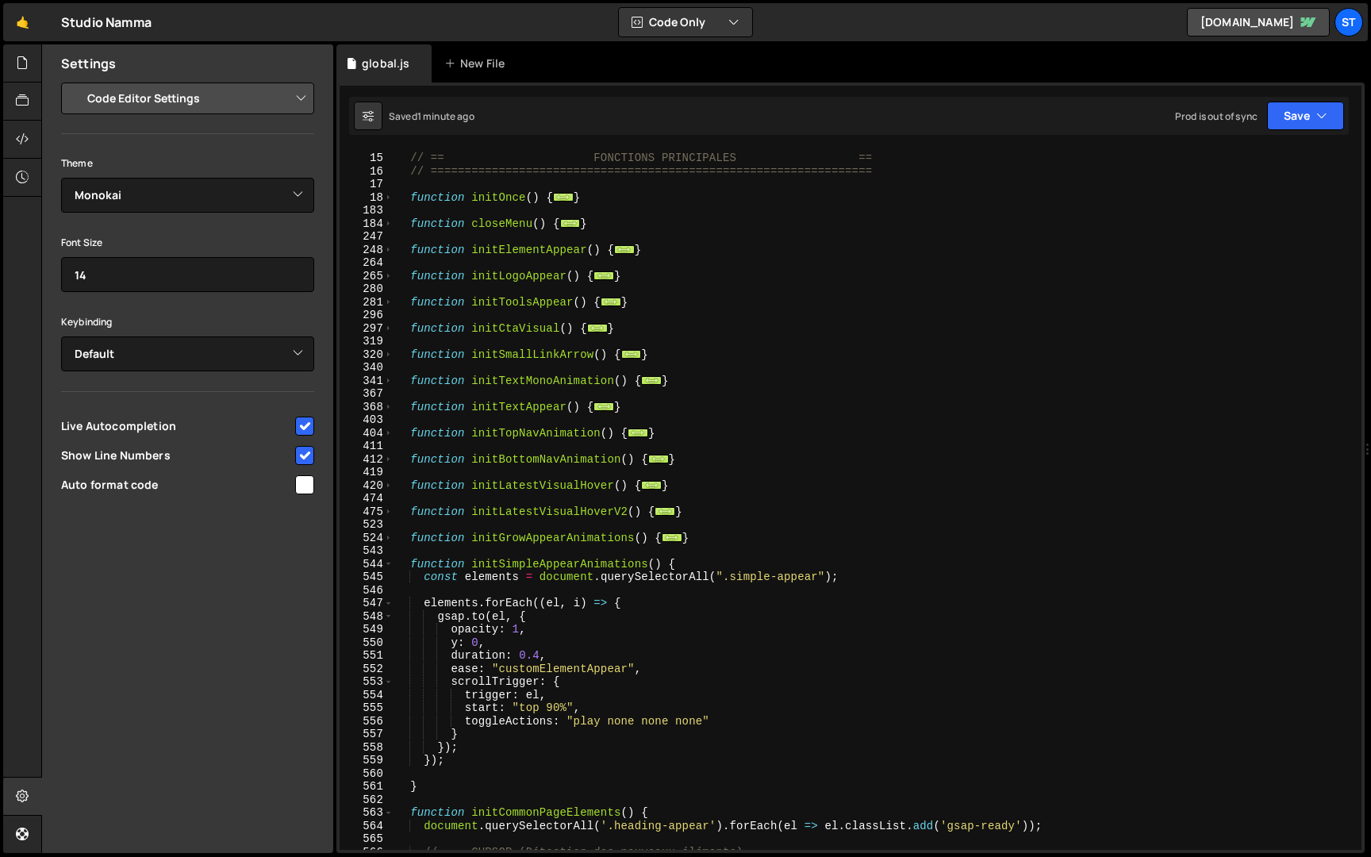
scroll to position [211, 0]
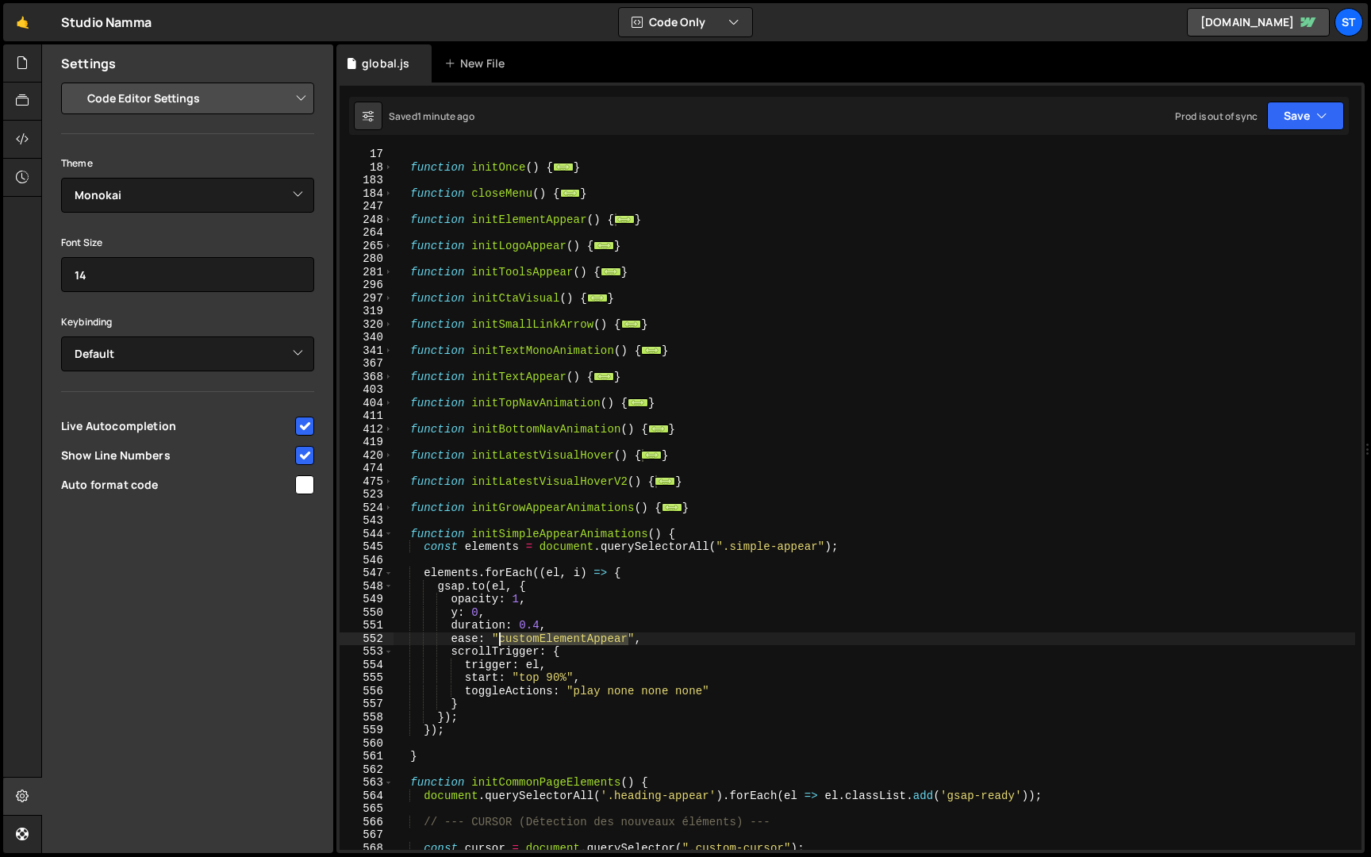
drag, startPoint x: 626, startPoint y: 639, endPoint x: 501, endPoint y: 639, distance: 125.3
click at [501, 639] on div "function initOnce ( ) { ... } function closeMenu ( ) { ... } function initEleme…" at bounding box center [873, 511] width 961 height 727
click at [581, 630] on div "function initOnce ( ) { ... } function closeMenu ( ) { ... } function initEleme…" at bounding box center [873, 511] width 961 height 727
type textarea "duration: 0.4,"
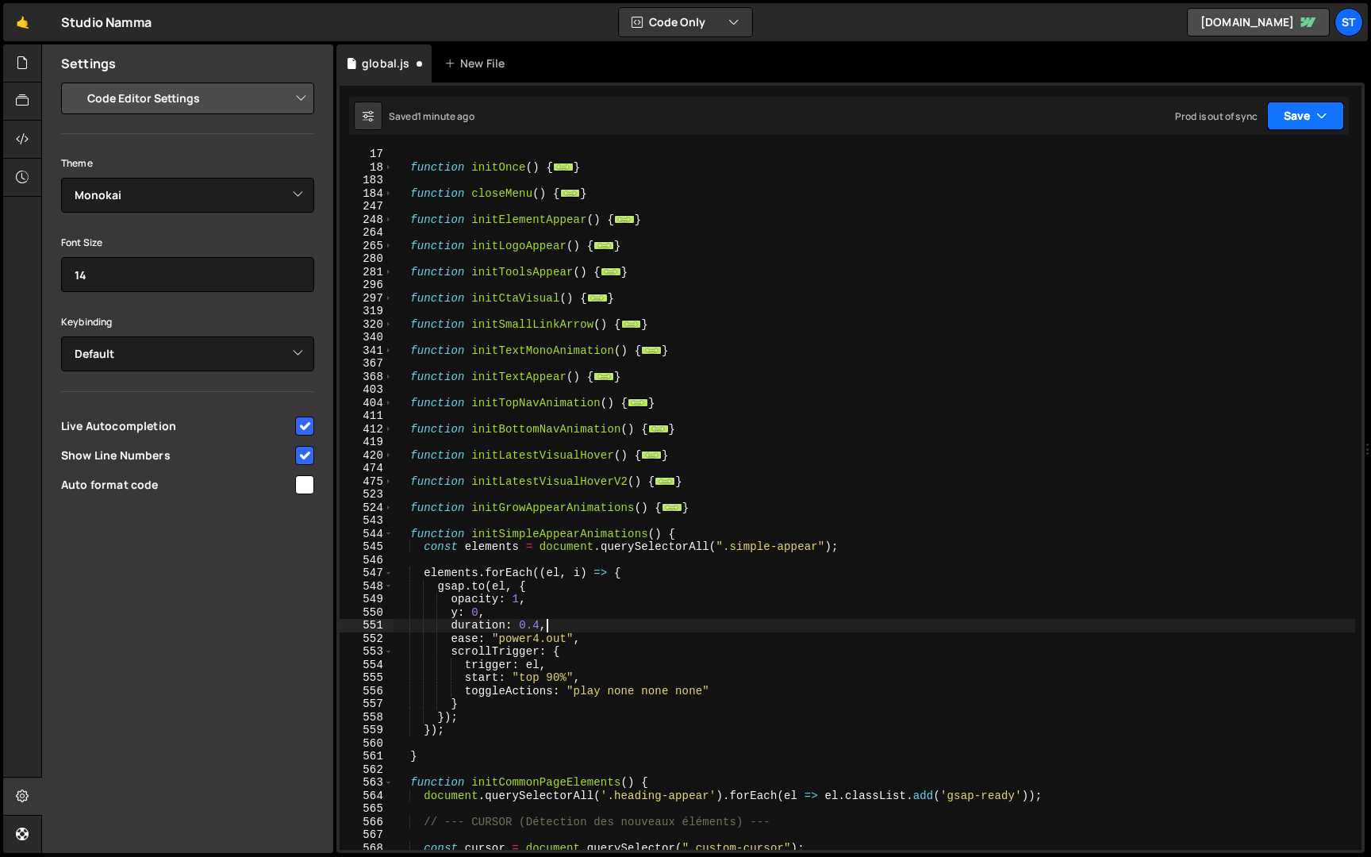
click at [1299, 108] on button "Save" at bounding box center [1305, 116] width 77 height 29
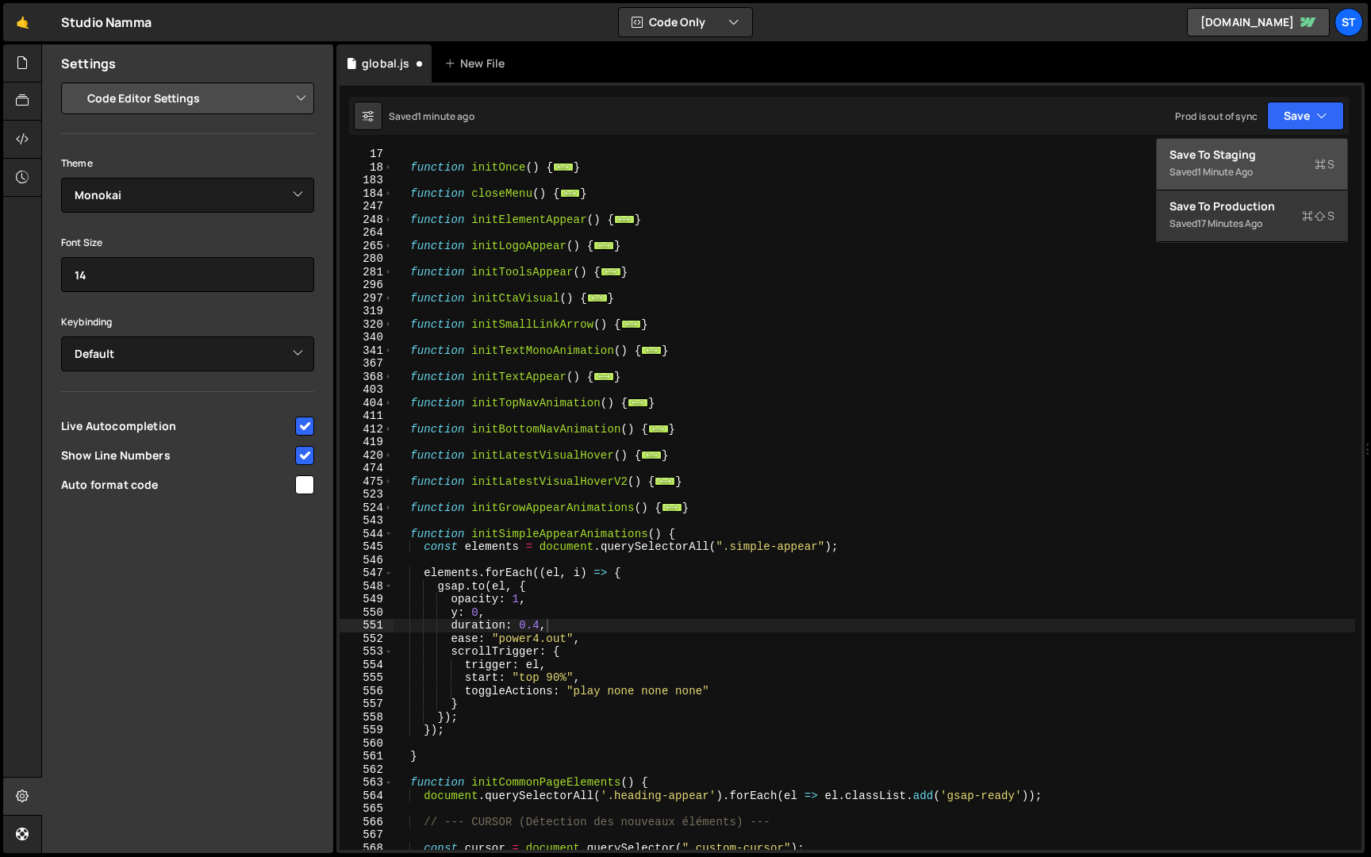
click at [1257, 159] on div "Save to Staging S" at bounding box center [1251, 155] width 165 height 16
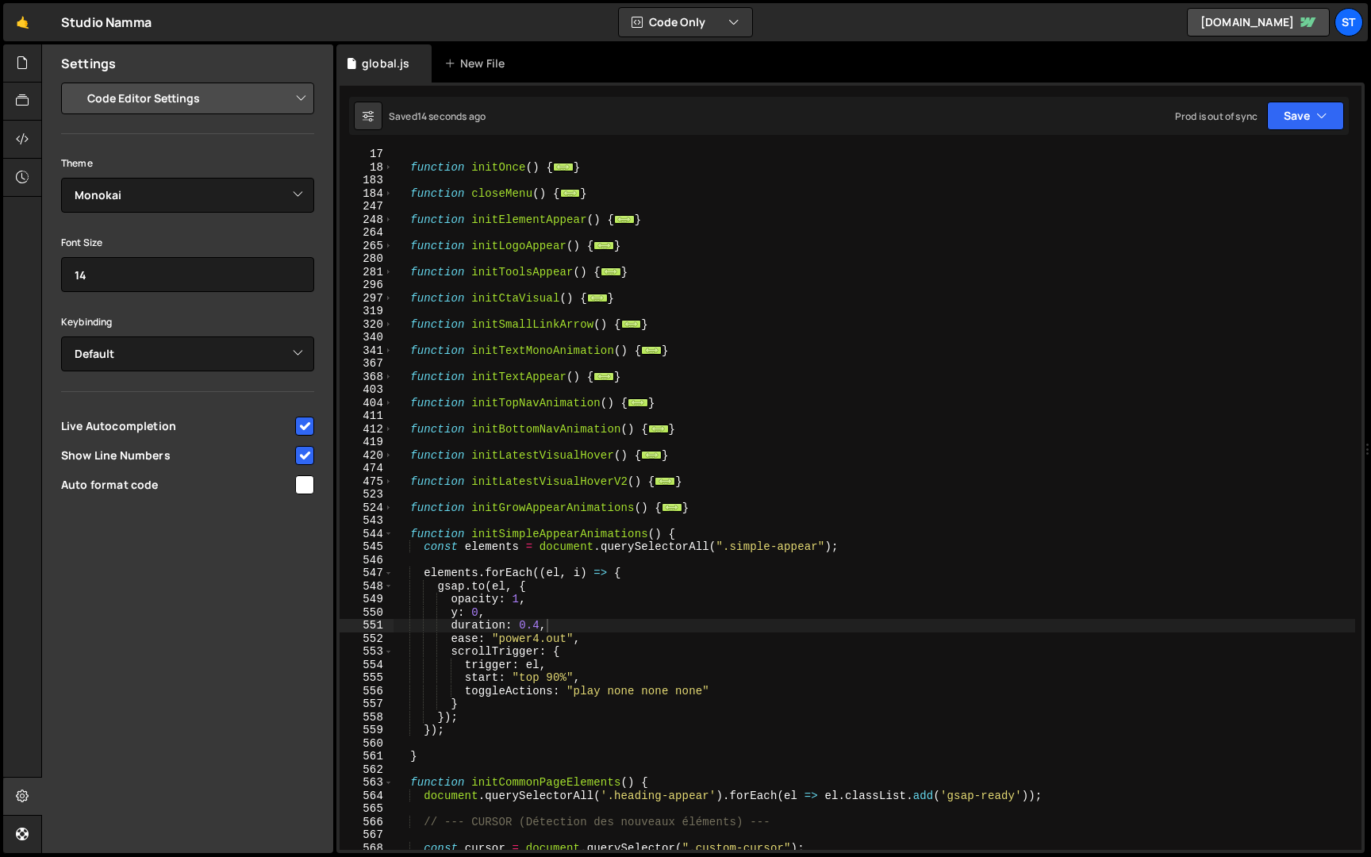
scroll to position [0, 0]
click at [1149, 231] on div "function initOnce ( ) { ... } function closeMenu ( ) { ... } function initEleme…" at bounding box center [873, 511] width 961 height 727
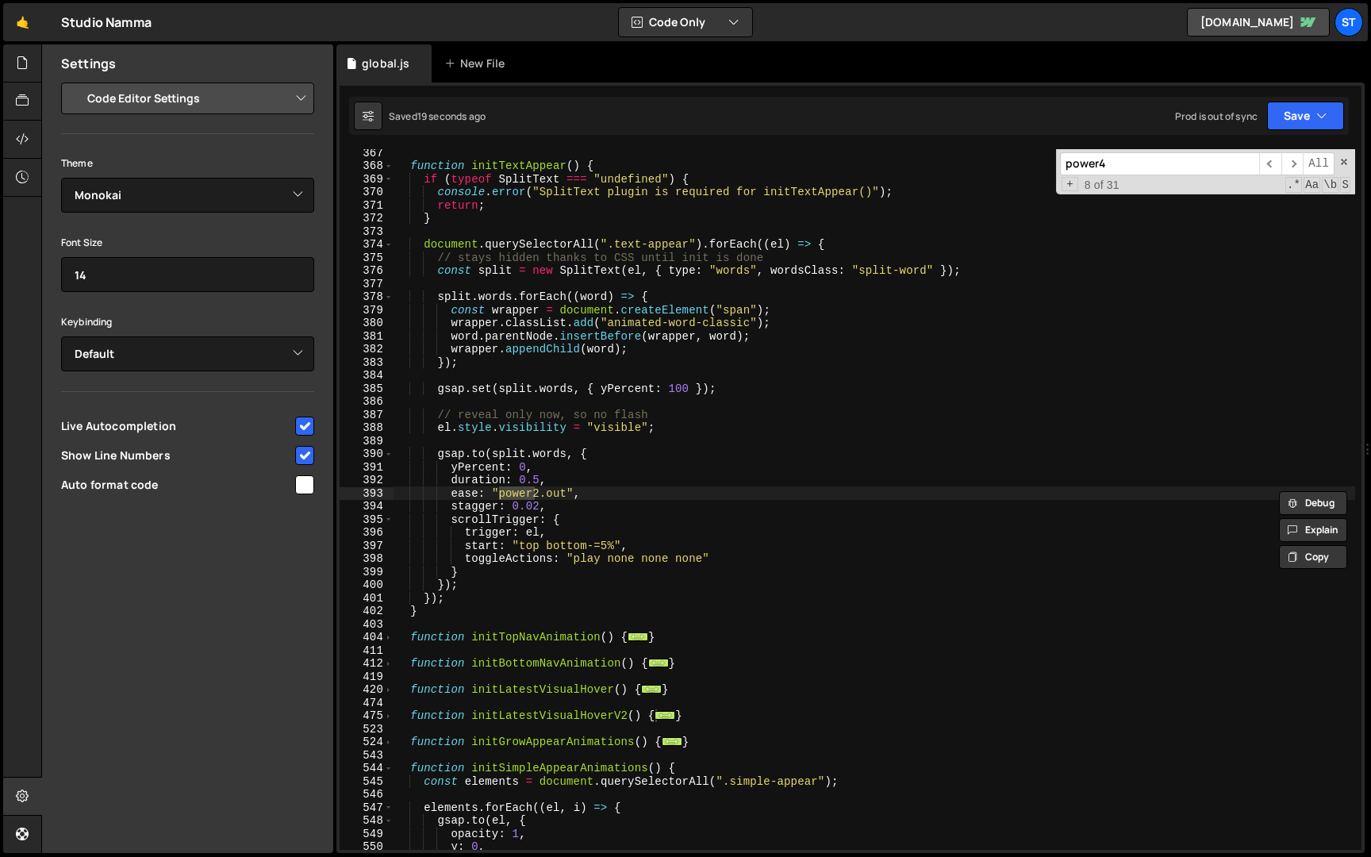
scroll to position [1246, 0]
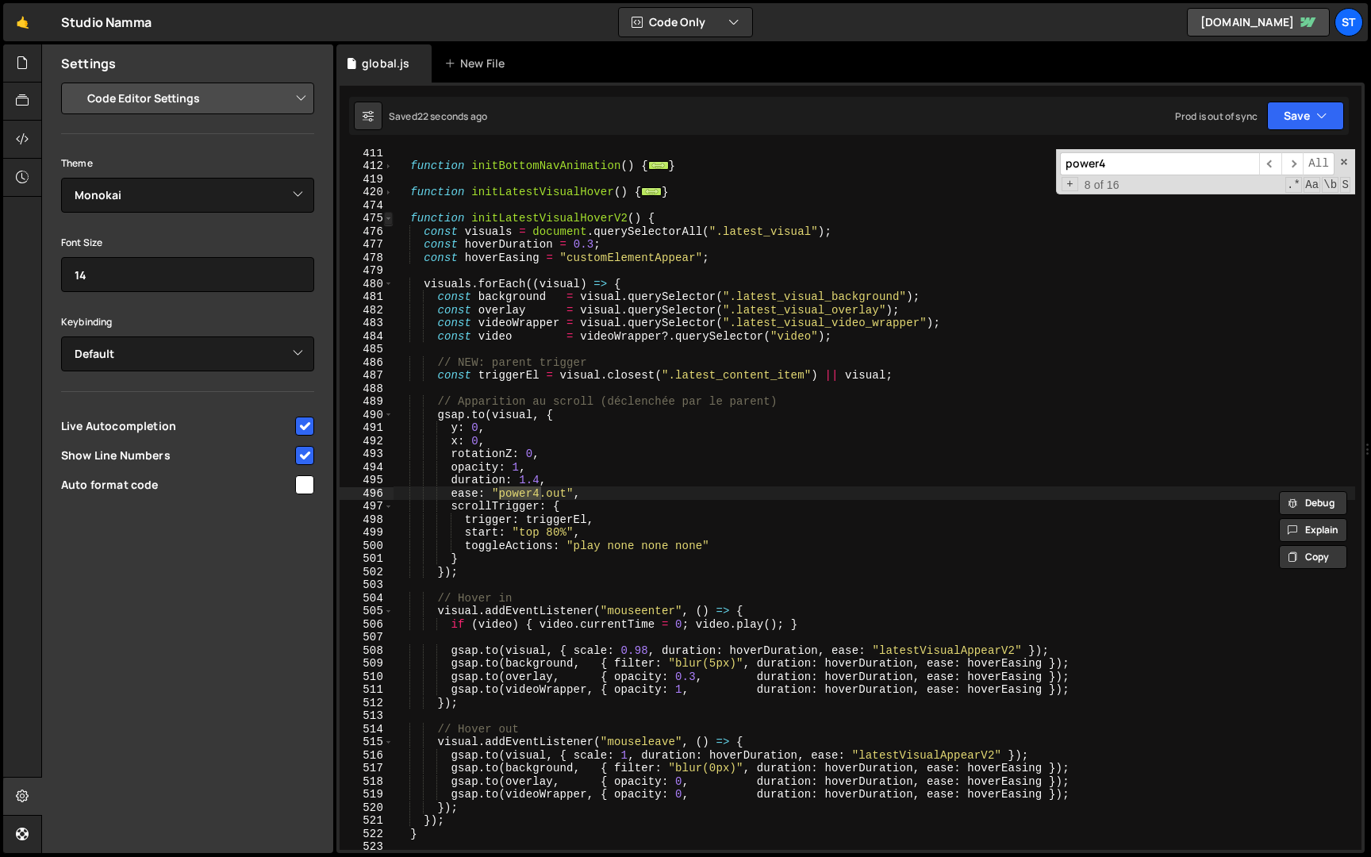
type input "power4"
click at [388, 216] on span at bounding box center [388, 218] width 9 height 13
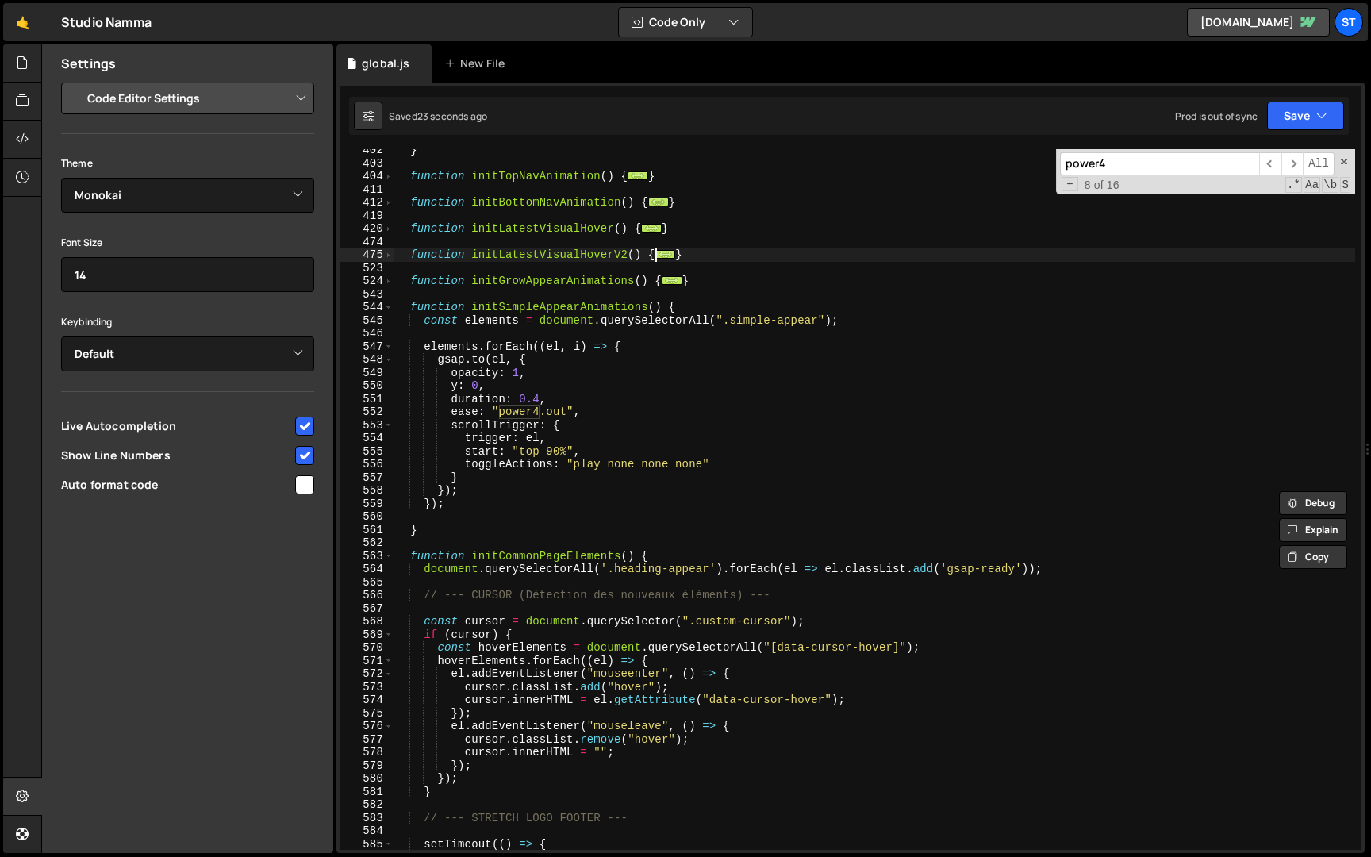
scroll to position [1208, 0]
click at [538, 398] on div "} function initTopNavAnimation ( ) { ... } function initBottomNavAnimation ( ) …" at bounding box center [873, 507] width 961 height 727
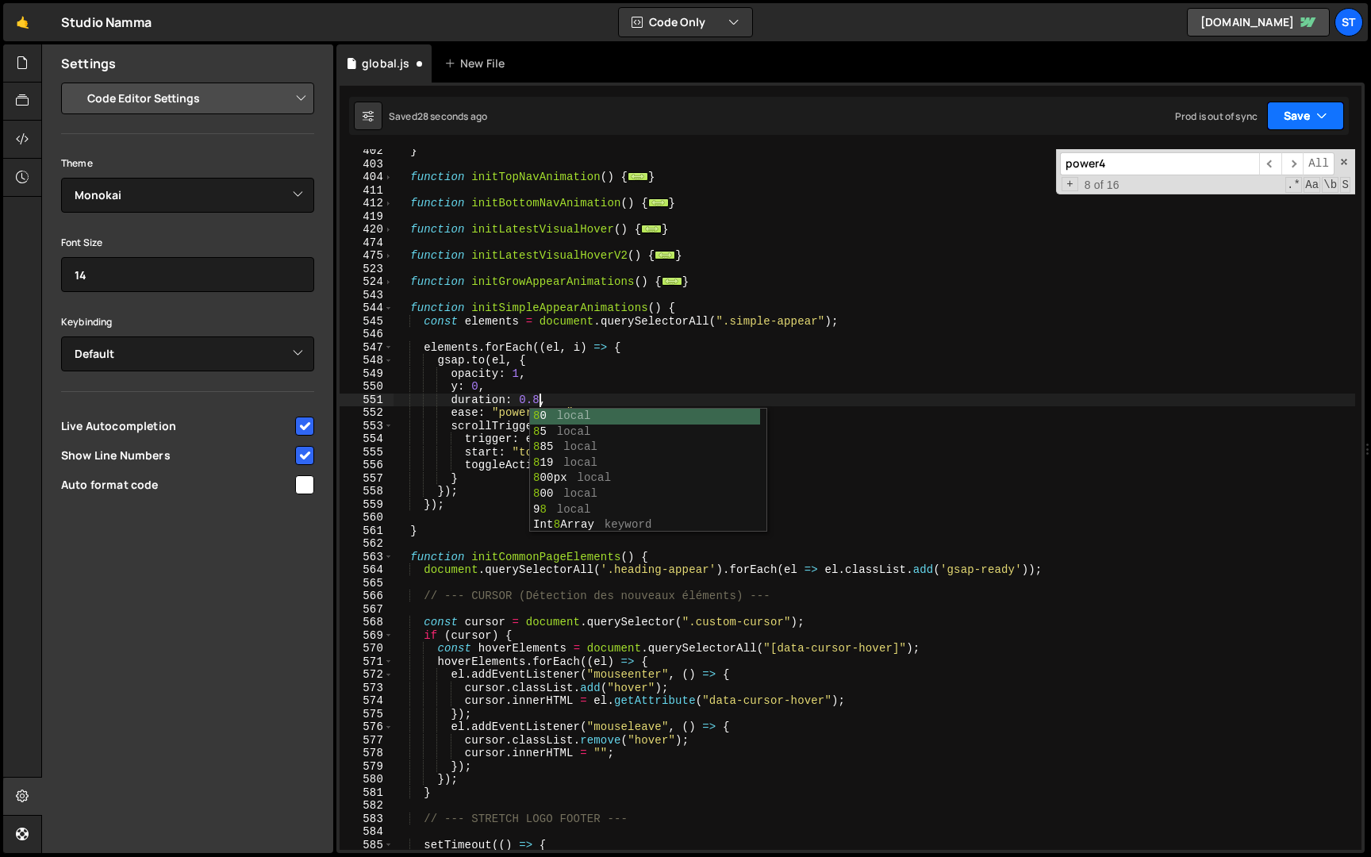
click at [1289, 125] on button "Save" at bounding box center [1305, 116] width 77 height 29
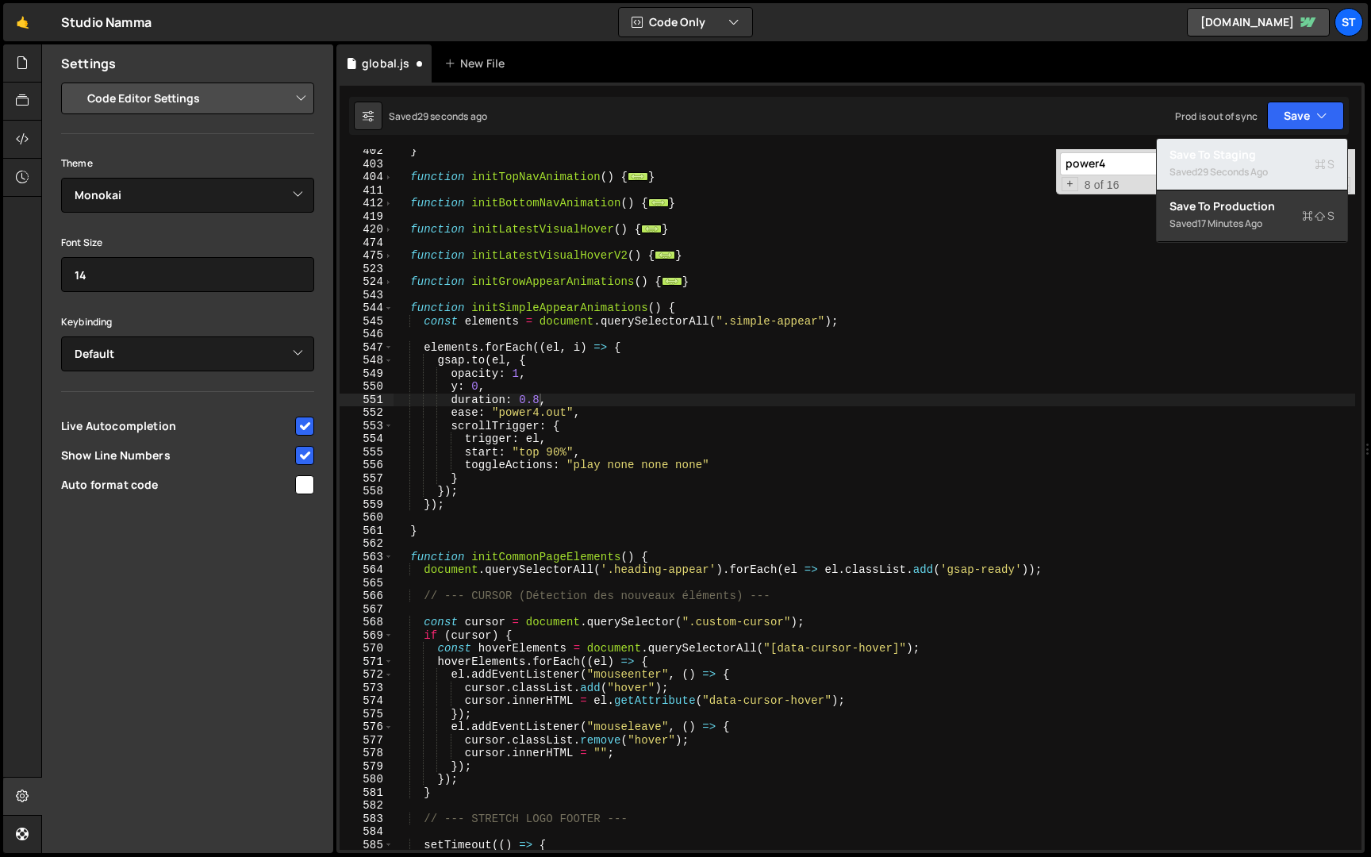
click at [1256, 167] on div "29 seconds ago" at bounding box center [1232, 171] width 71 height 13
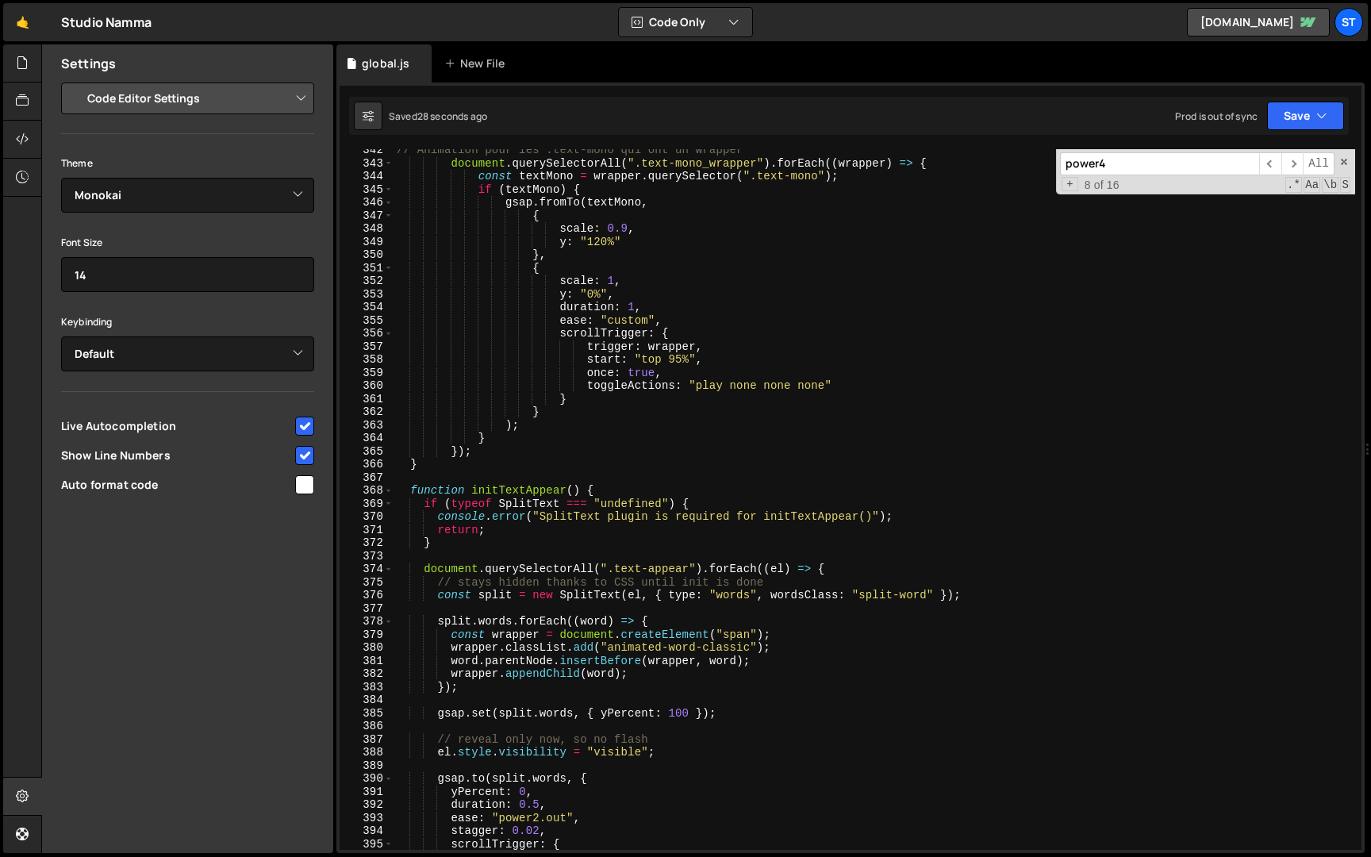
scroll to position [378, 0]
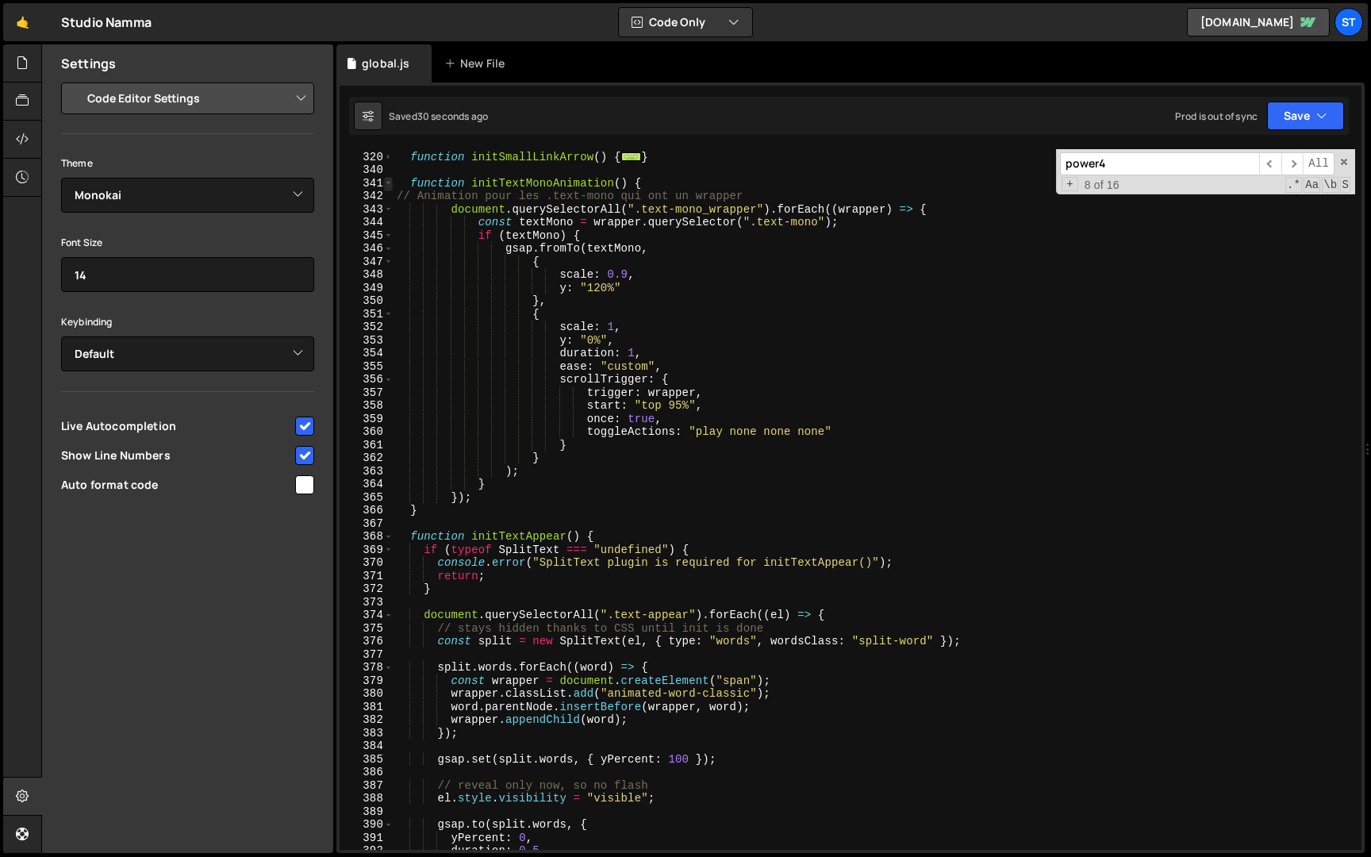
click at [389, 180] on span at bounding box center [388, 183] width 9 height 13
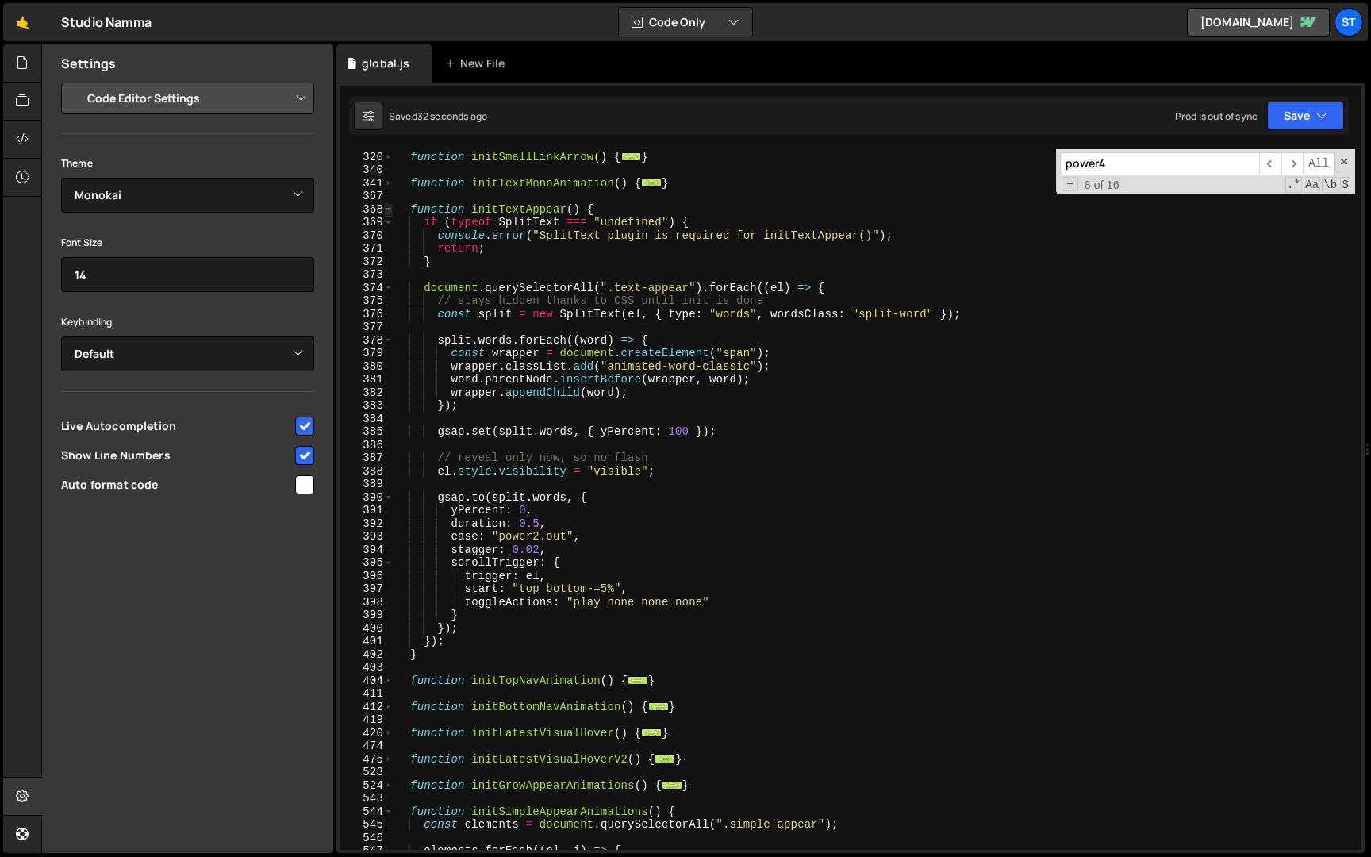
click at [391, 209] on span at bounding box center [388, 209] width 9 height 13
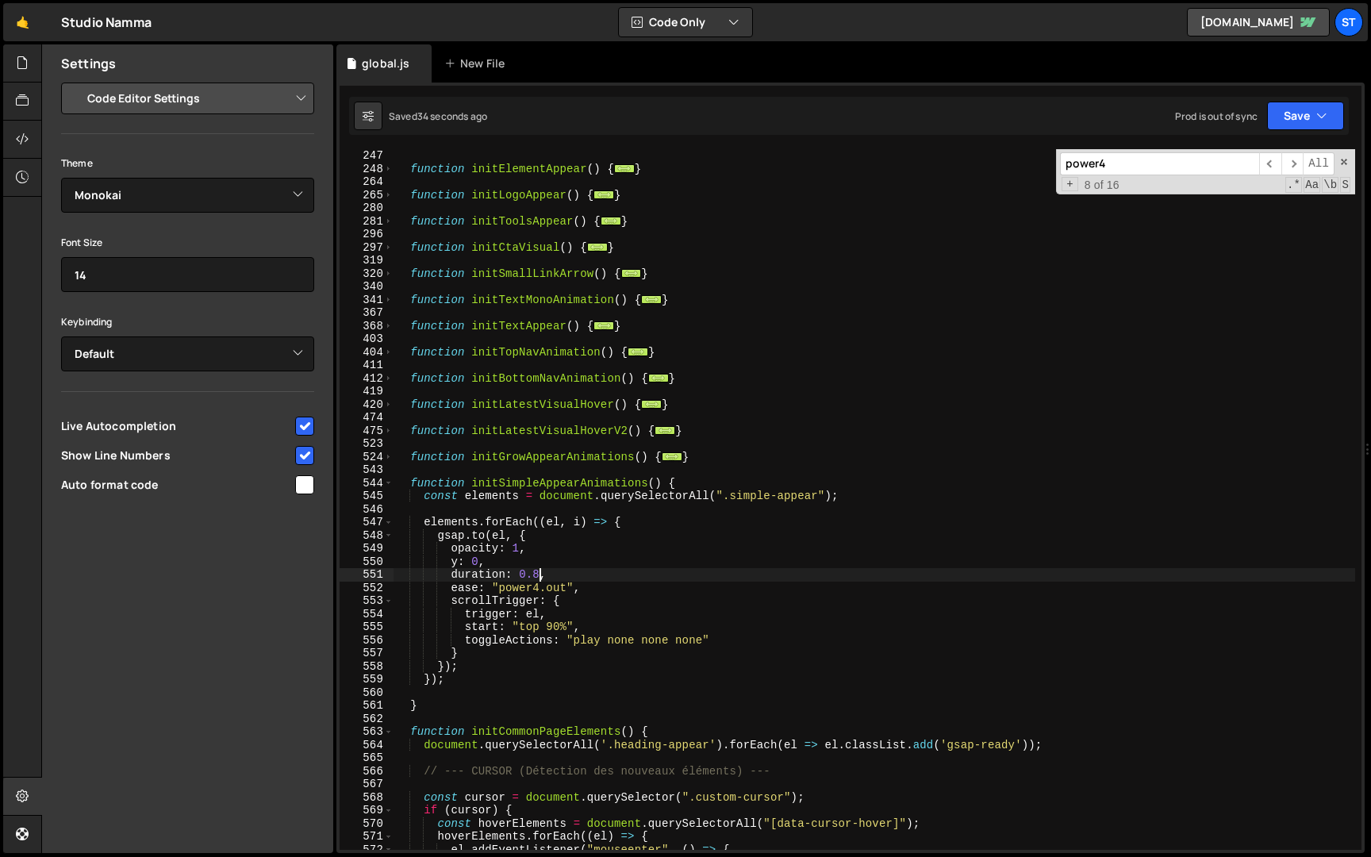
scroll to position [251, 0]
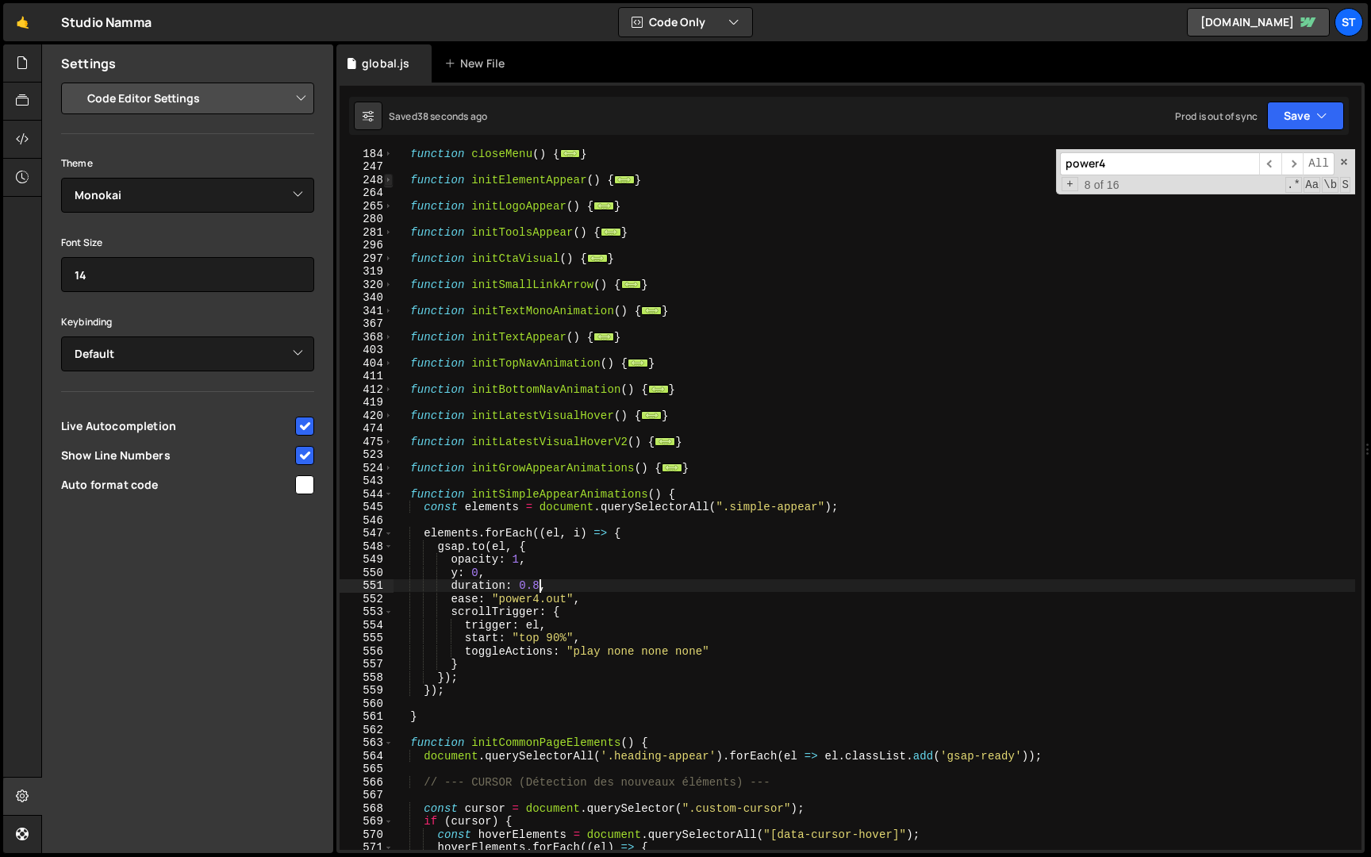
click at [386, 182] on span at bounding box center [388, 180] width 9 height 13
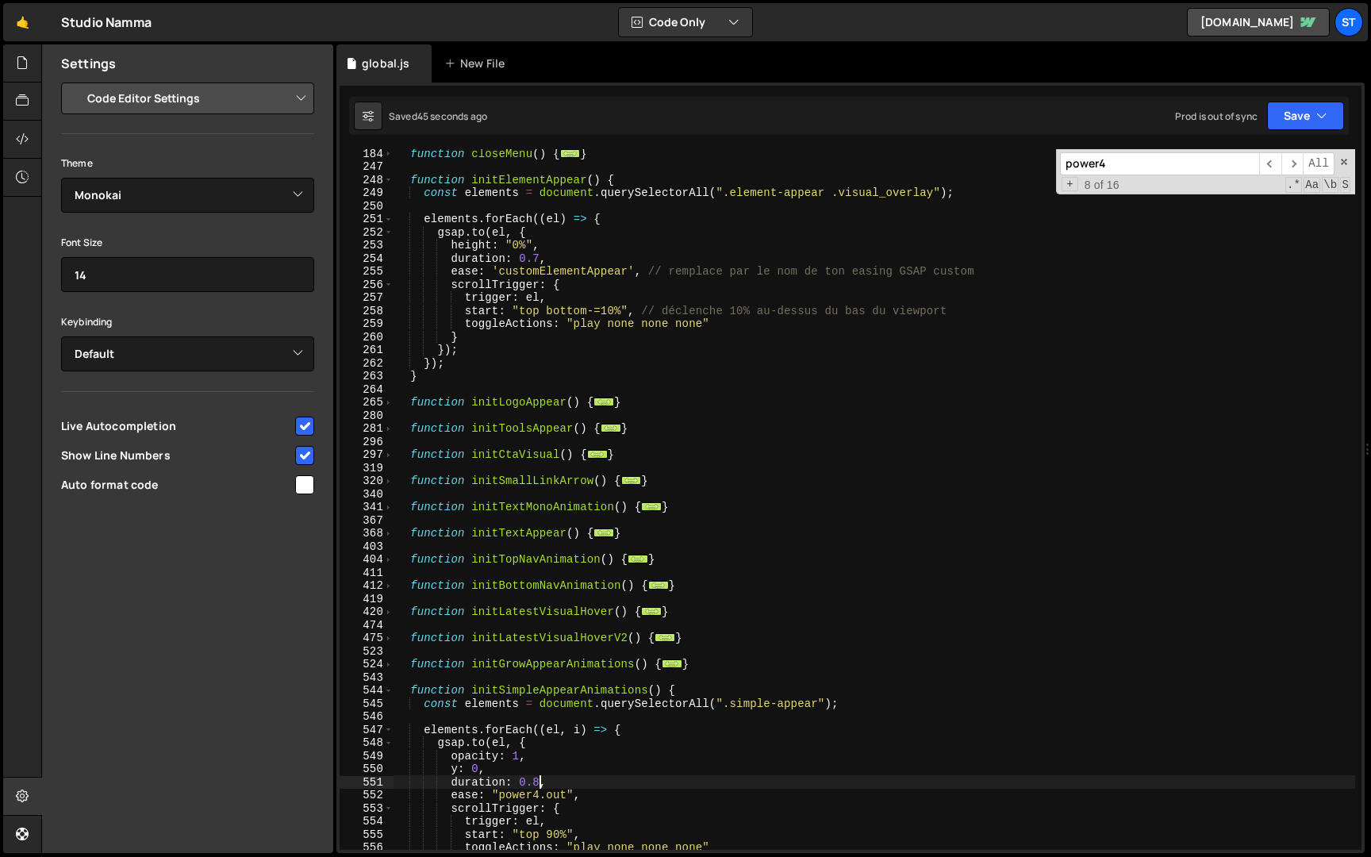
click at [540, 257] on div "function closeMenu ( ) { ... } function initElementAppear ( ) { const elements …" at bounding box center [873, 510] width 961 height 727
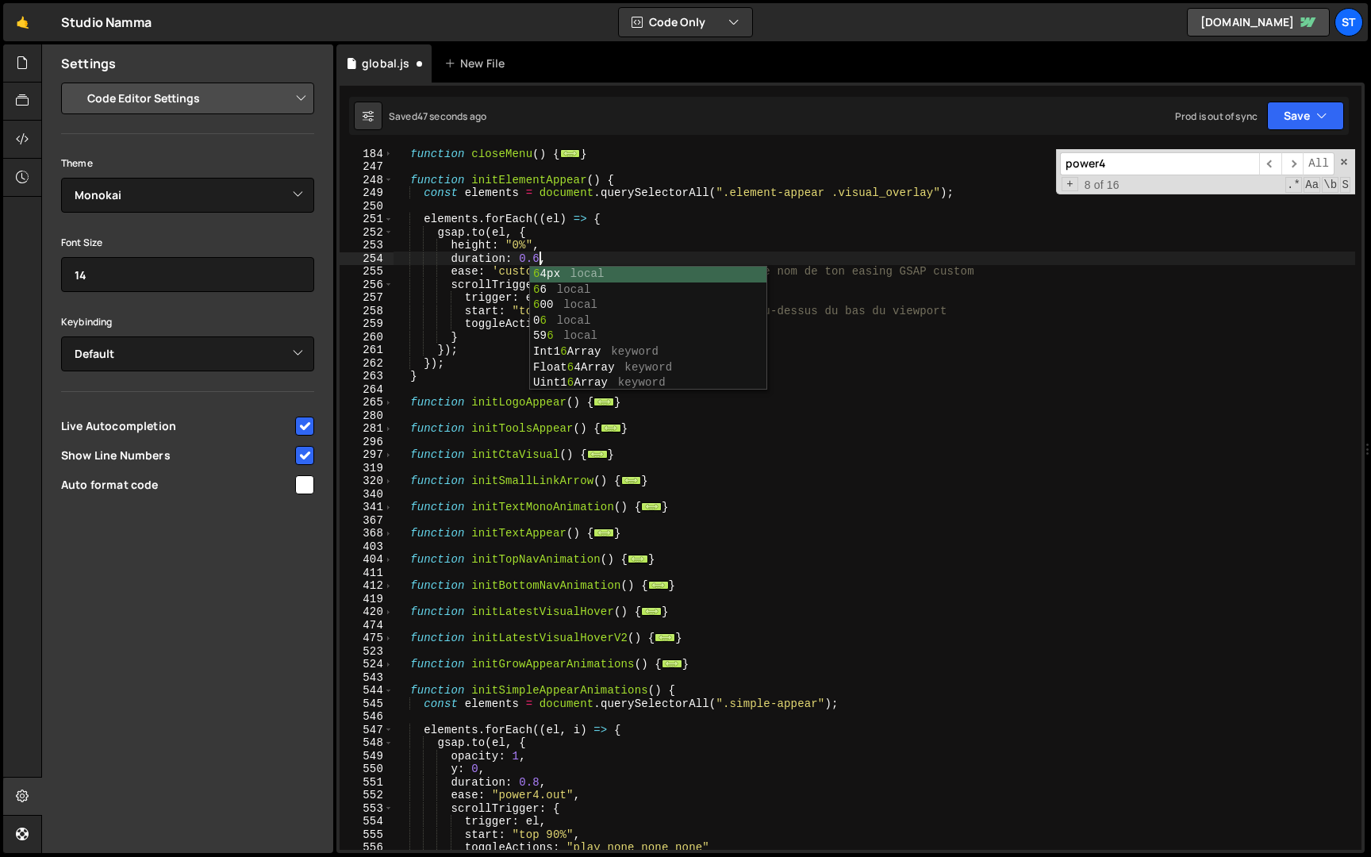
click at [784, 244] on div "function closeMenu ( ) { ... } function initElementAppear ( ) { const elements …" at bounding box center [873, 510] width 961 height 727
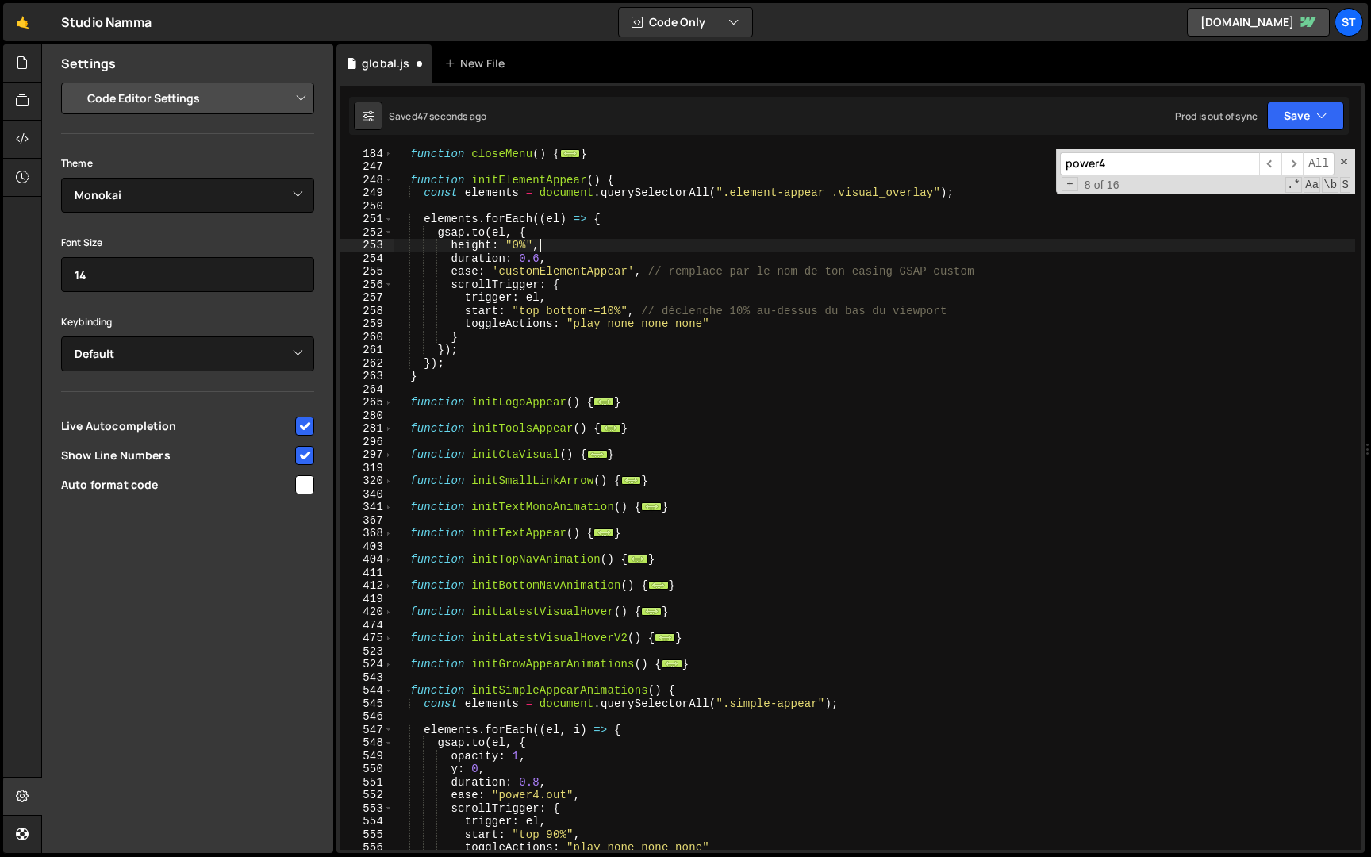
scroll to position [0, 9]
type textarea "height: "0%","
click at [1325, 120] on icon "button" at bounding box center [1321, 116] width 11 height 16
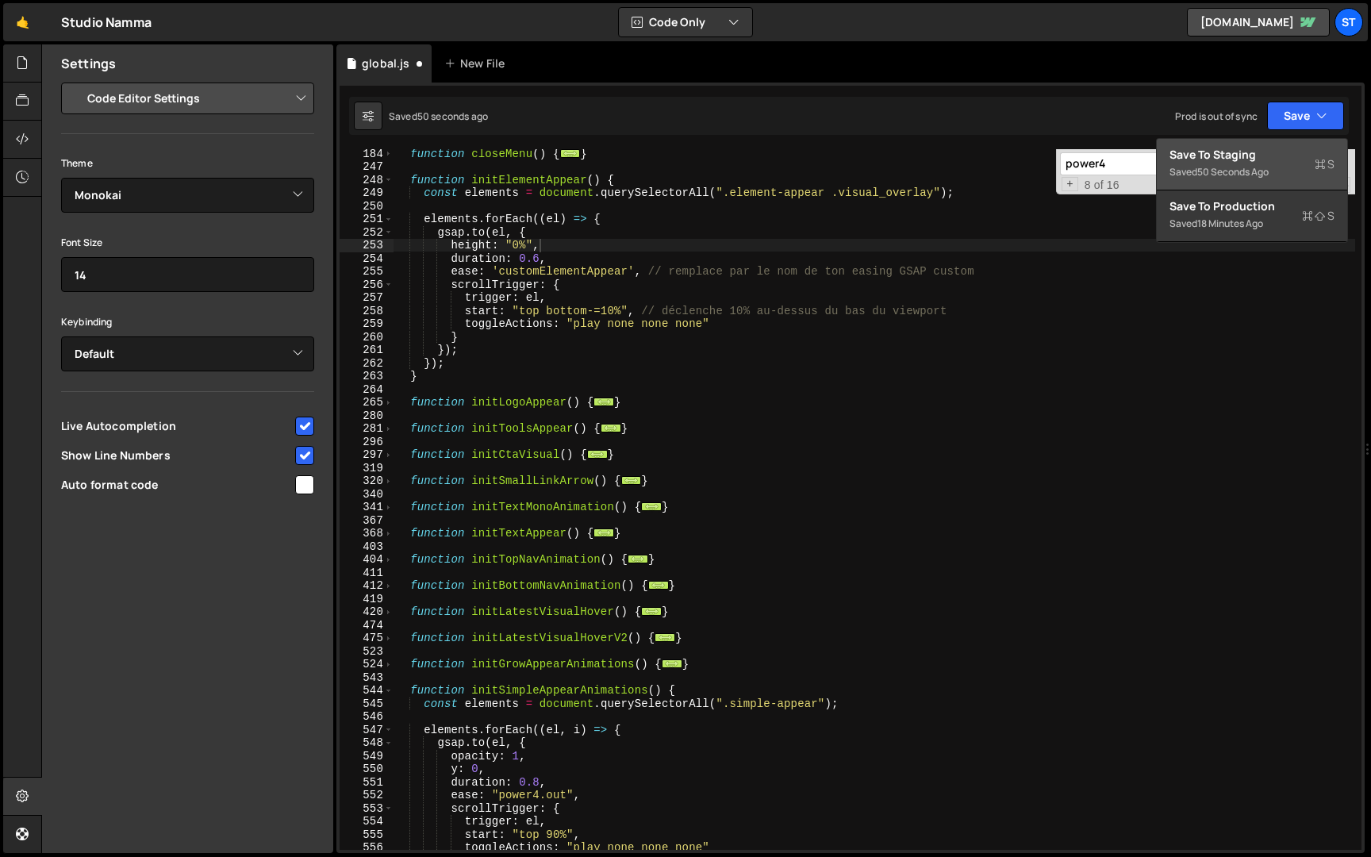
click at [1246, 161] on div "Save to Staging S" at bounding box center [1251, 155] width 165 height 16
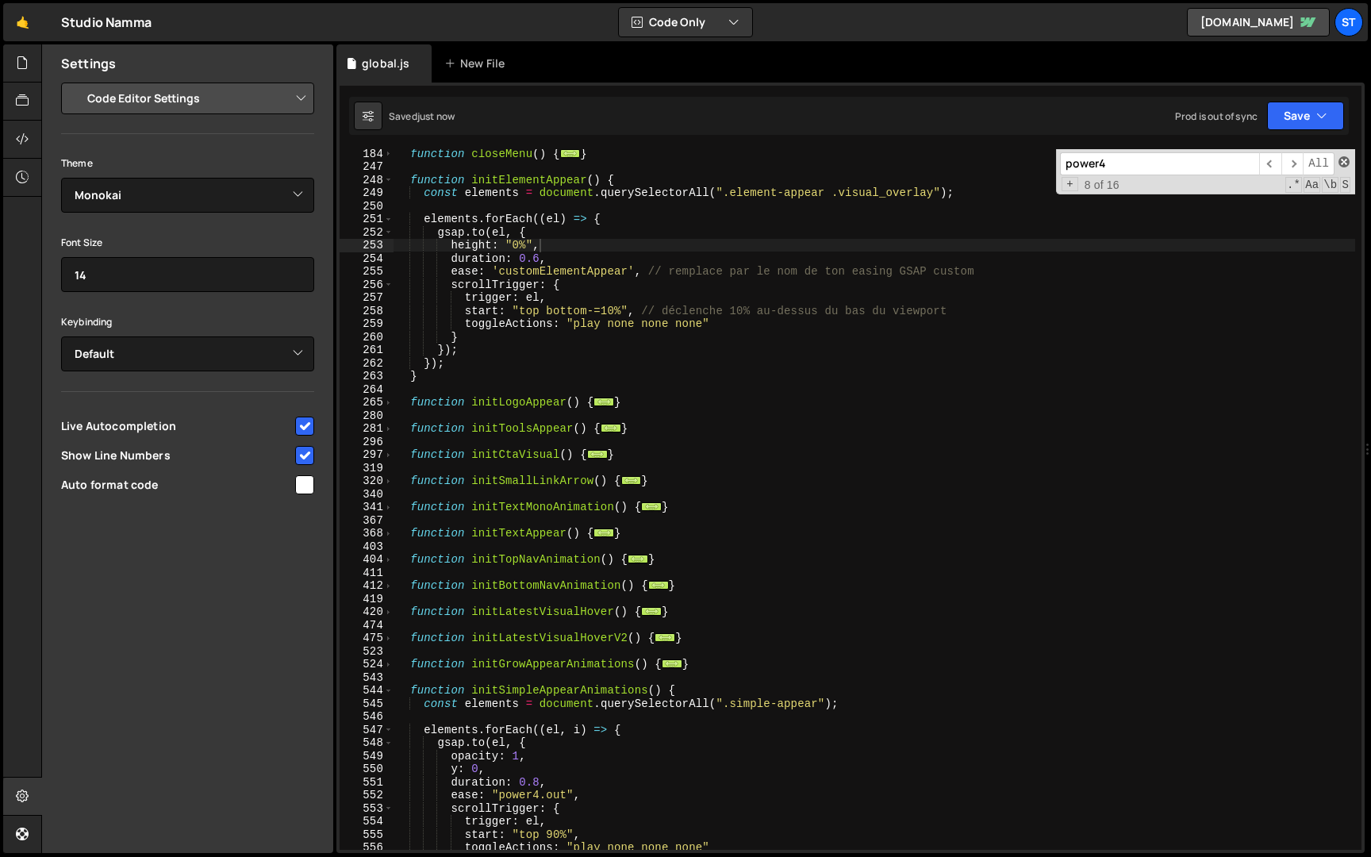
click at [1344, 157] on span at bounding box center [1343, 161] width 11 height 11
